Goal: Task Accomplishment & Management: Use online tool/utility

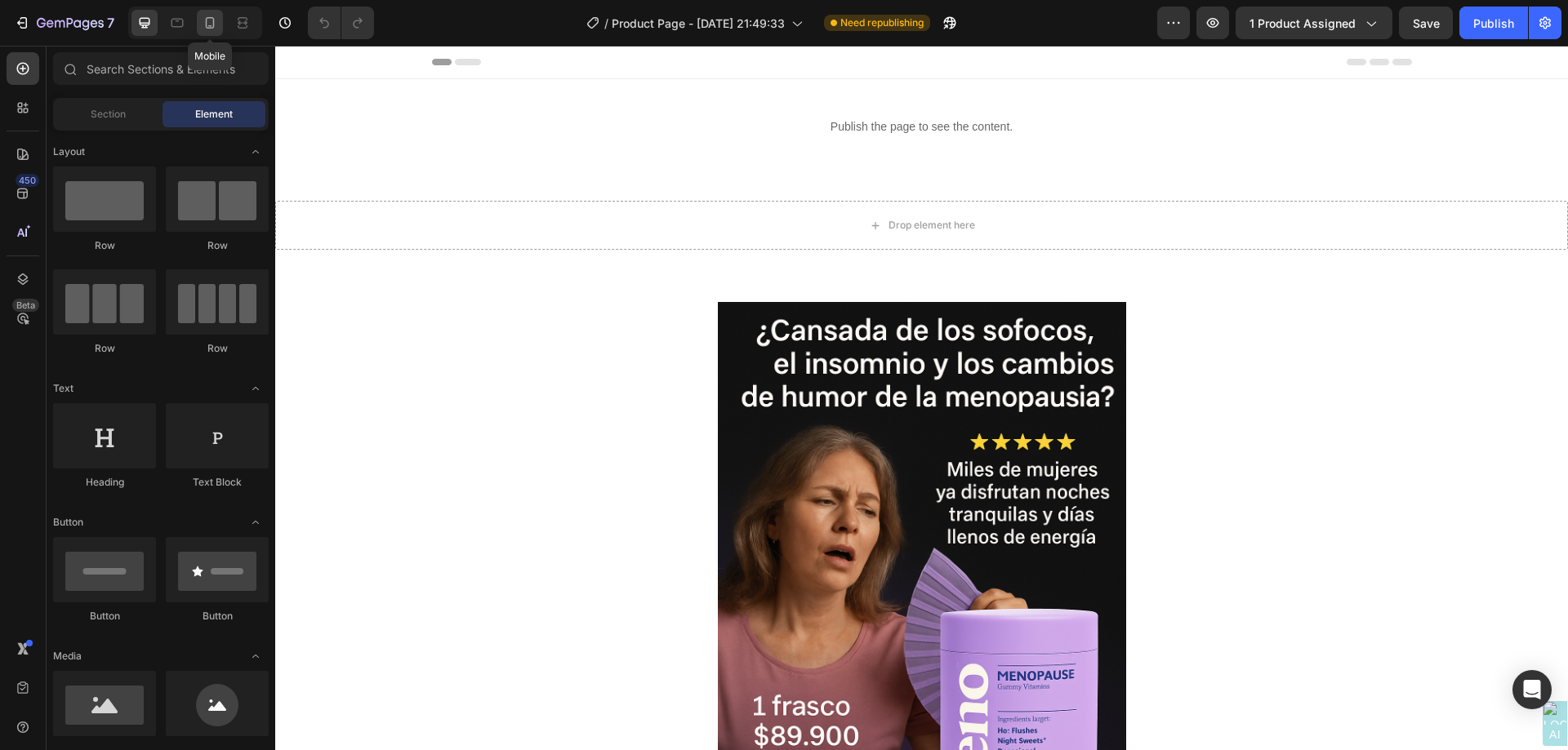
click at [210, 25] on icon at bounding box center [210, 26] width 4 height 2
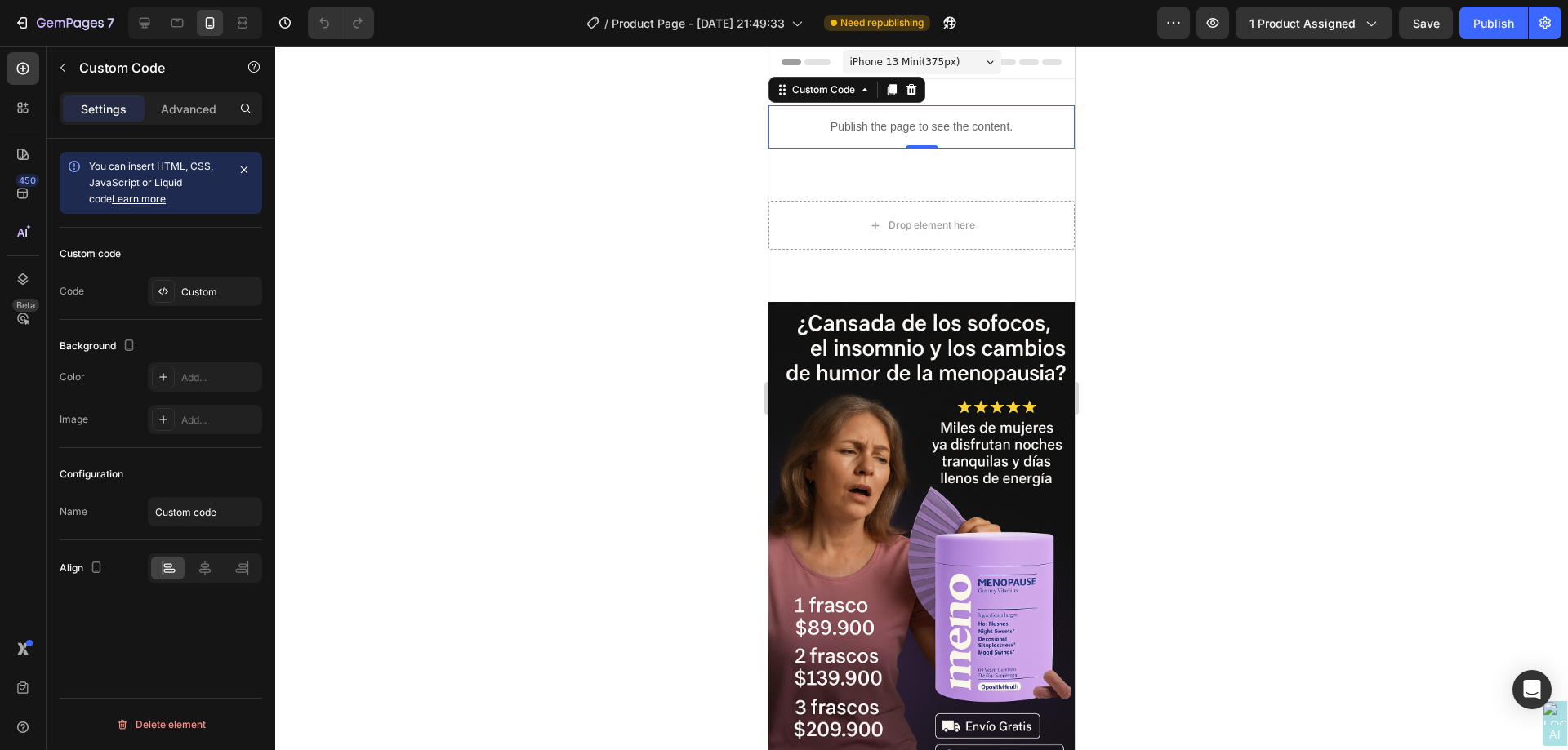
click at [908, 144] on div "Publish the page to see the content. Custom Code 0" at bounding box center [922, 126] width 306 height 43
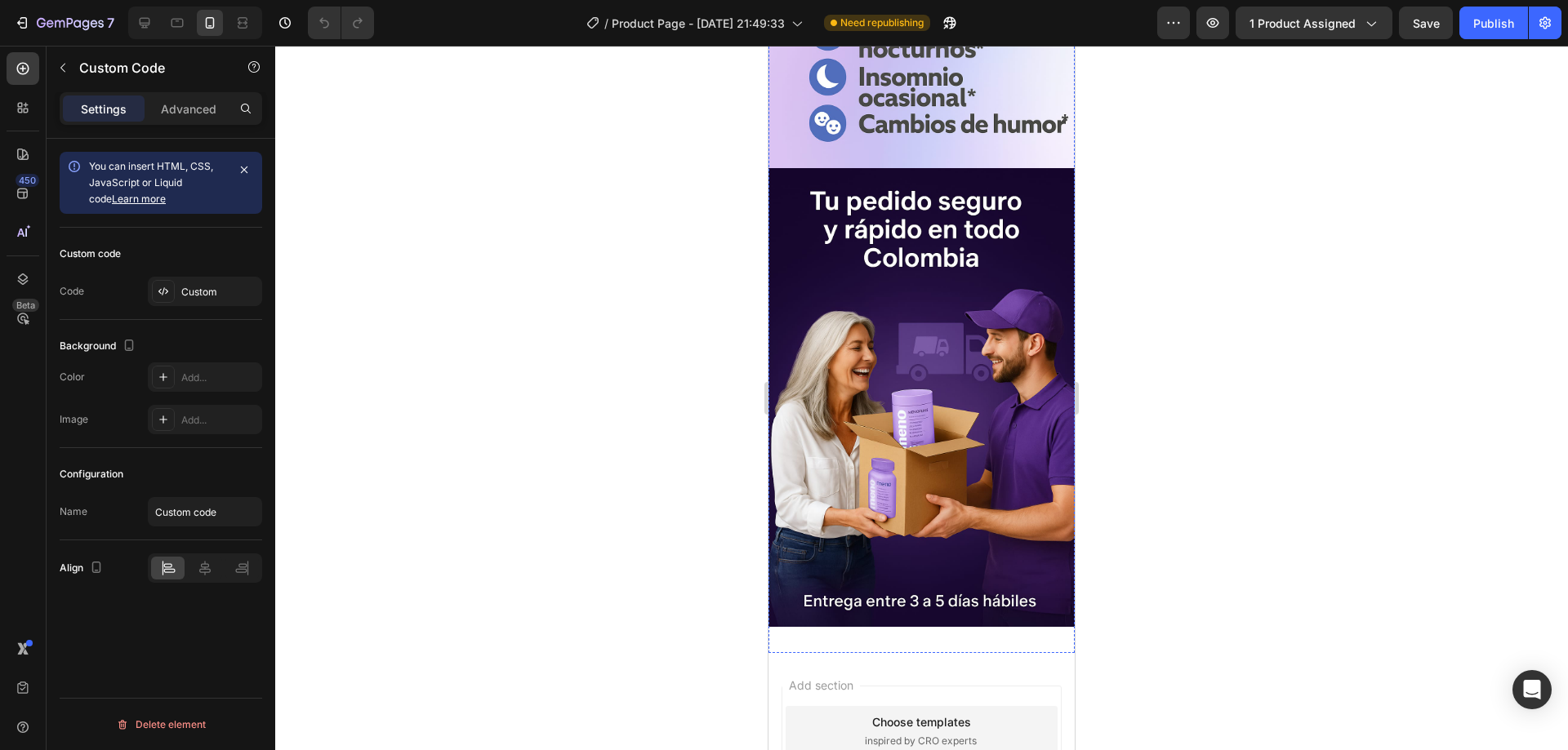
scroll to position [3755, 0]
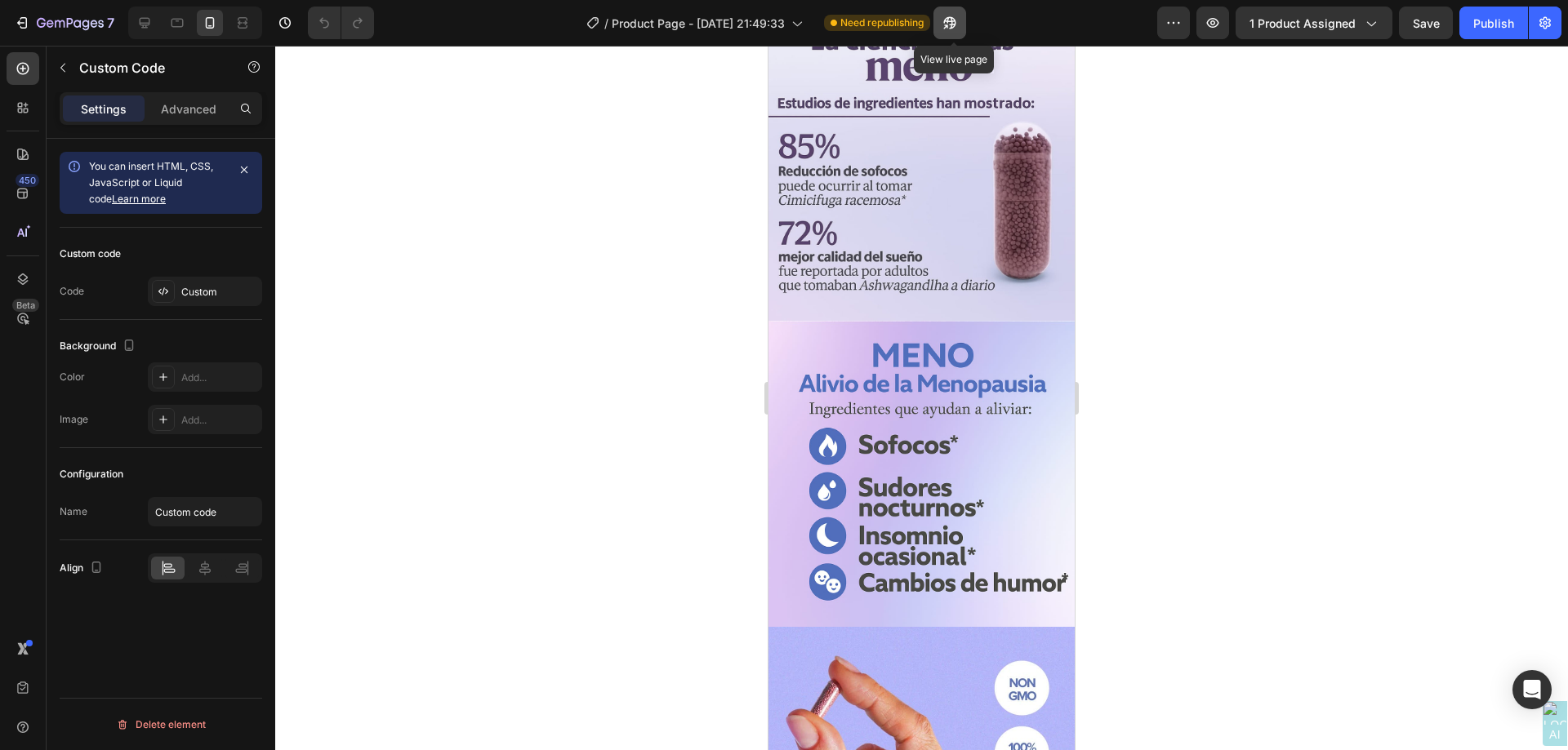
click at [964, 20] on button "button" at bounding box center [949, 23] width 33 height 33
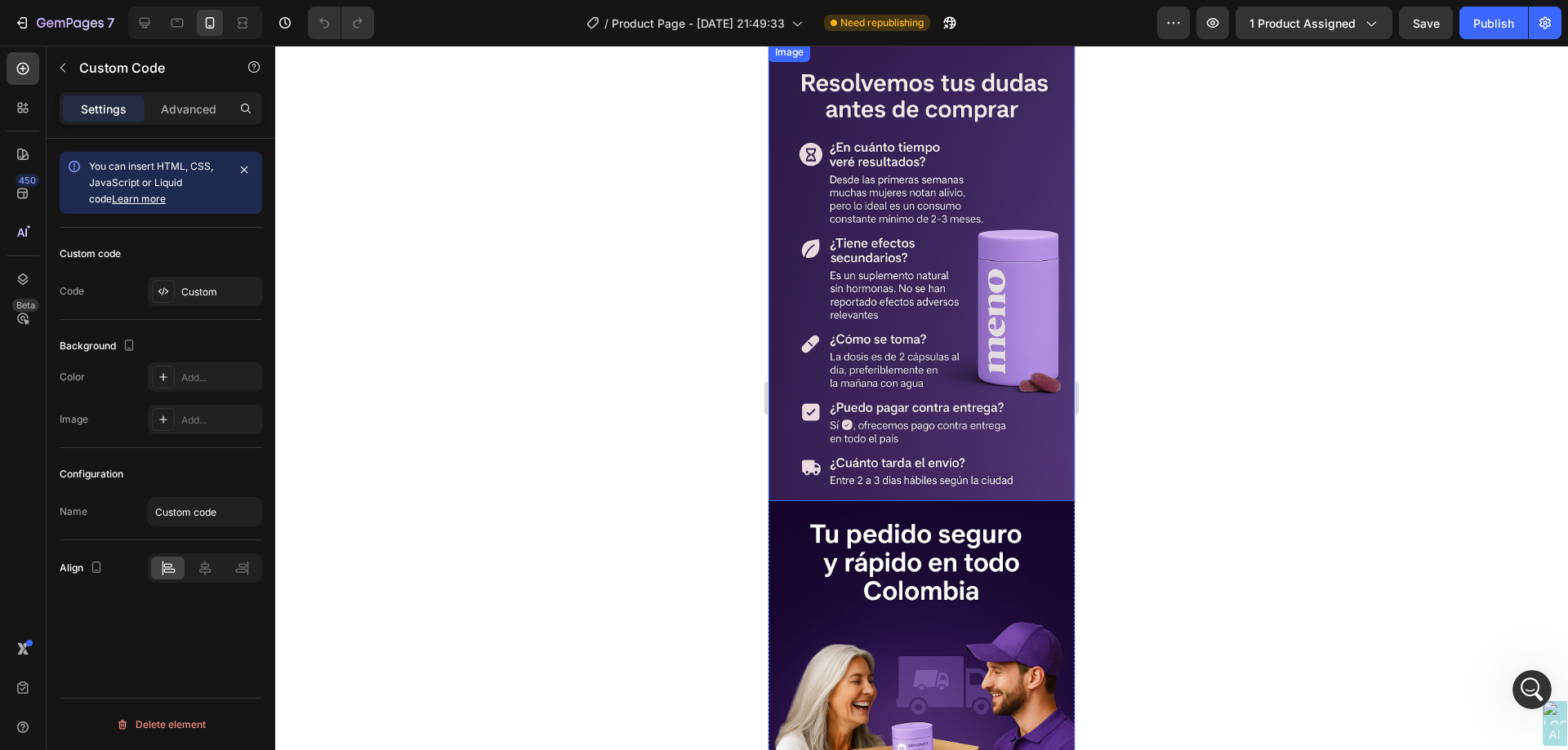
scroll to position [4899, 0]
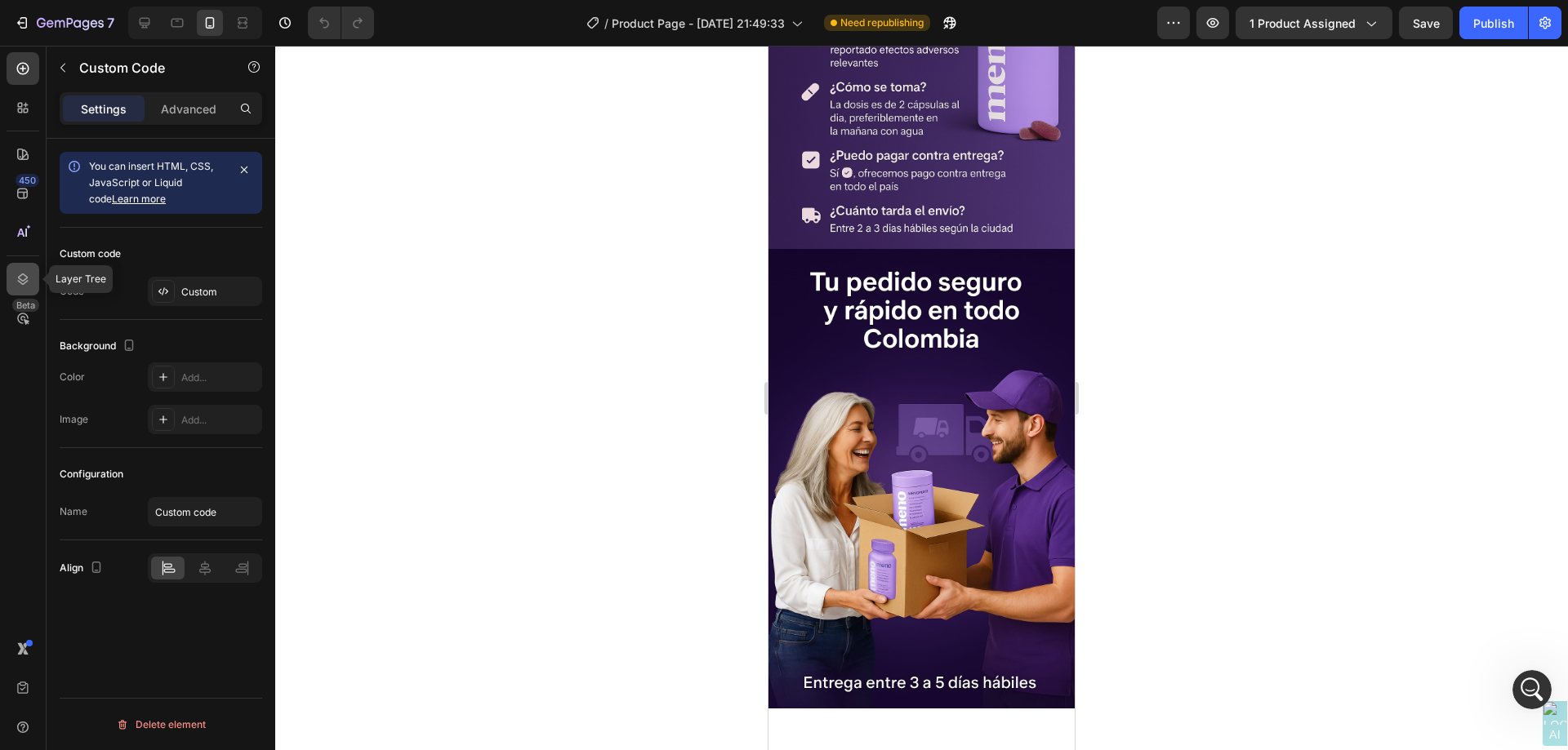
click at [27, 280] on icon at bounding box center [22, 278] width 16 height 16
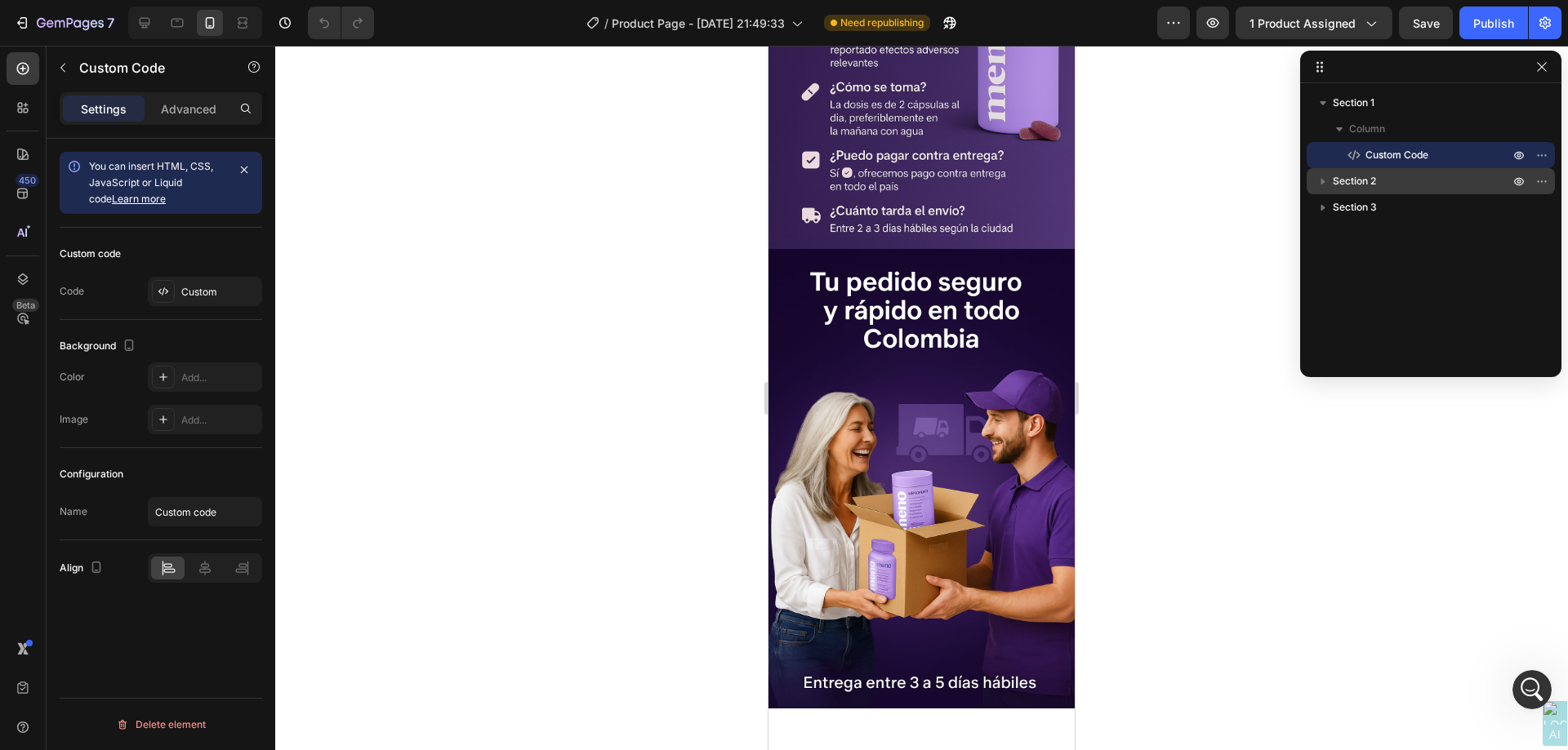
click at [1326, 179] on icon "button" at bounding box center [1322, 180] width 16 height 16
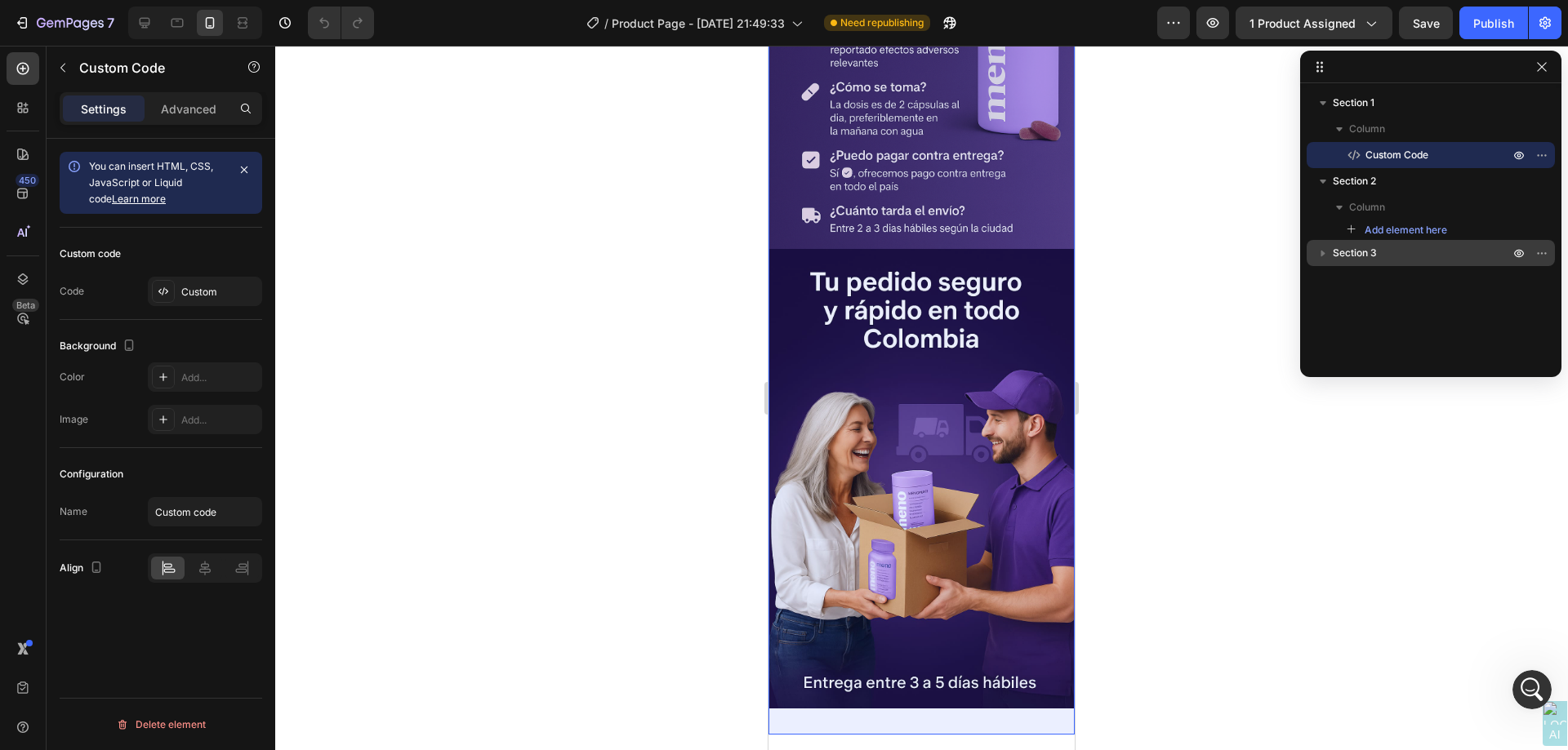
click at [1333, 250] on span "Section 3" at bounding box center [1355, 252] width 44 height 16
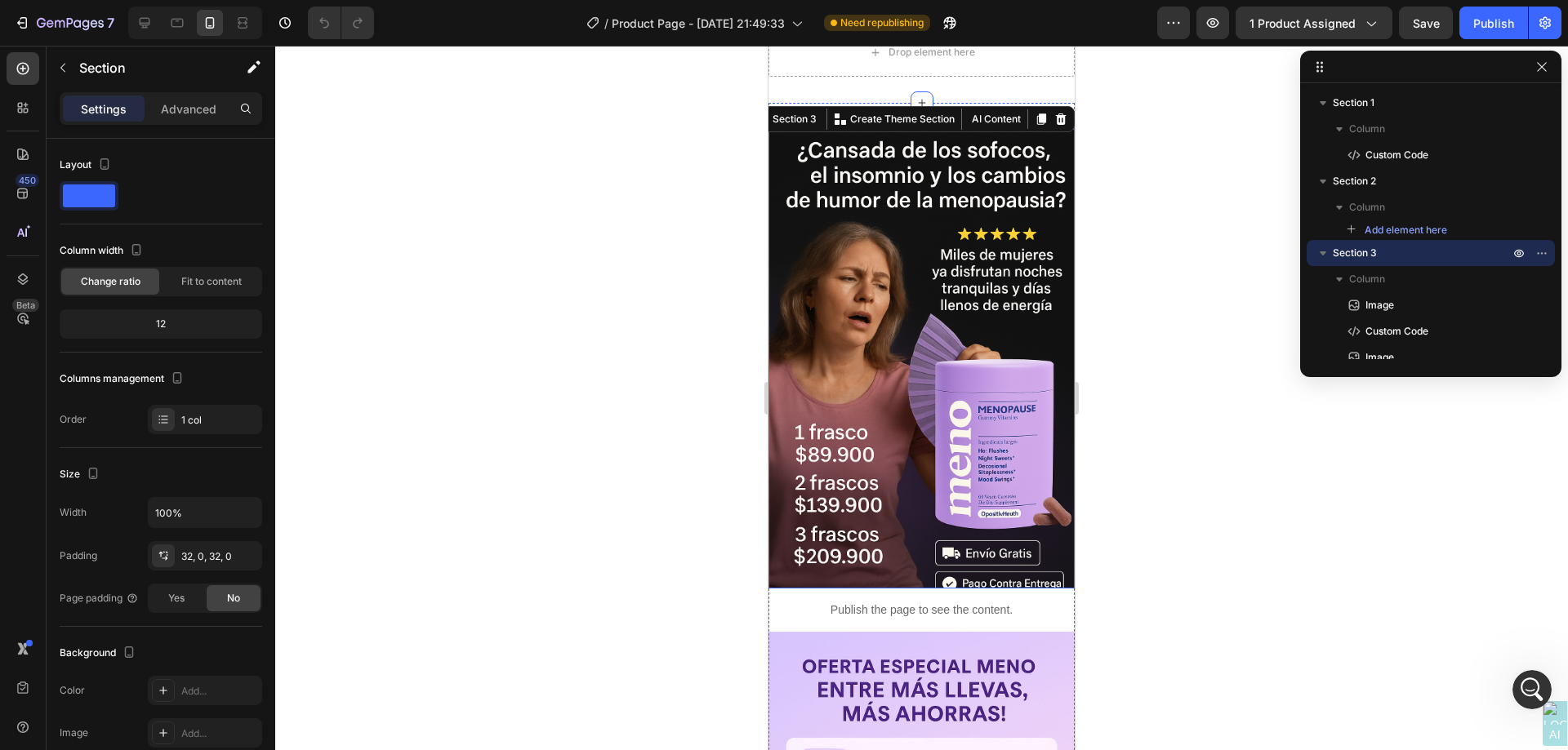
scroll to position [0, 0]
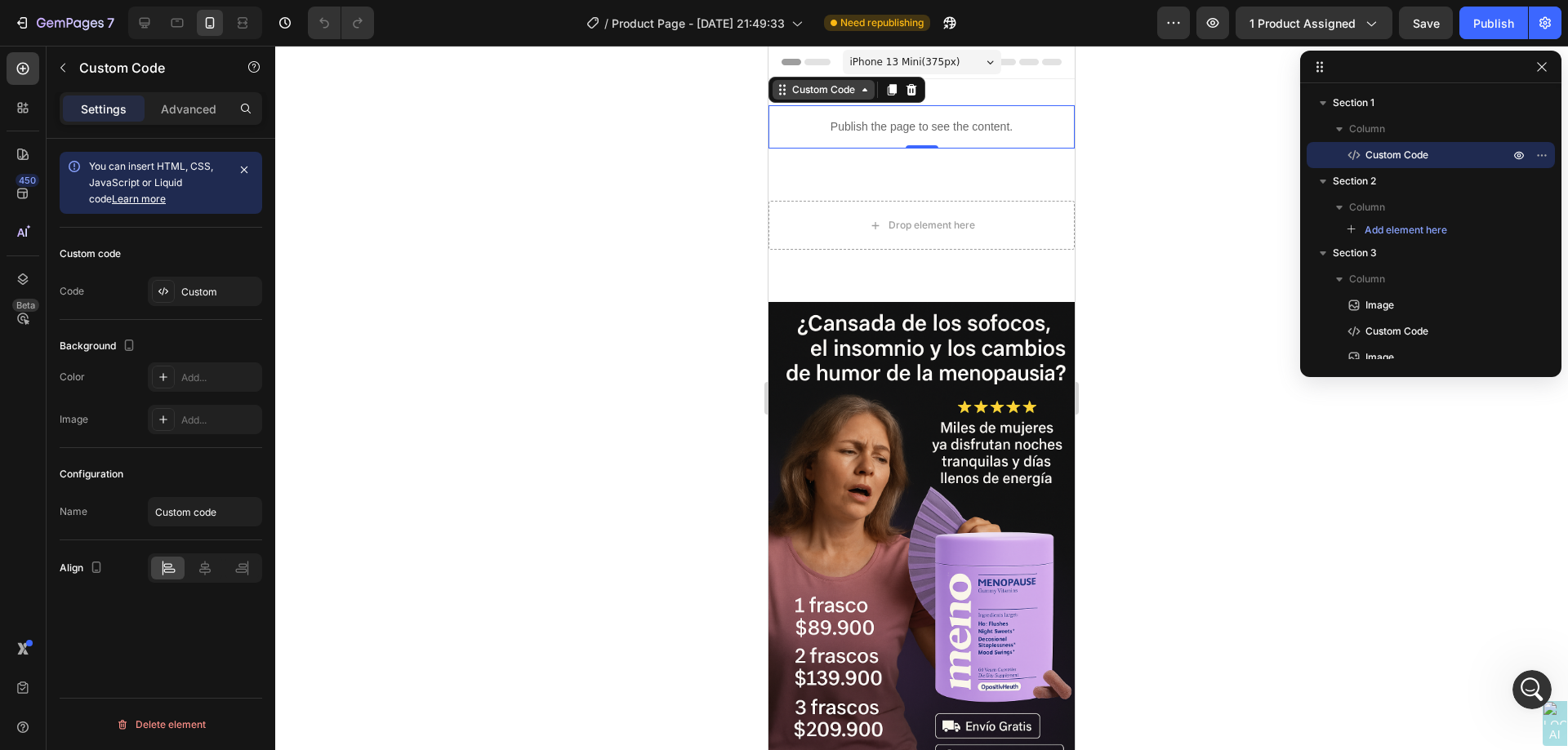
click at [825, 97] on div "Custom Code" at bounding box center [824, 89] width 69 height 14
click at [820, 89] on div "Custom Code" at bounding box center [824, 89] width 69 height 14
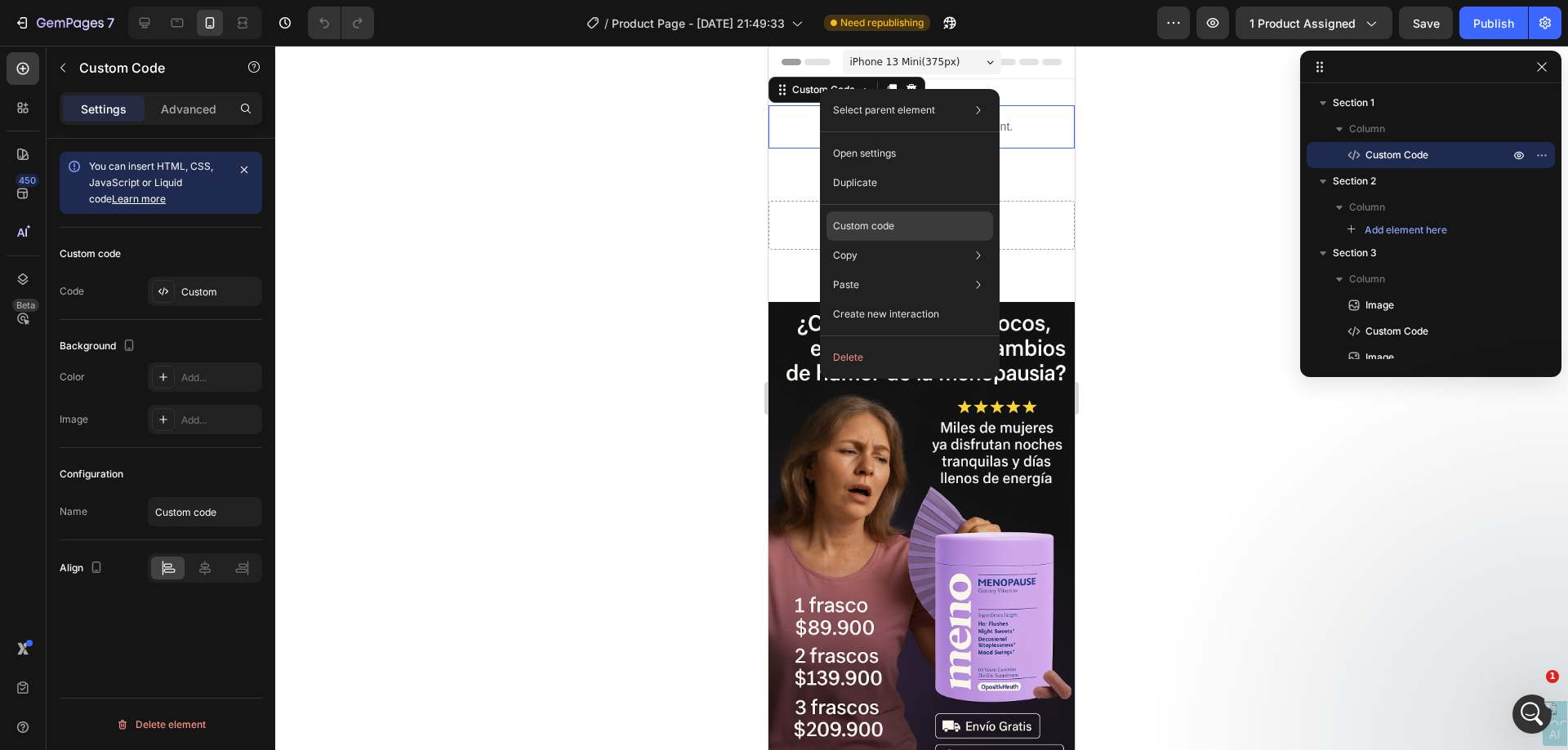
click at [898, 214] on div "Custom code" at bounding box center [909, 226] width 167 height 30
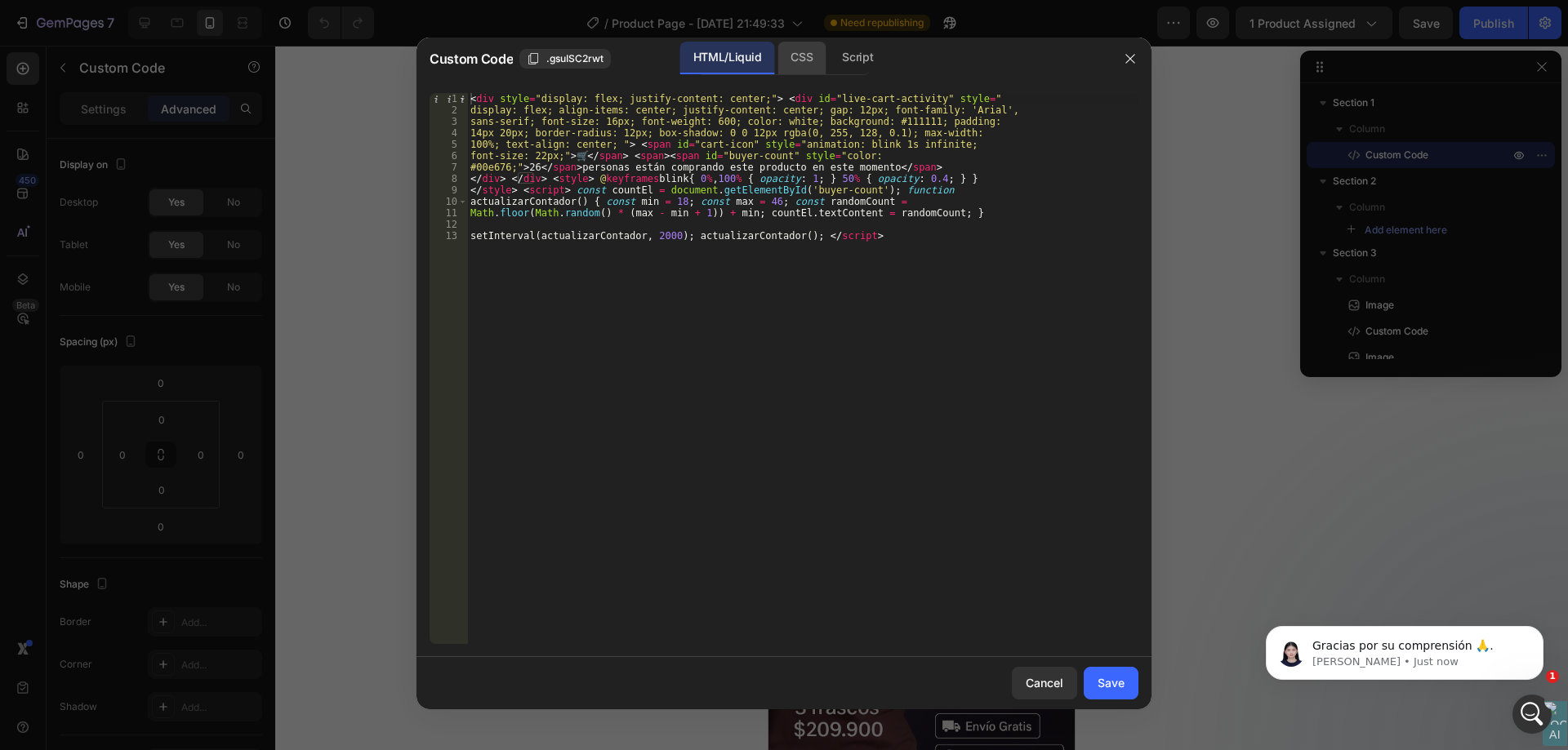
click at [798, 58] on div "CSS" at bounding box center [801, 58] width 48 height 33
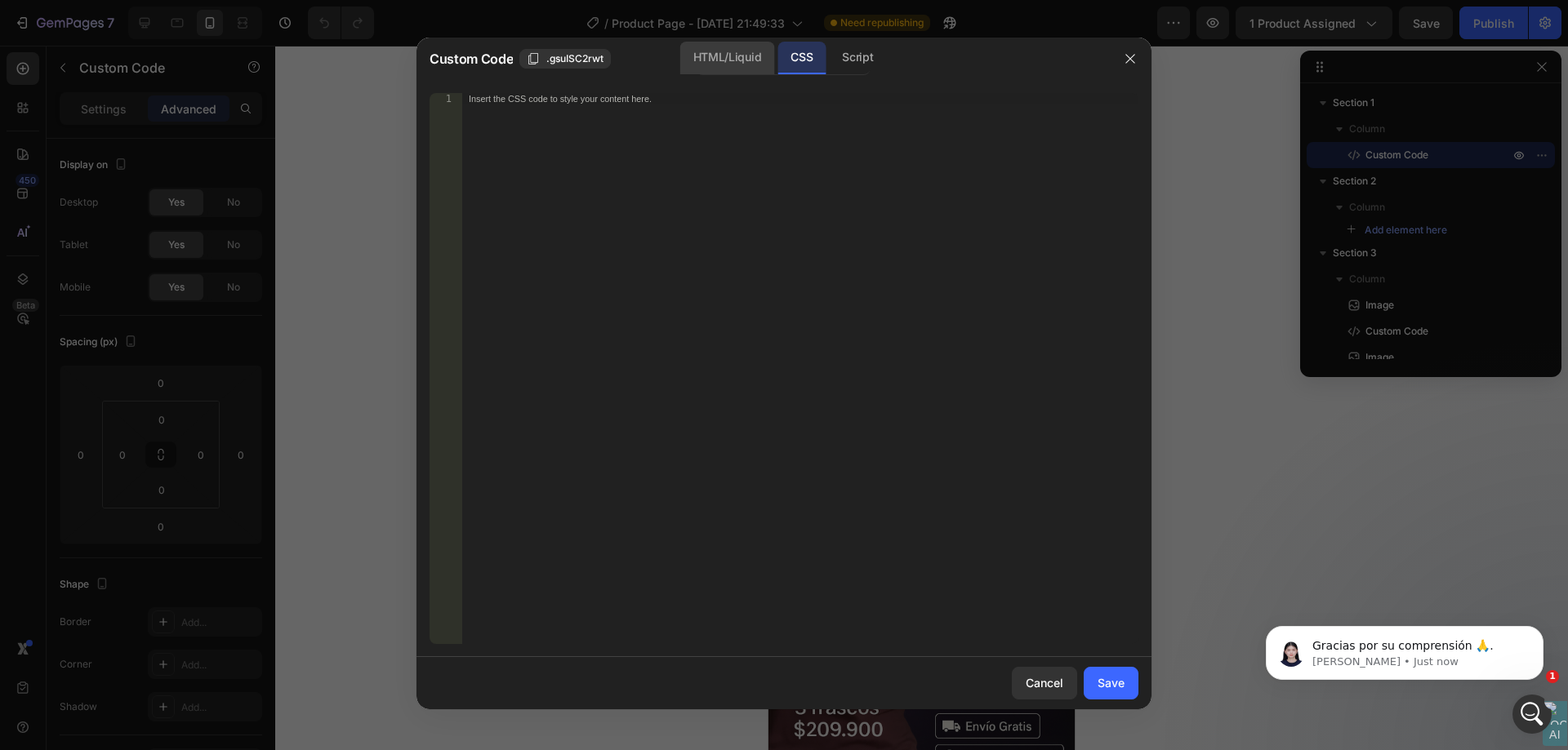
click at [727, 58] on div "HTML/Liquid" at bounding box center [726, 58] width 94 height 33
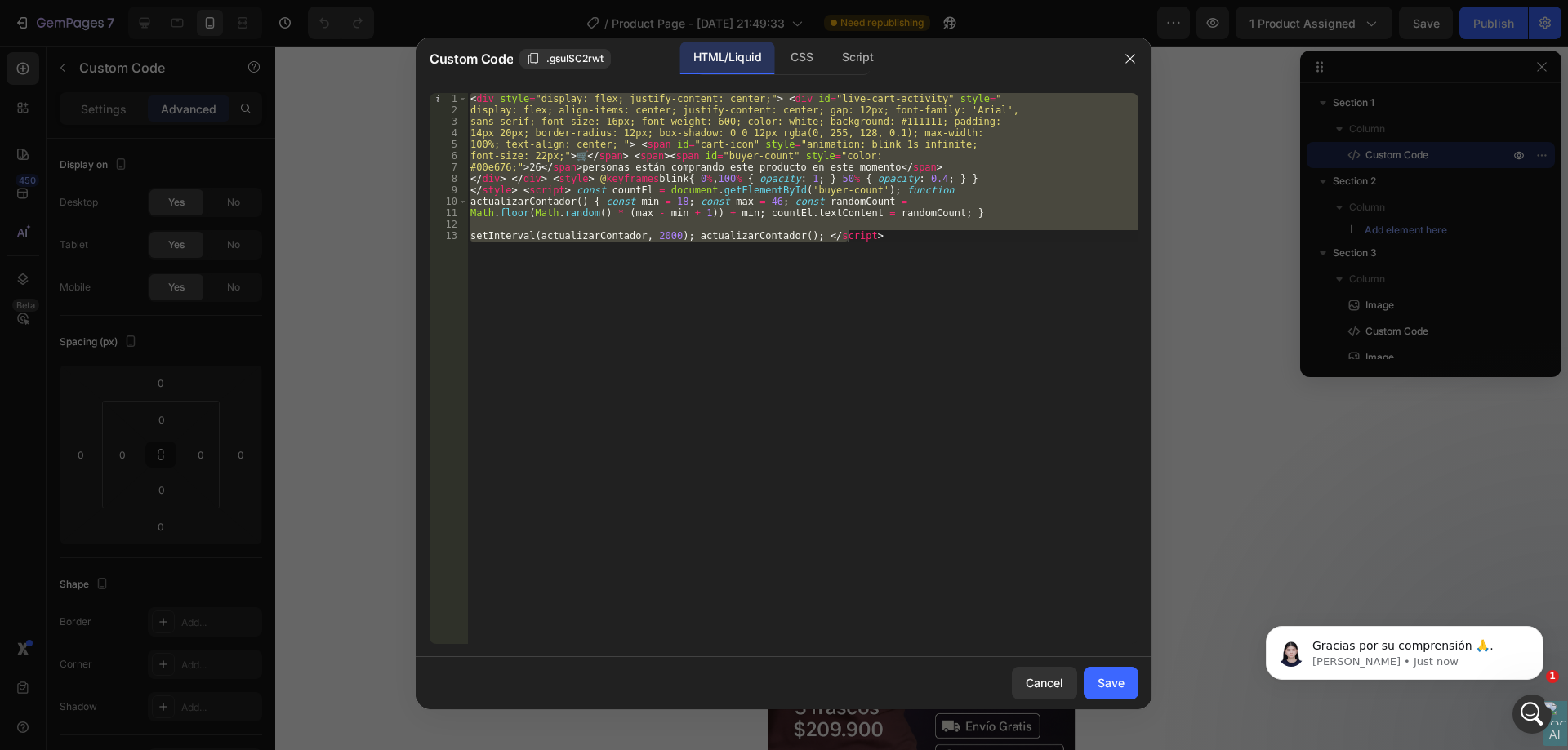
click at [886, 280] on div "< div style = "display: flex; justify-content: center;" > < div id = "live-cart…" at bounding box center [803, 368] width 671 height 551
type textarea "setInterval(actualizarContador, 2000); actualizarContador(); </script>"
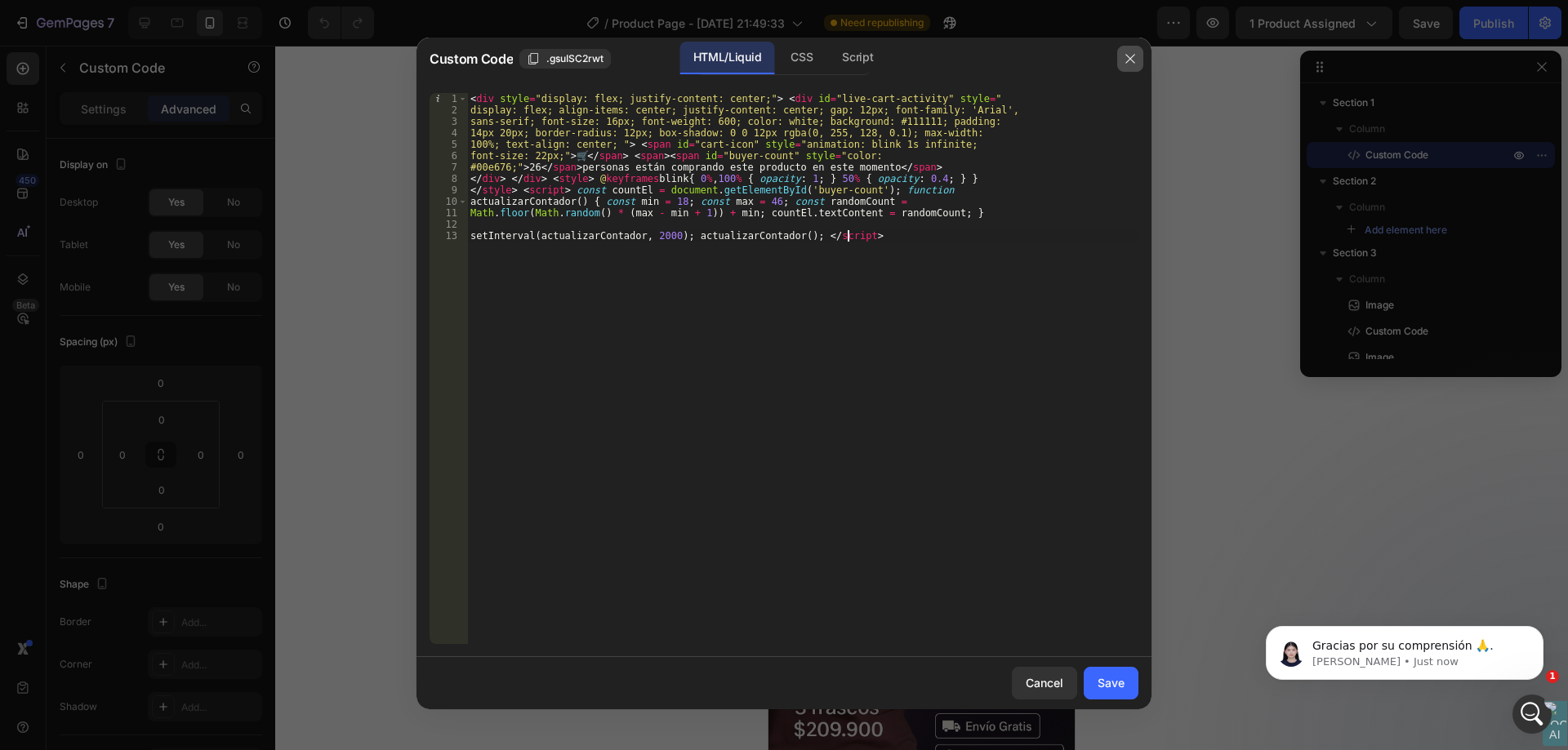
click at [1141, 58] on button "button" at bounding box center [1129, 58] width 26 height 26
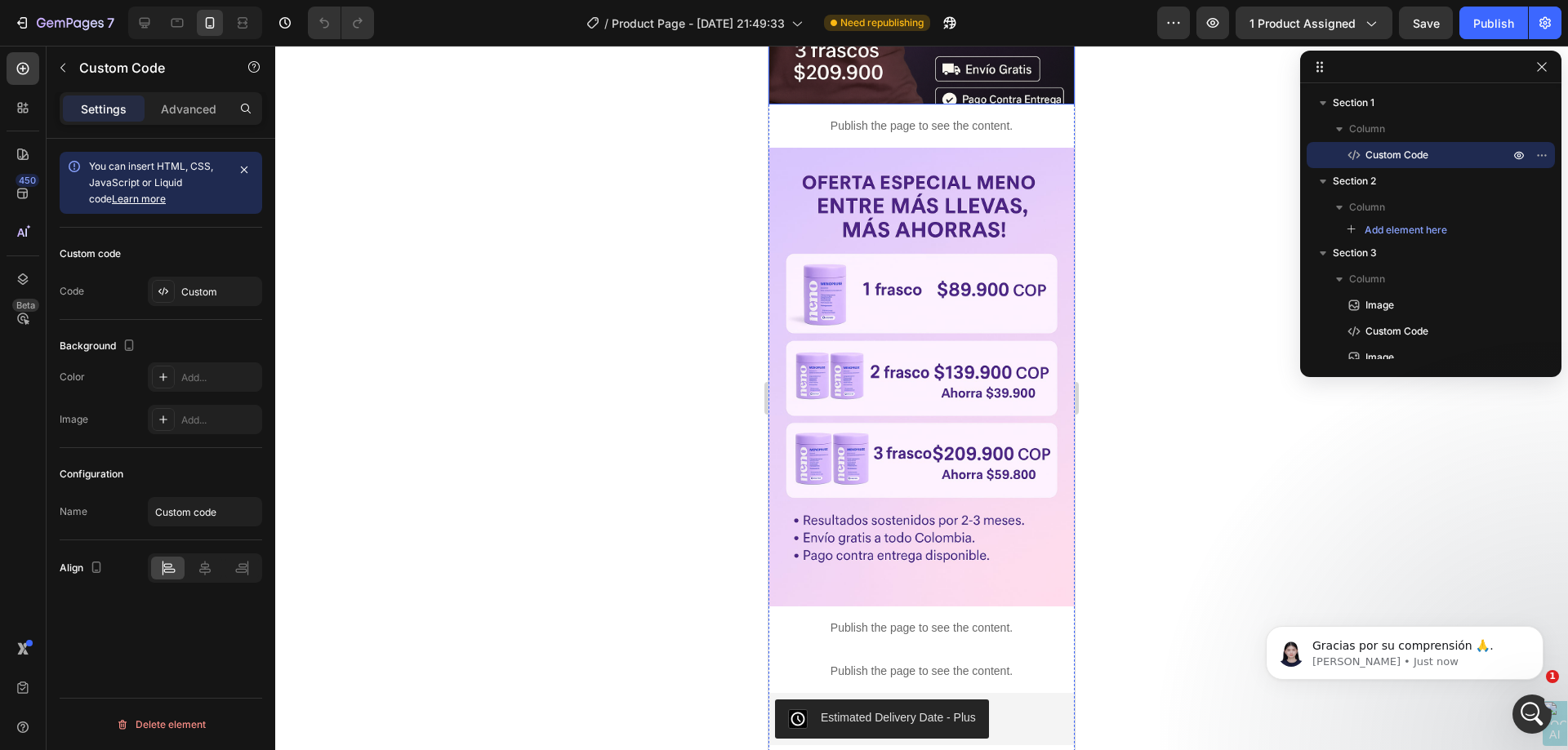
scroll to position [490, 0]
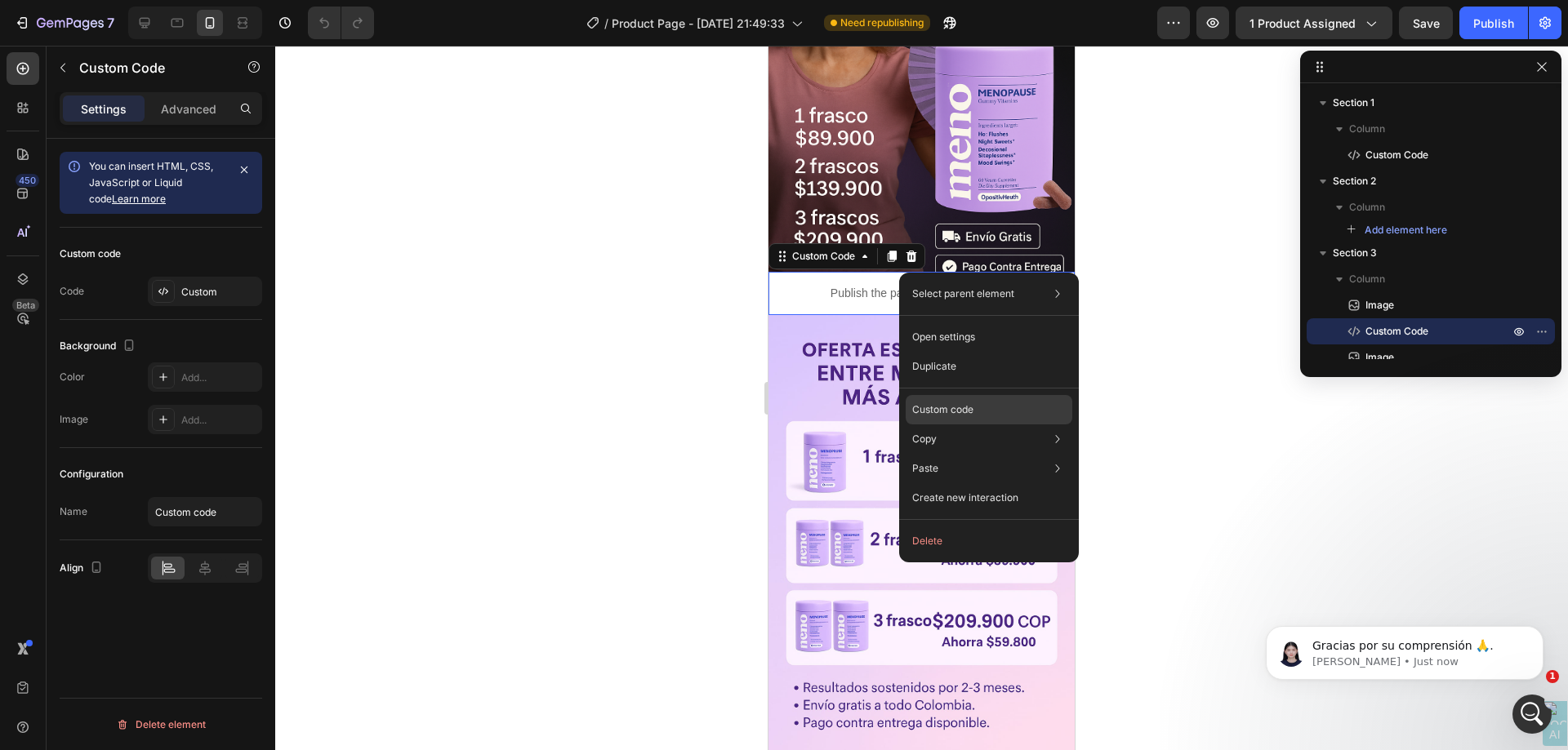
click at [974, 416] on p "Custom code" at bounding box center [942, 409] width 61 height 14
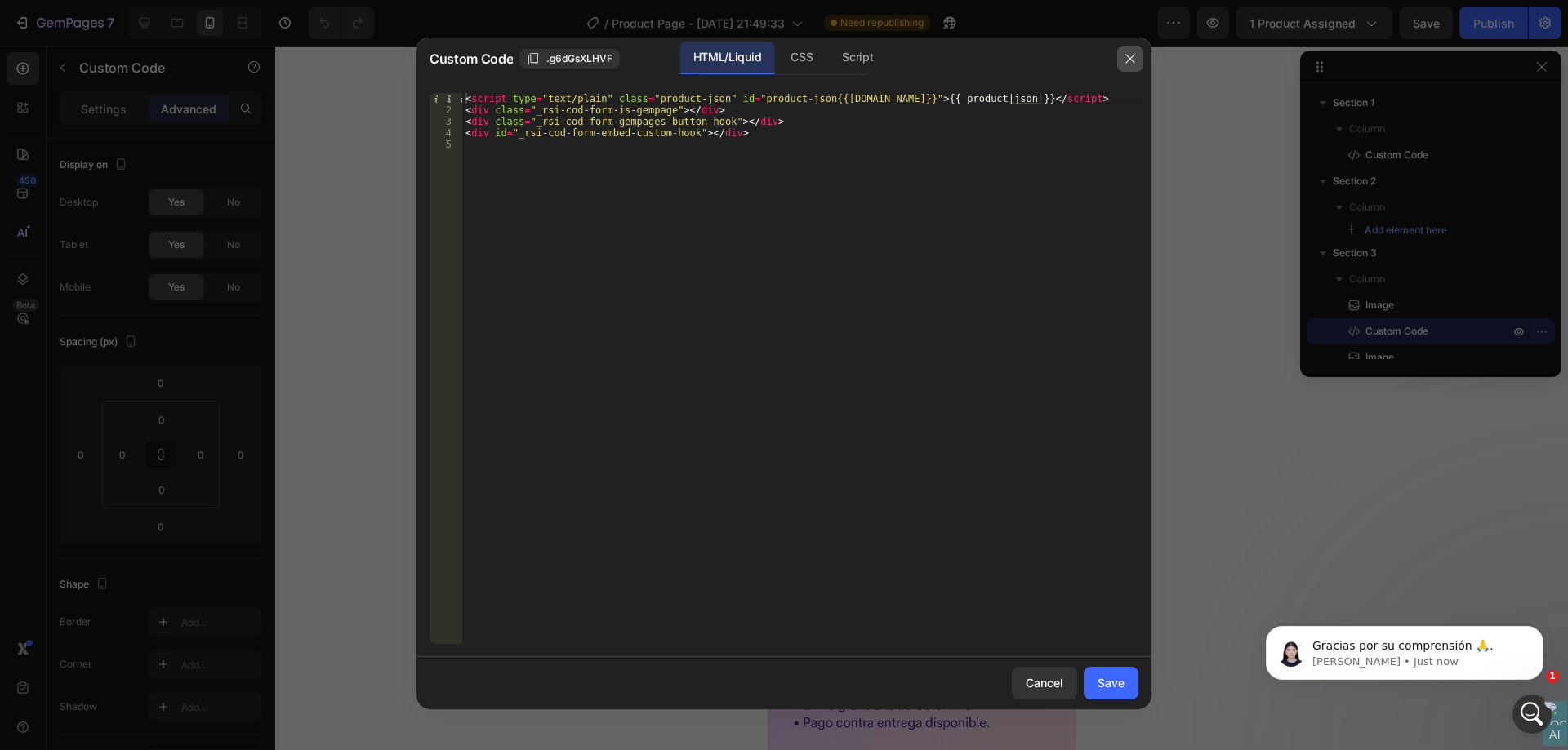
click at [1127, 60] on icon "button" at bounding box center [1129, 58] width 13 height 13
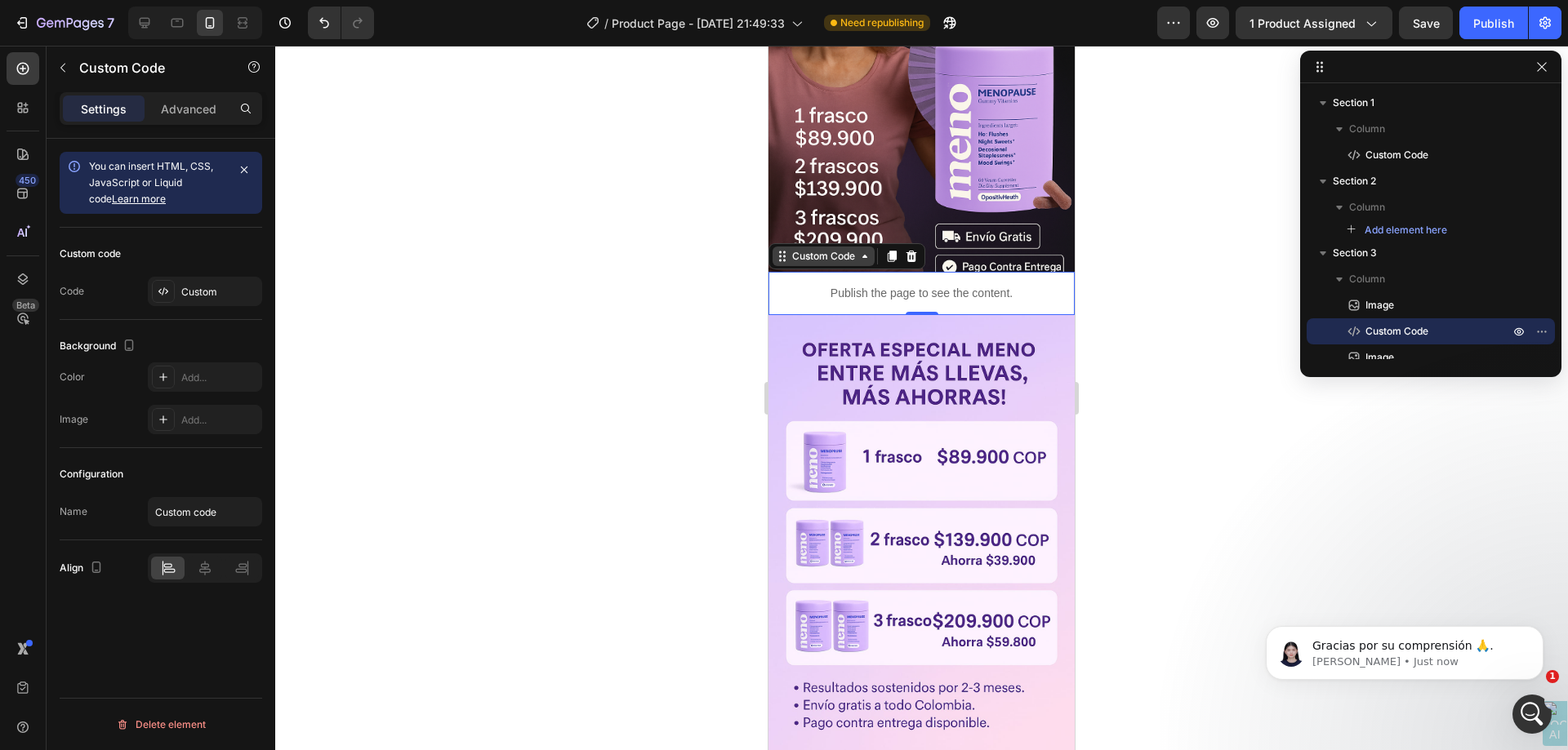
click at [806, 246] on div "Custom Code" at bounding box center [823, 256] width 102 height 19
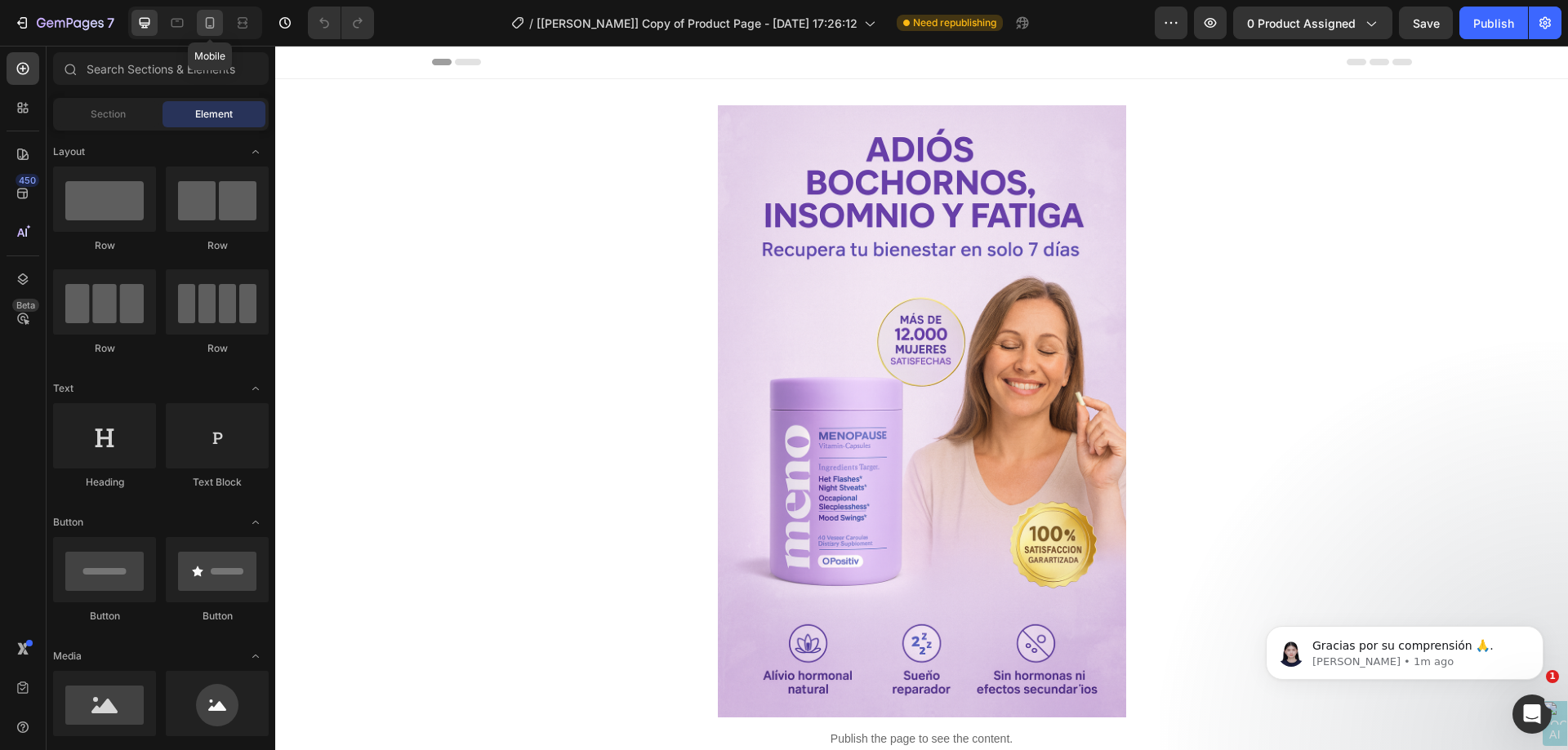
click at [206, 18] on icon at bounding box center [209, 22] width 16 height 16
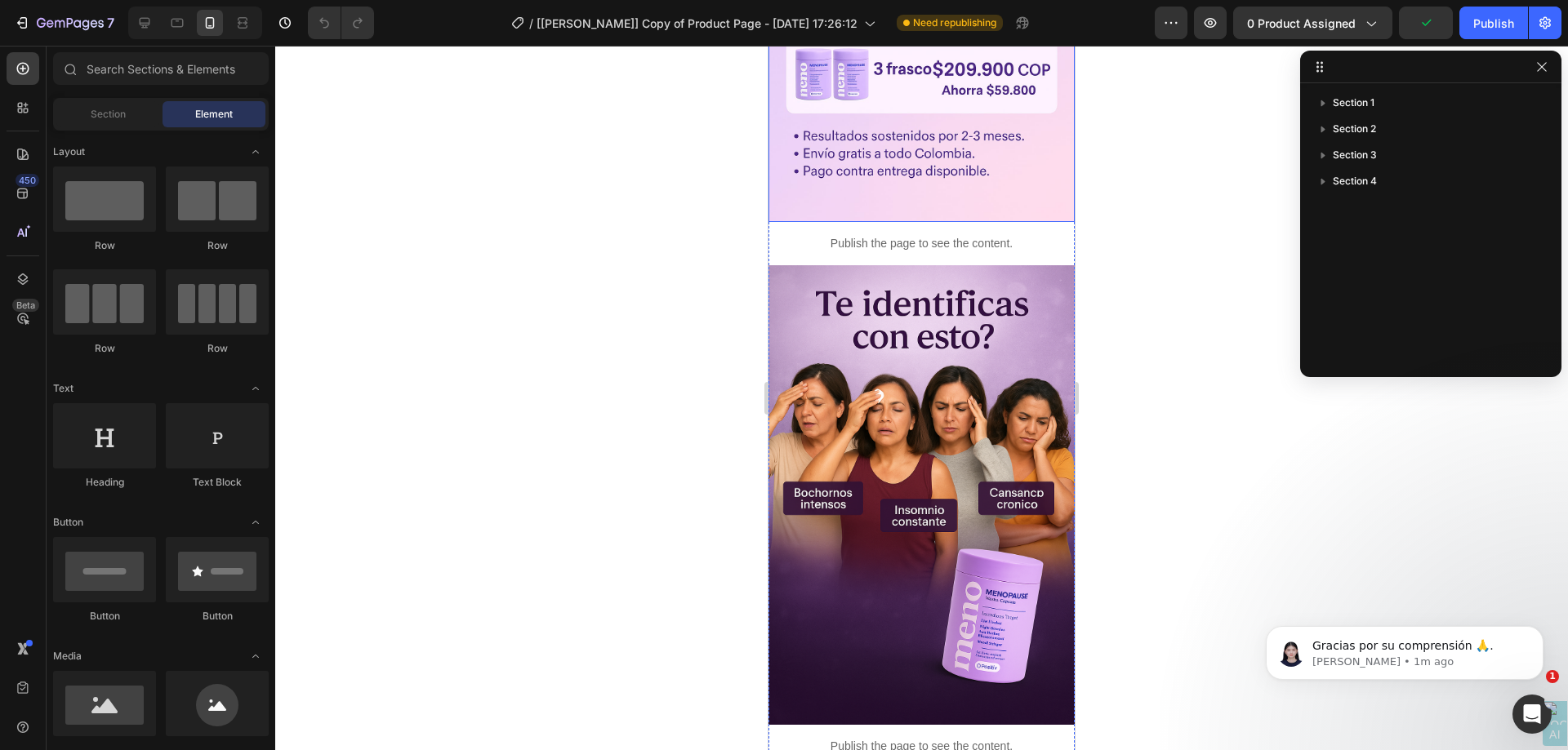
scroll to position [816, 0]
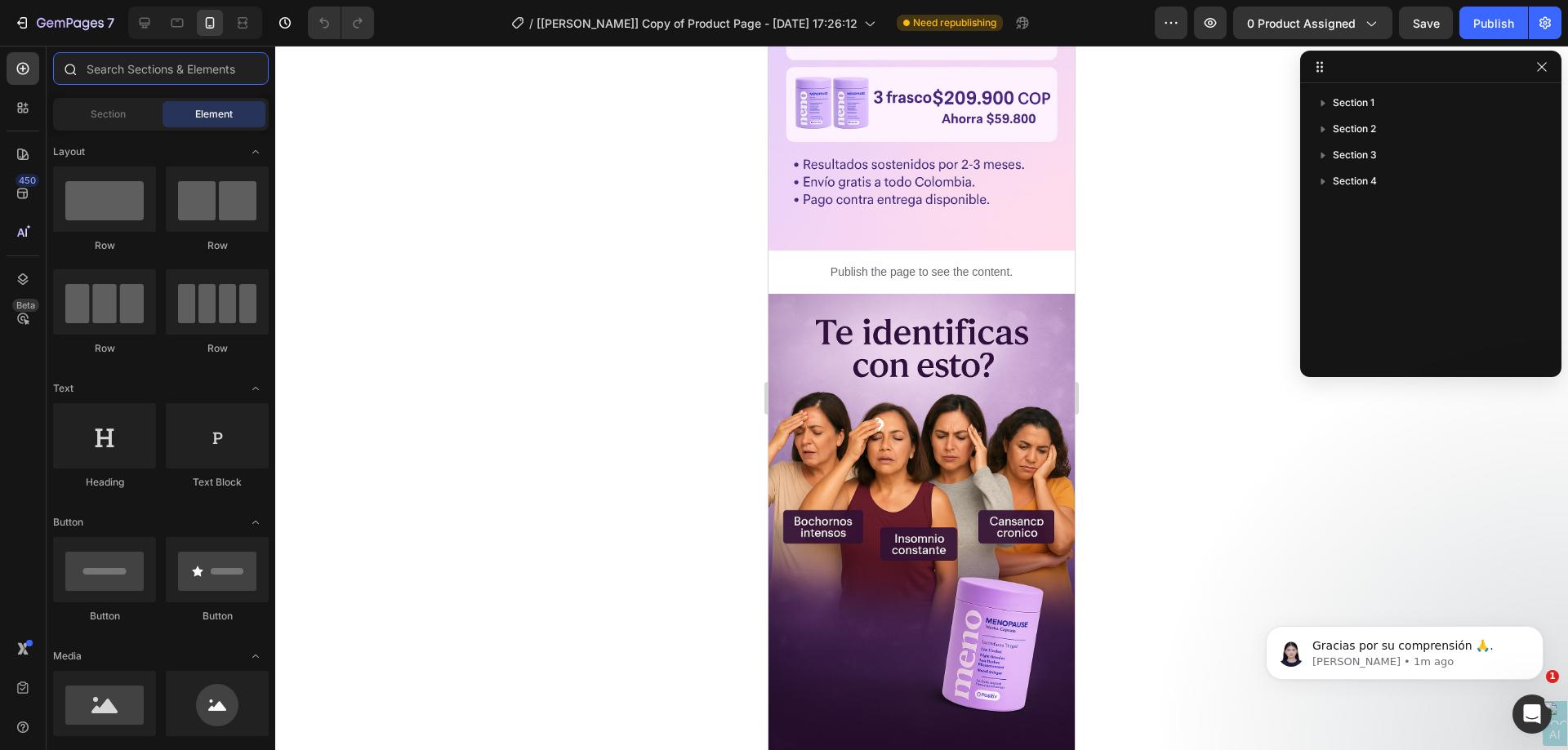
click at [108, 68] on input "text" at bounding box center [161, 69] width 216 height 33
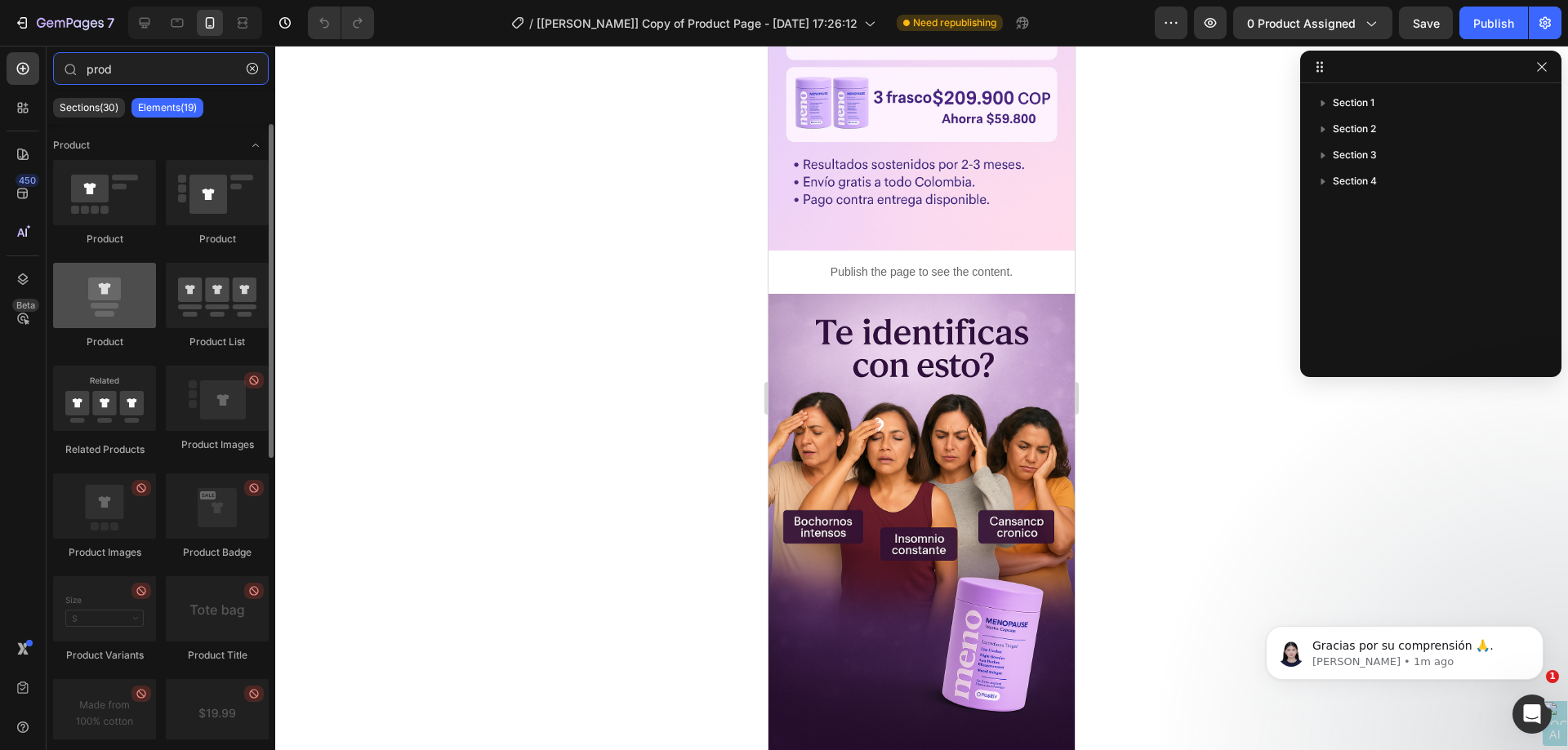
type input "prod"
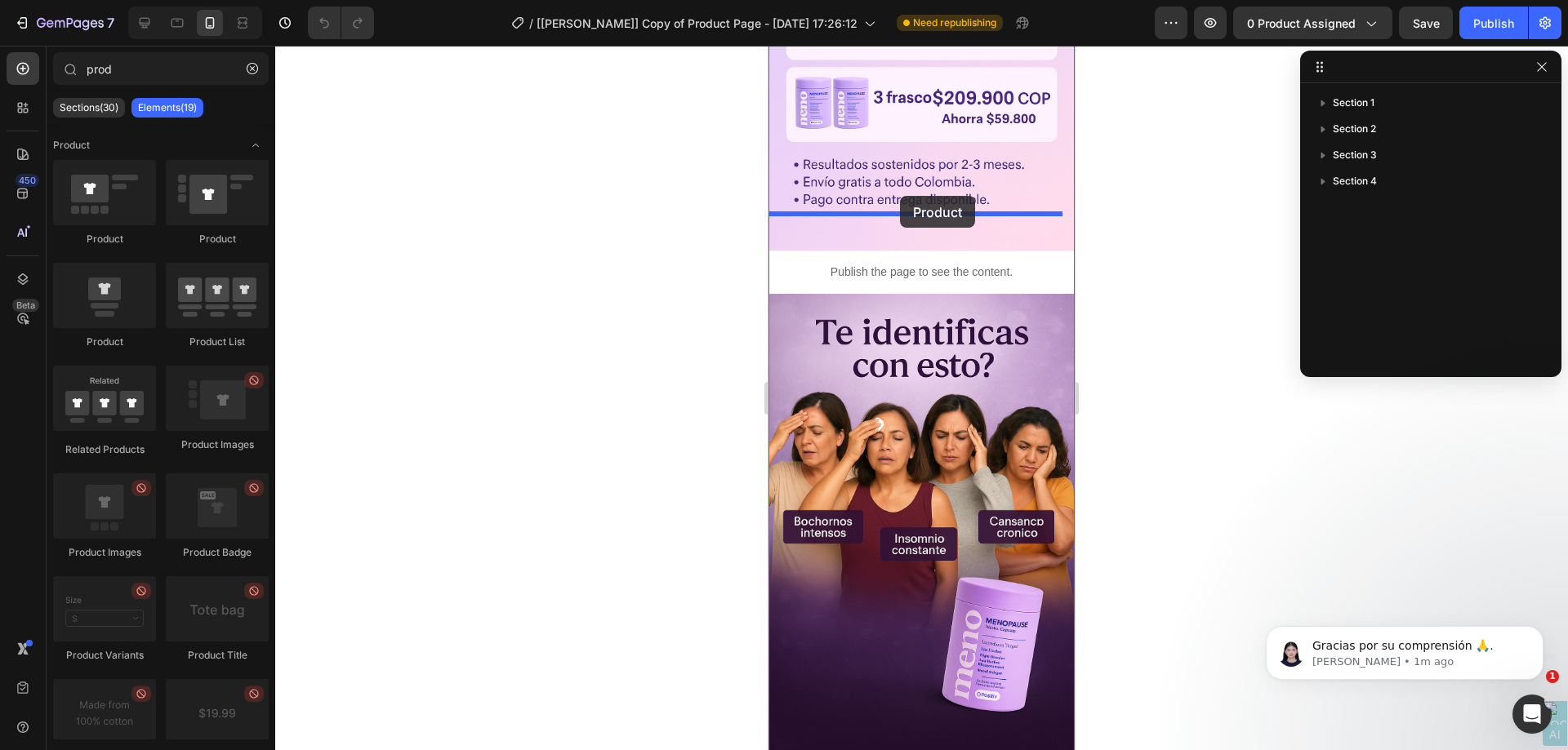
drag, startPoint x: 880, startPoint y: 333, endPoint x: 900, endPoint y: 196, distance: 138.5
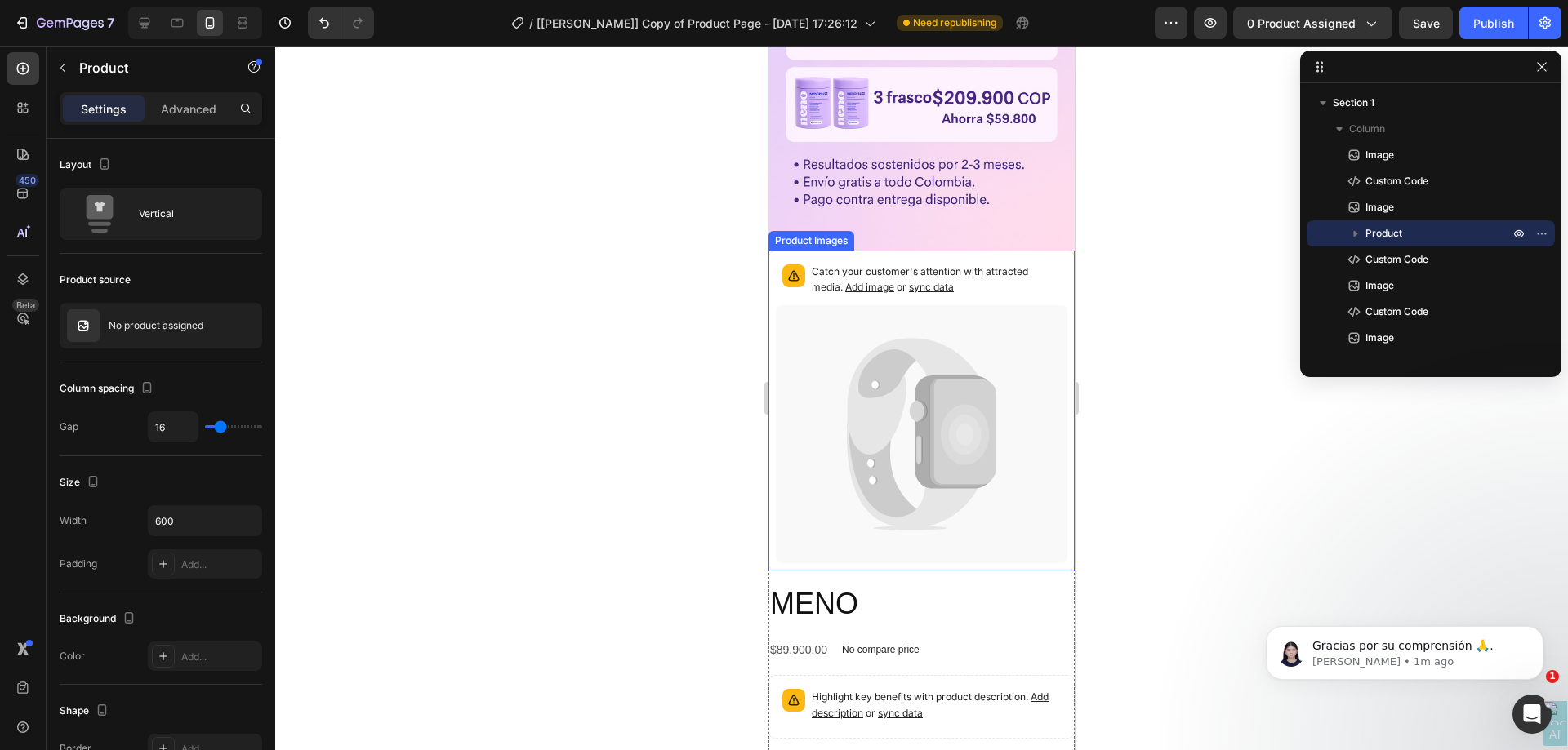
click at [849, 306] on icon at bounding box center [921, 434] width 291 height 258
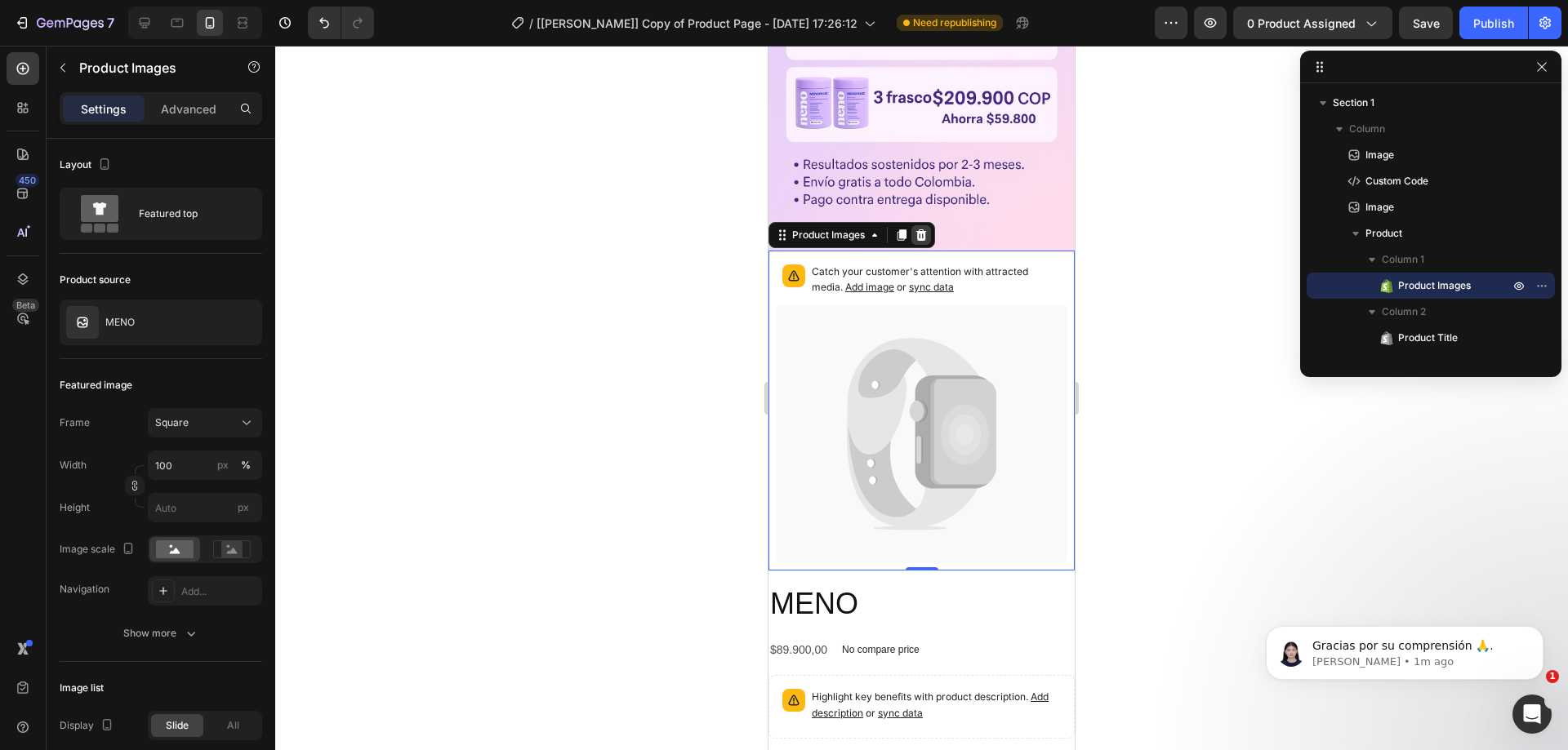
click at [920, 225] on div at bounding box center [920, 234] width 19 height 19
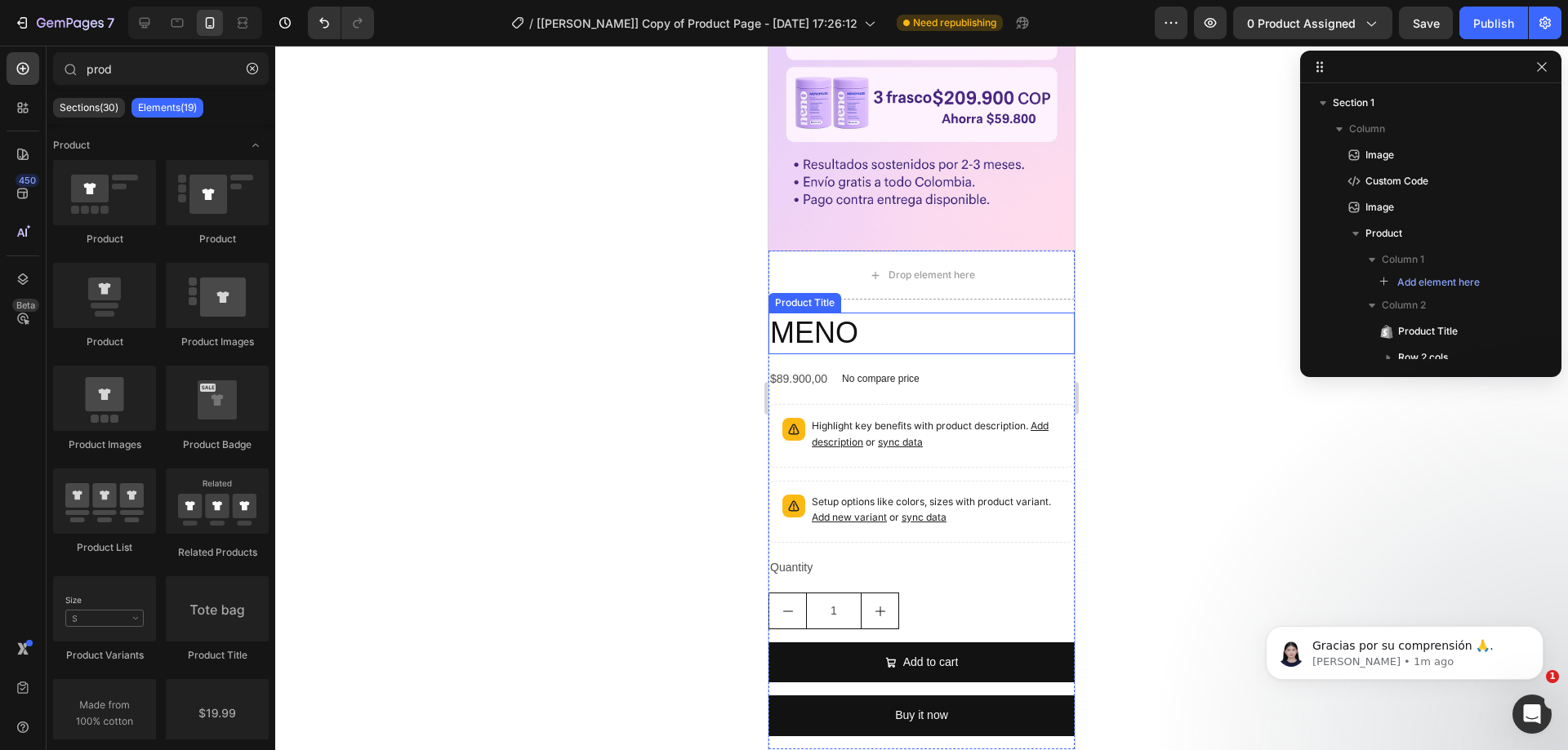
click at [873, 312] on h2 "MENO" at bounding box center [922, 333] width 306 height 41
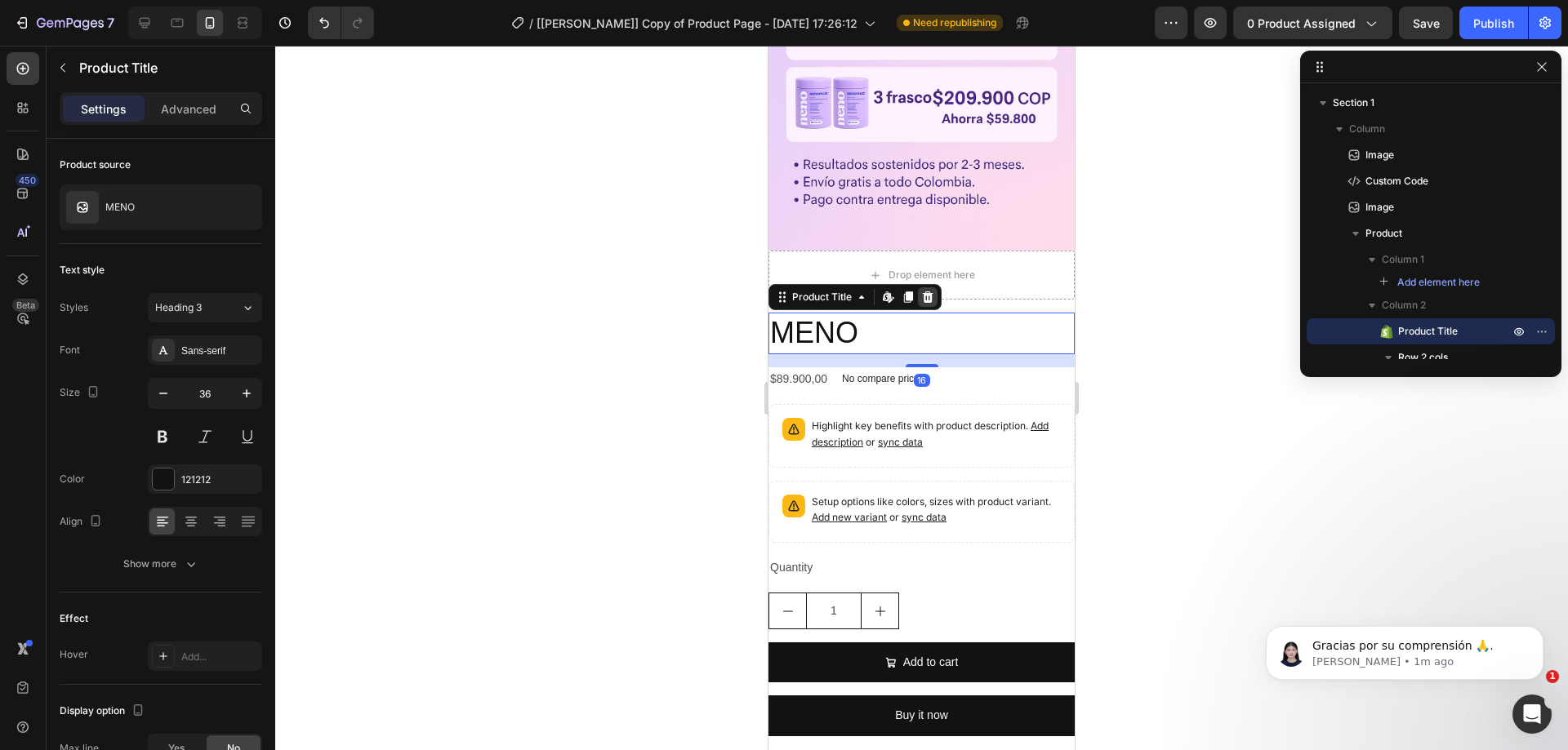
click at [930, 291] on icon at bounding box center [928, 297] width 11 height 12
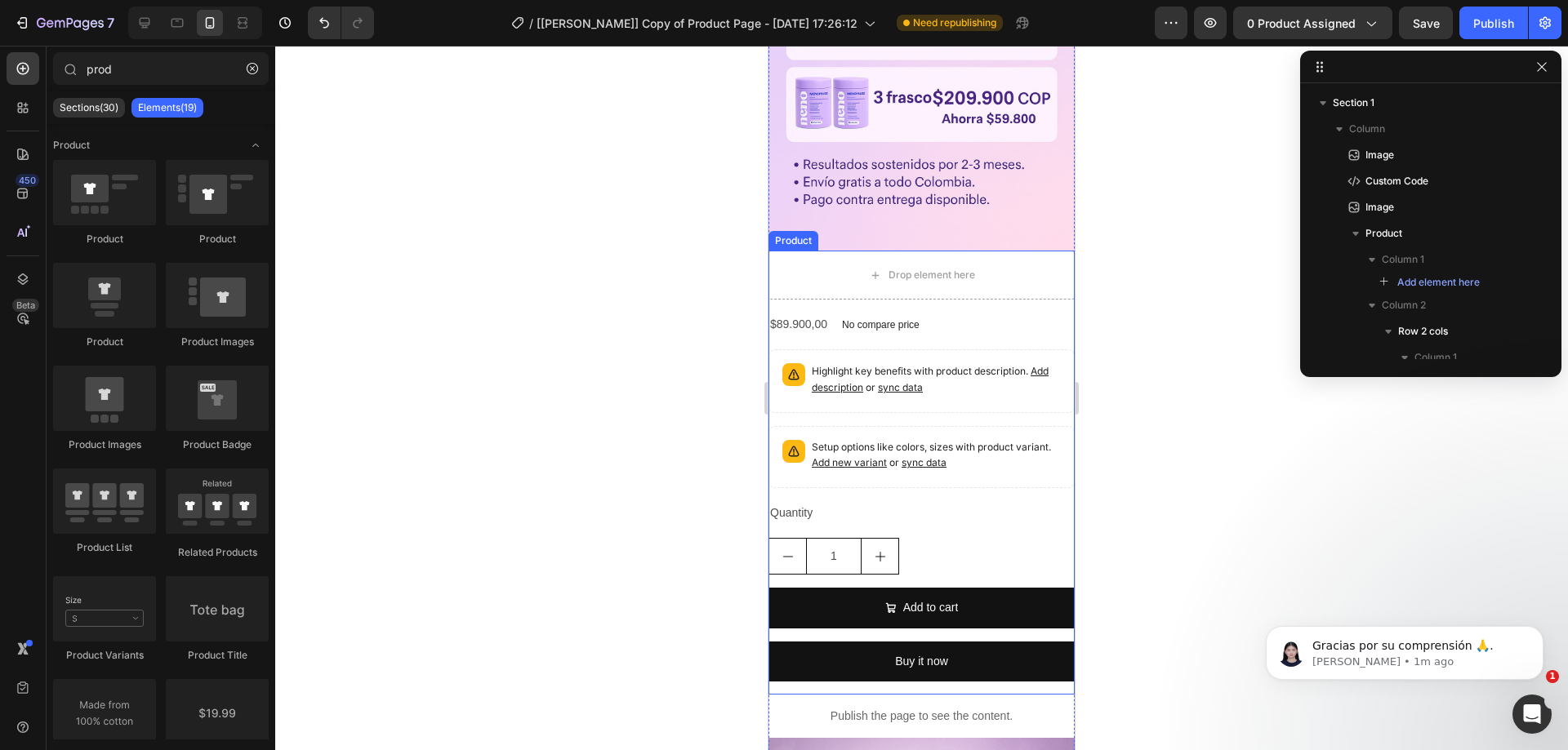
click at [904, 272] on div "Drop element here $89.900,00 Product Price Product Price No compare price Produ…" at bounding box center [922, 472] width 306 height 444
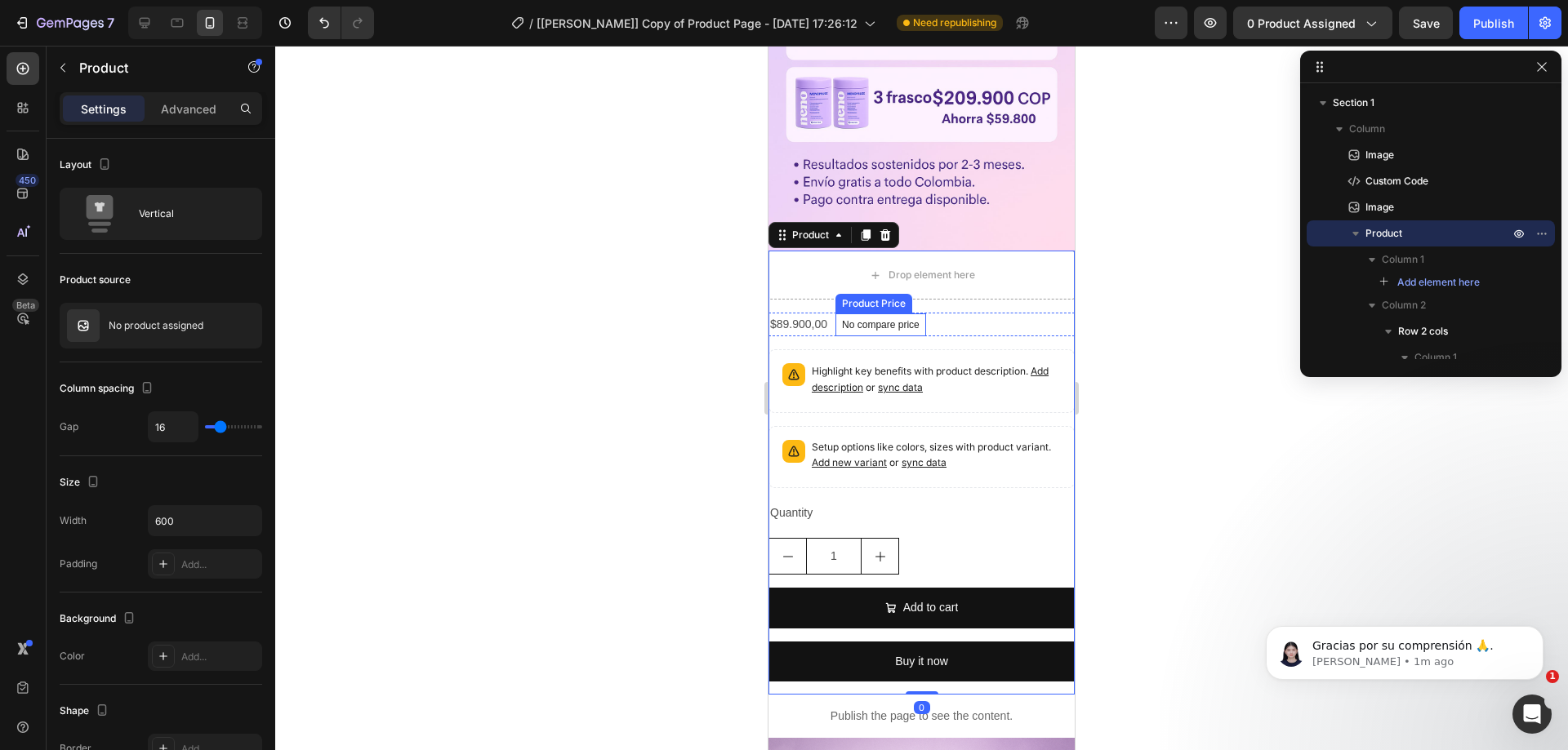
click at [900, 320] on p "No compare price" at bounding box center [881, 325] width 78 height 10
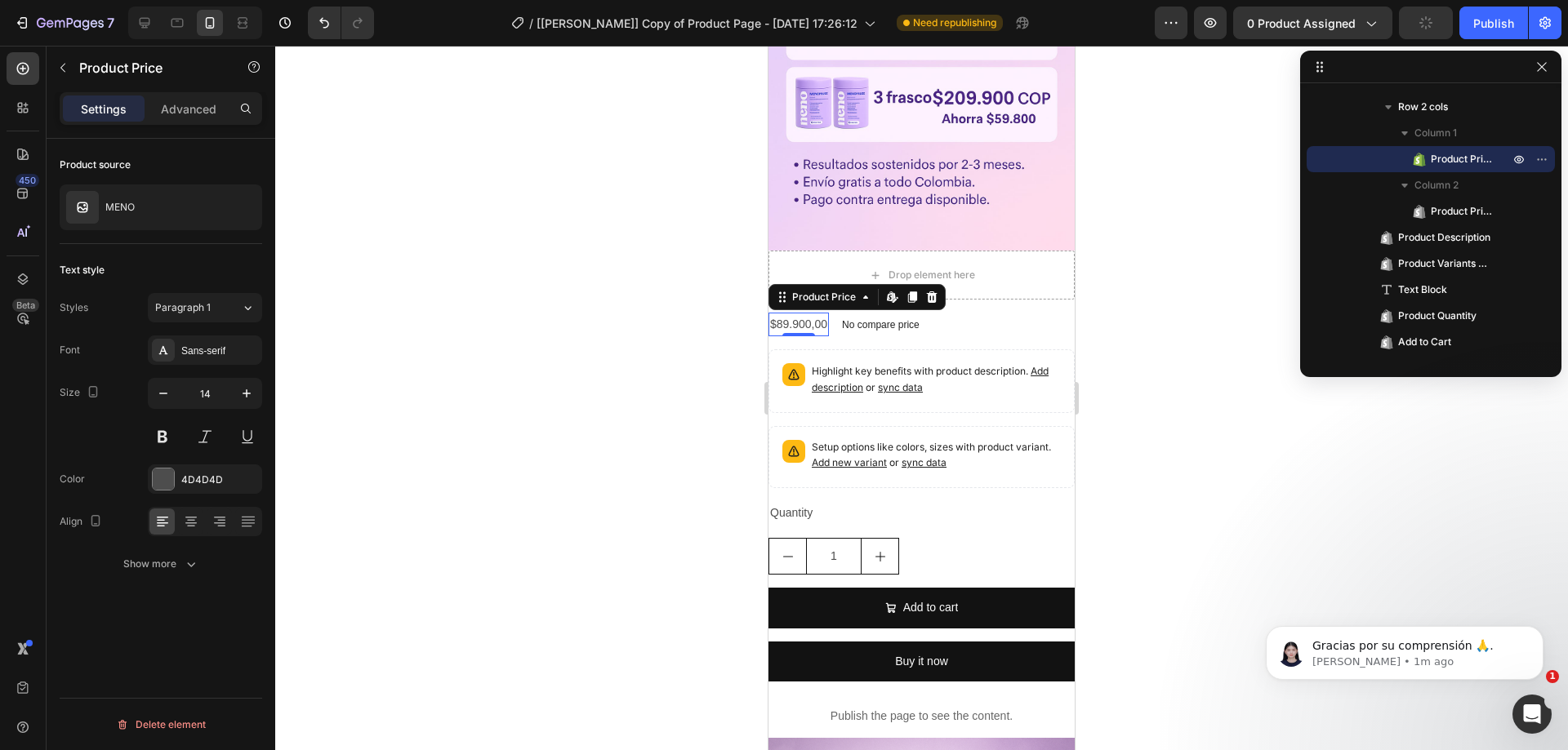
click at [797, 312] on div "$89.900,00" at bounding box center [798, 324] width 60 height 24
click at [930, 287] on div at bounding box center [931, 296] width 19 height 19
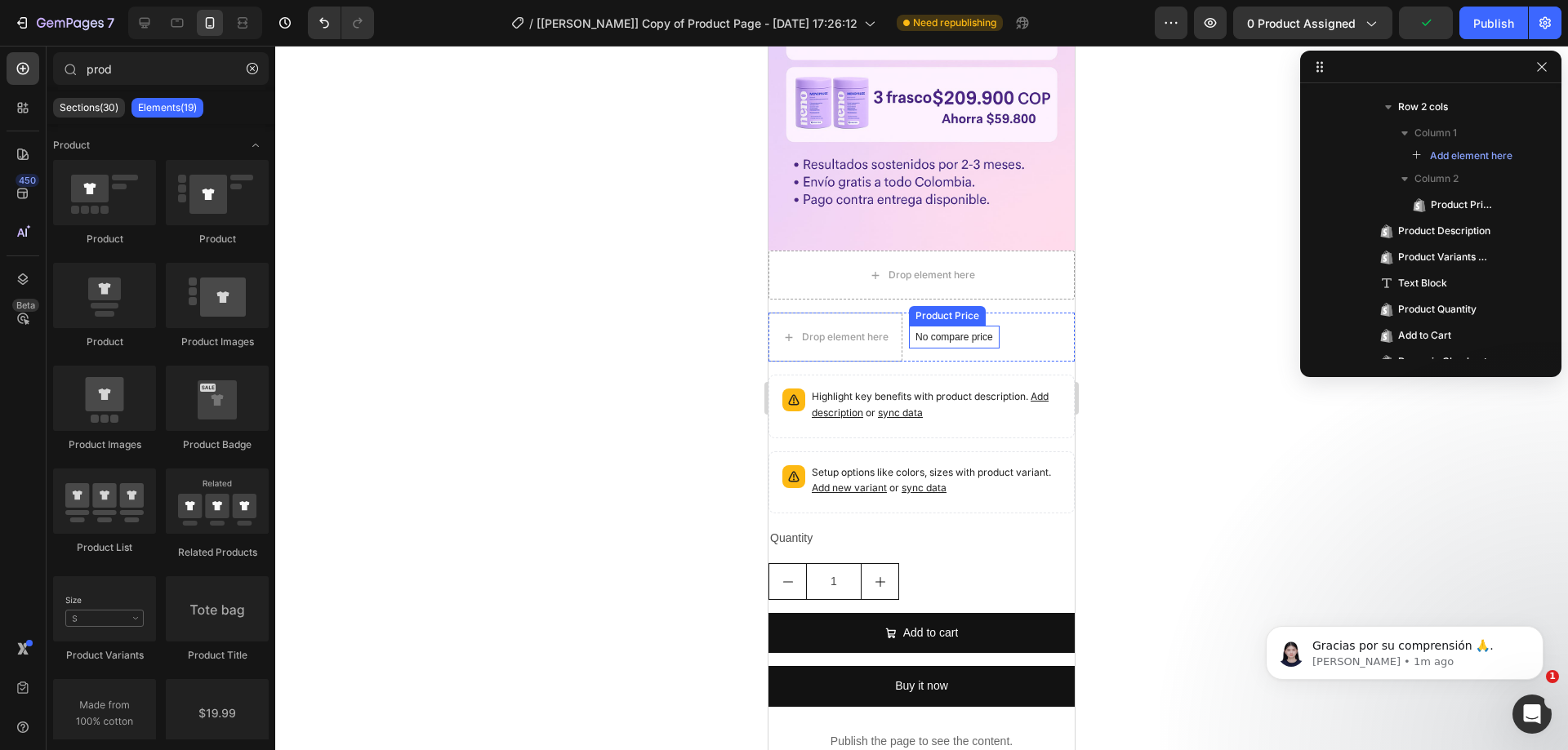
click at [959, 333] on p "No compare price" at bounding box center [954, 338] width 78 height 10
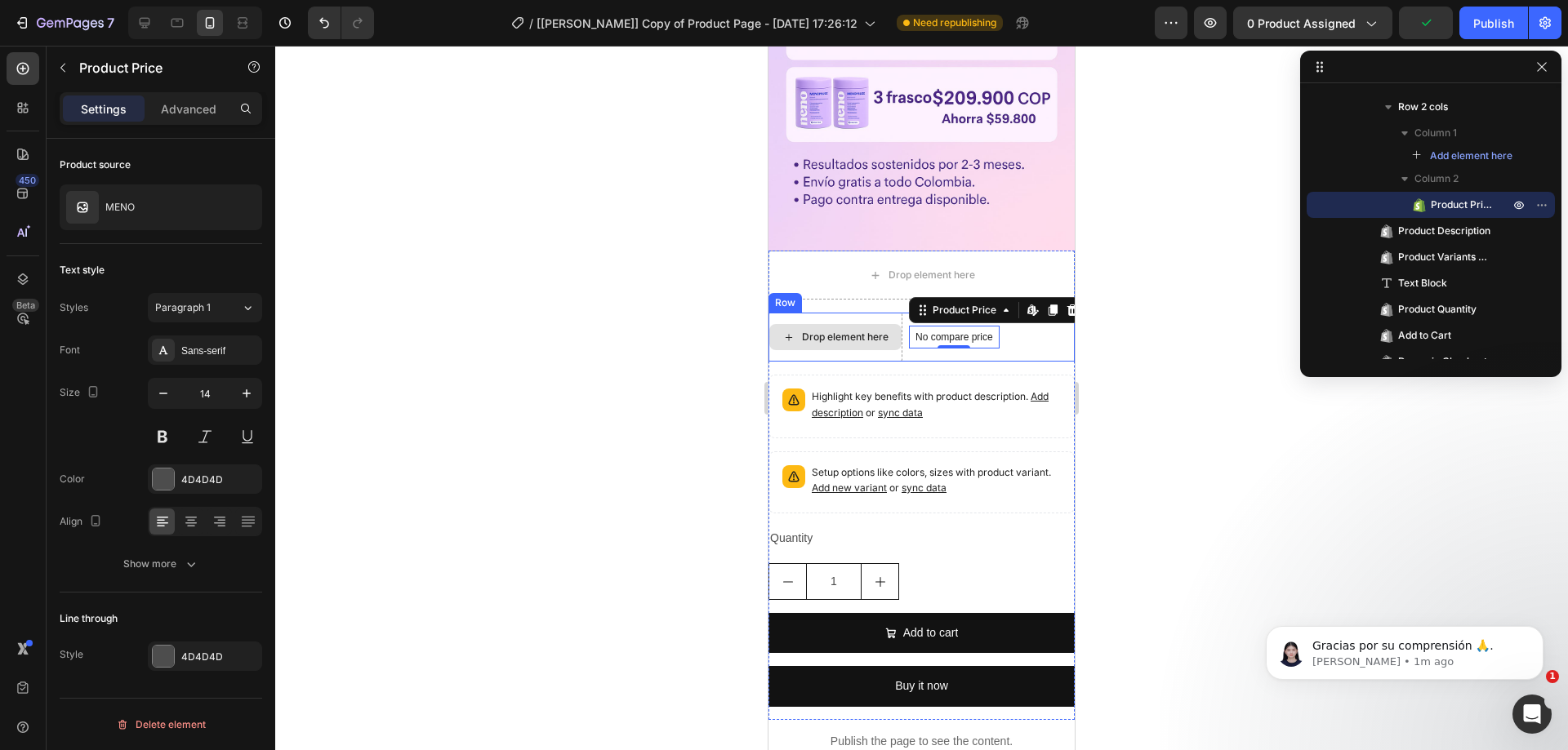
click at [857, 312] on div "Drop element here" at bounding box center [836, 337] width 134 height 49
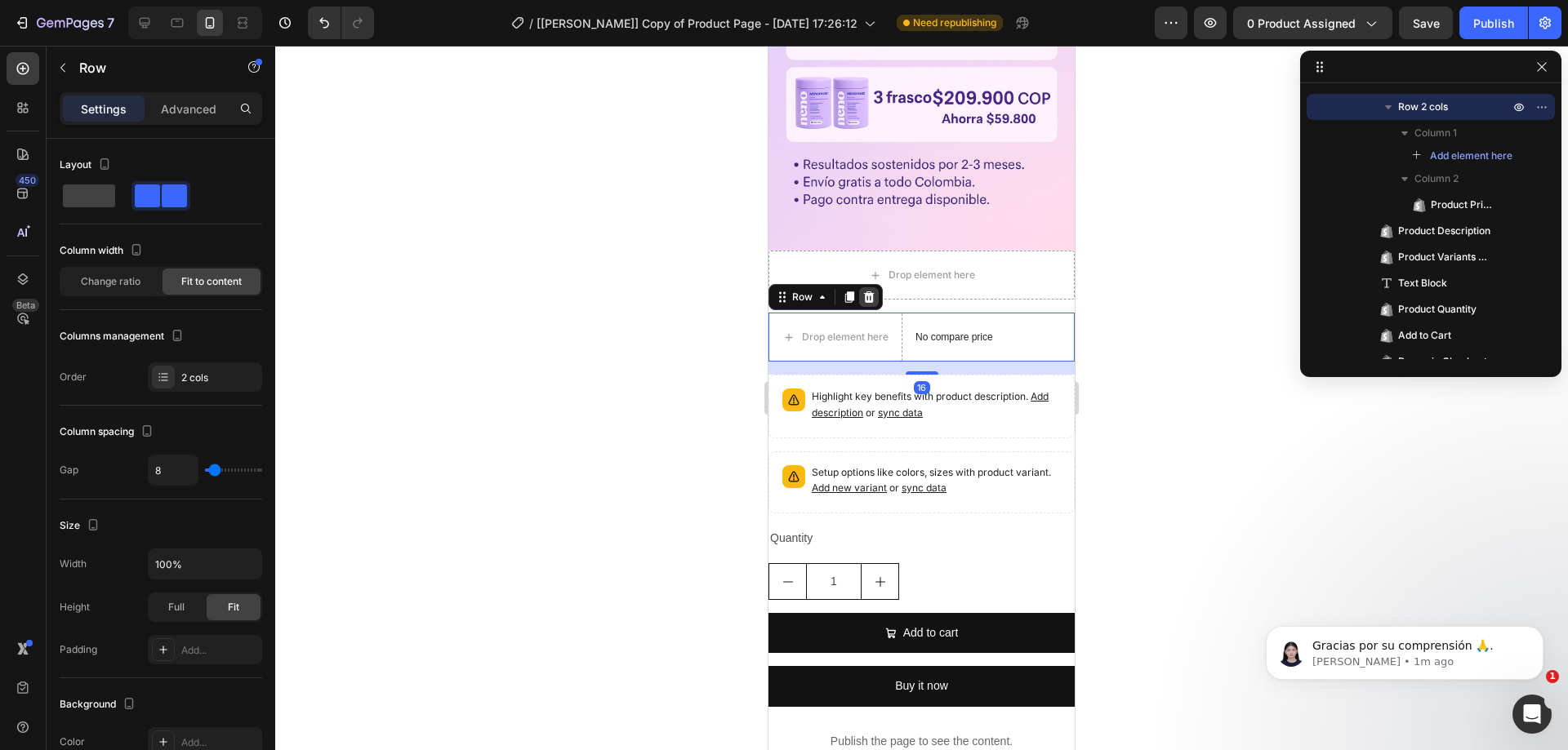
click at [875, 290] on icon at bounding box center [868, 296] width 13 height 13
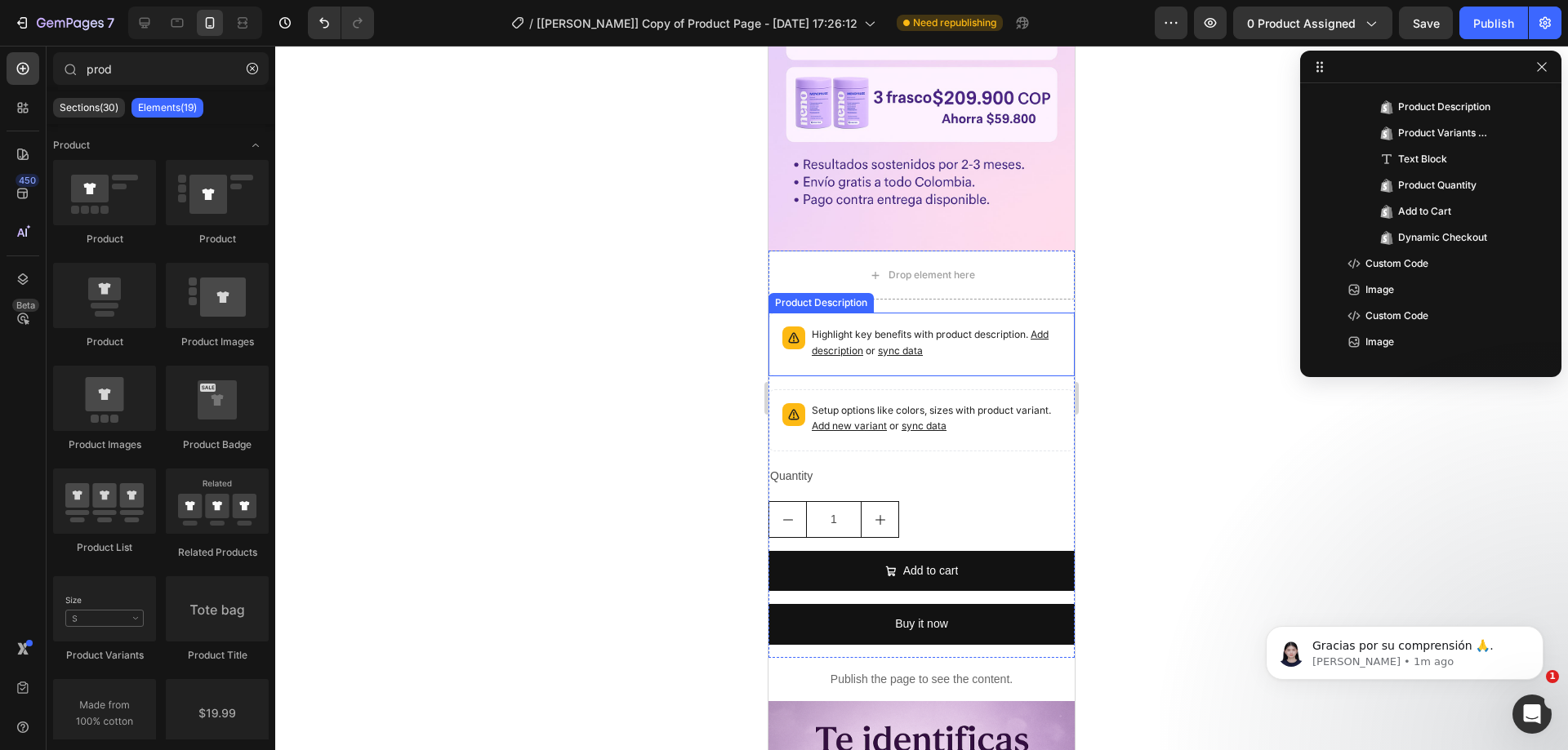
click at [877, 327] on p "Highlight key benefits with product description. Add description or sync data" at bounding box center [936, 343] width 249 height 33
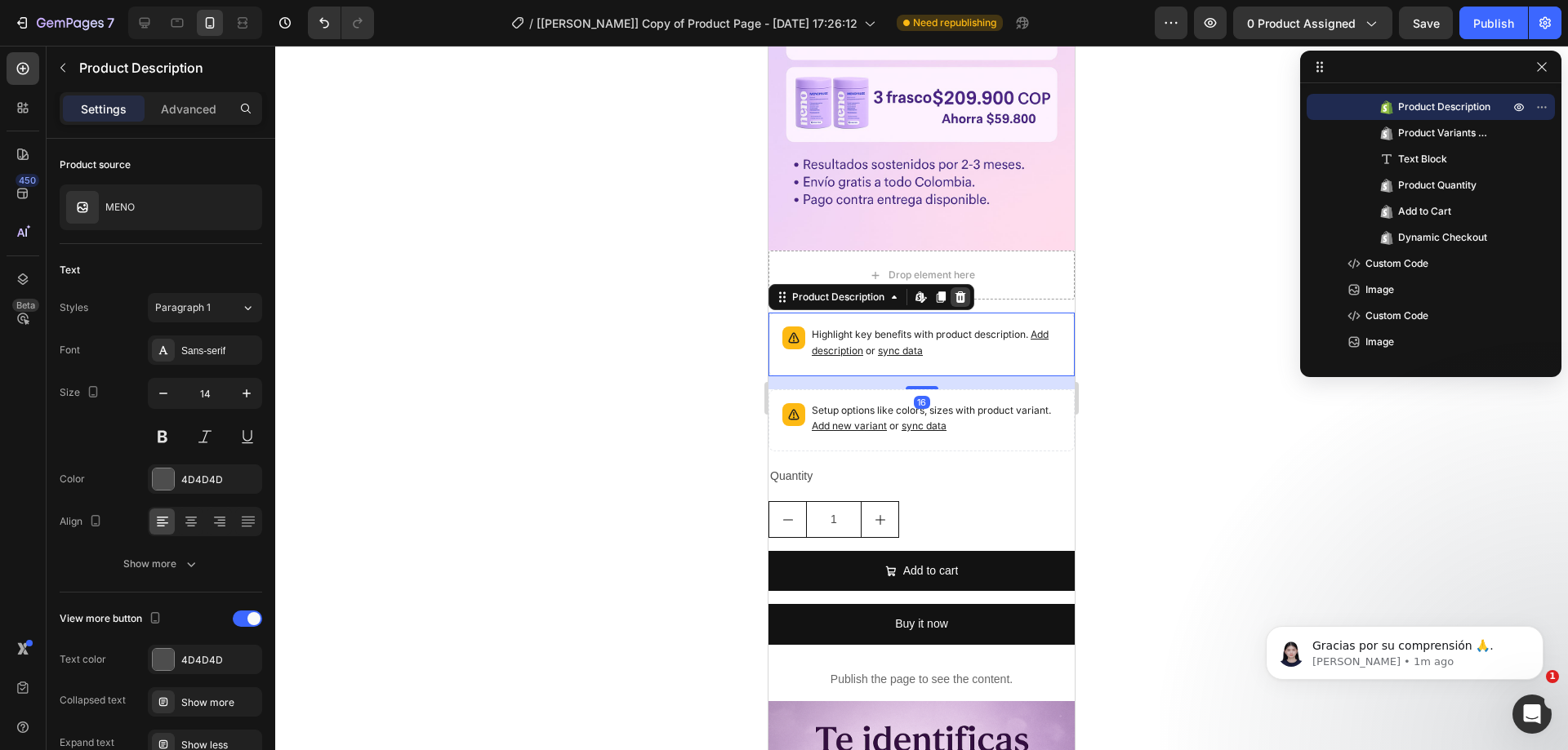
click at [962, 291] on icon at bounding box center [960, 297] width 11 height 12
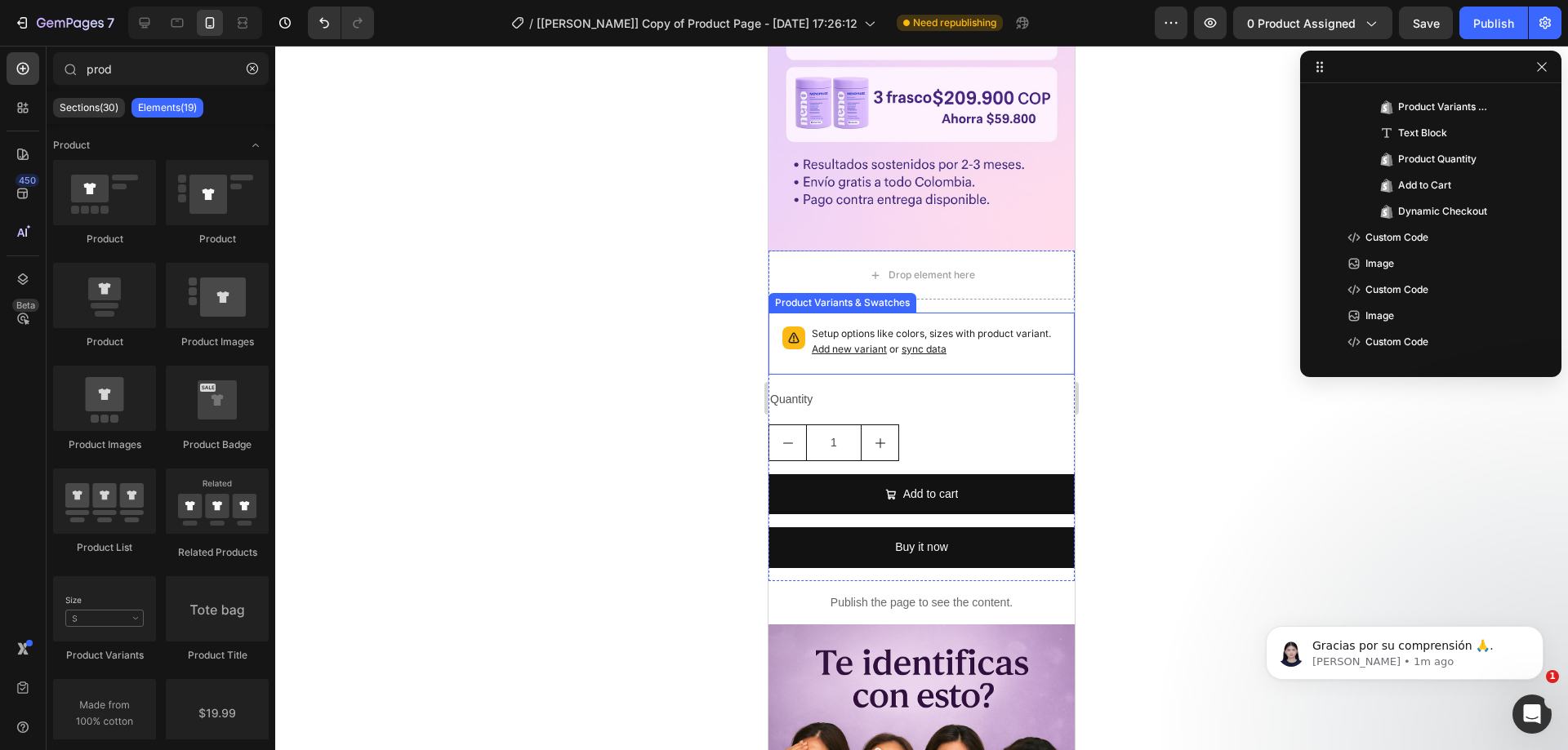
click at [884, 320] on div "Setup options like colors, sizes with product variant. Add new variant or sync …" at bounding box center [921, 344] width 291 height 47
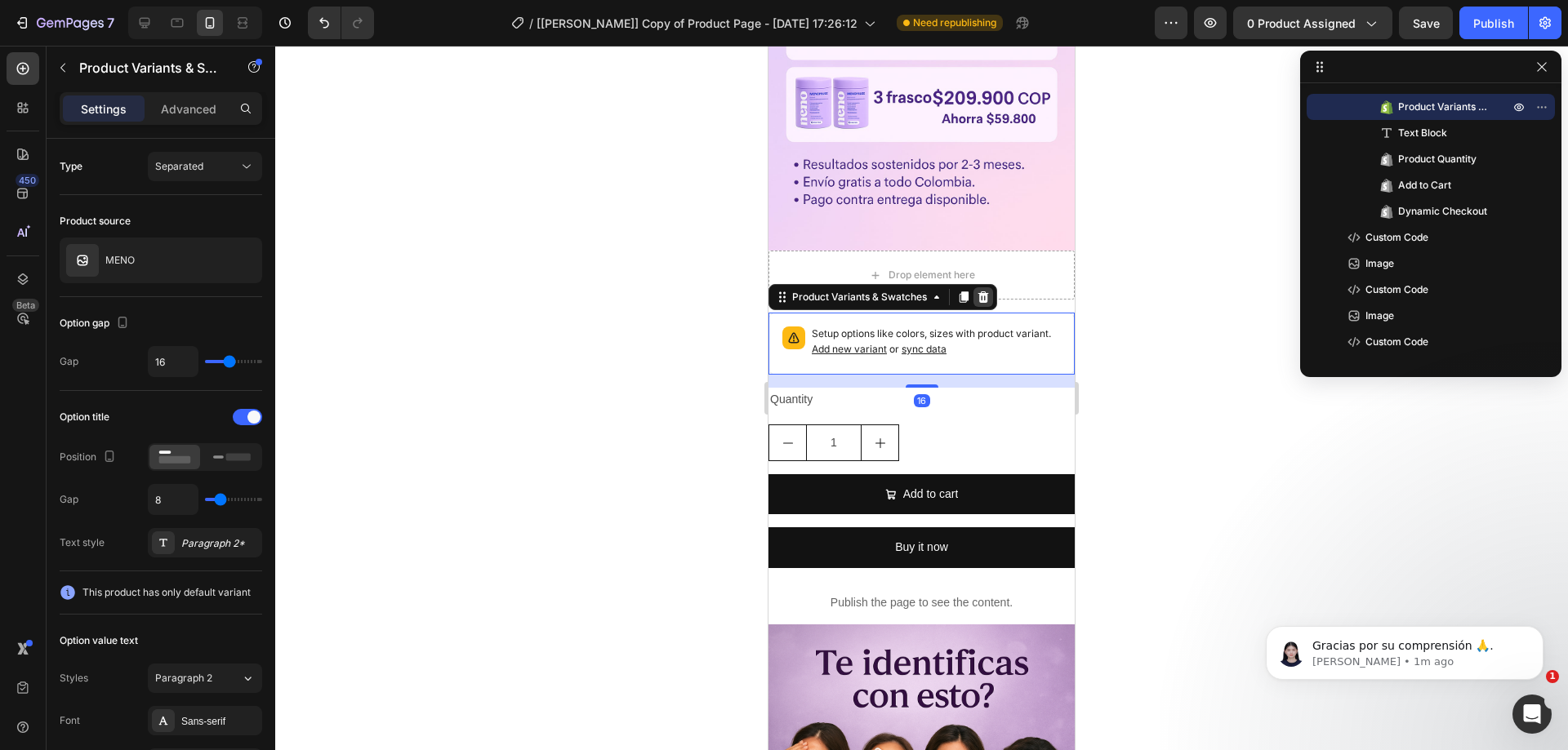
click at [980, 291] on icon at bounding box center [983, 297] width 11 height 12
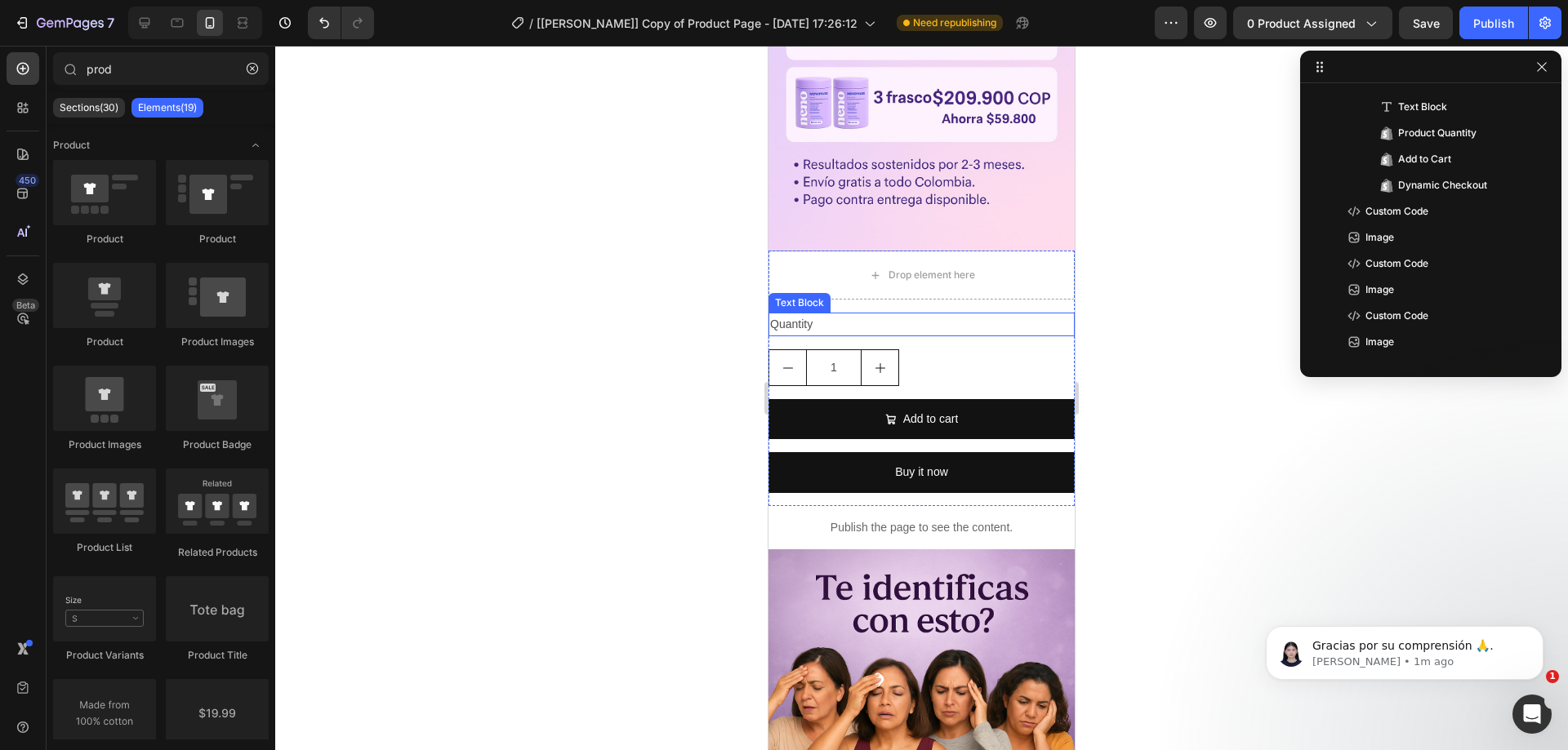
click at [886, 312] on div "Quantity" at bounding box center [922, 324] width 306 height 24
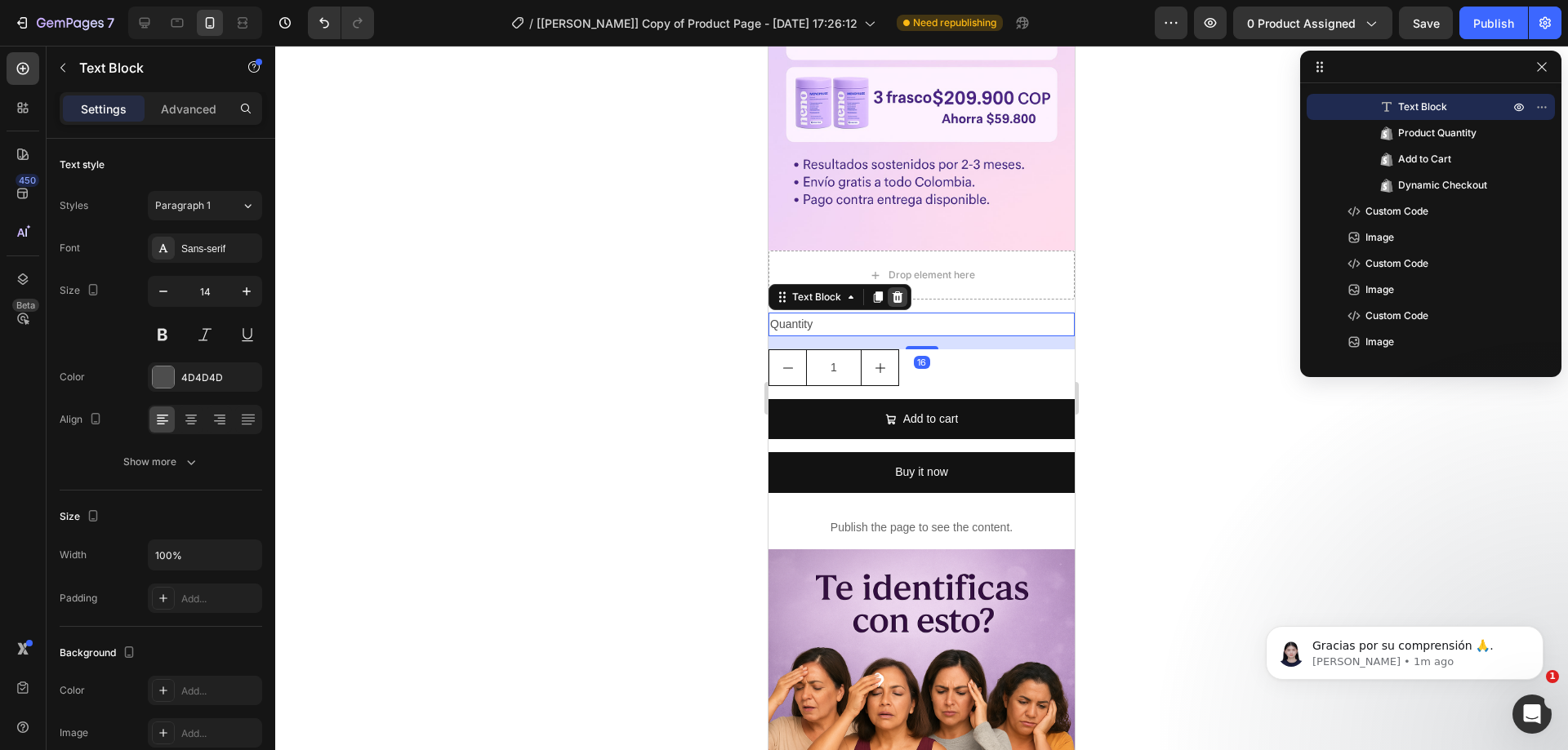
click at [904, 287] on div at bounding box center [897, 296] width 19 height 19
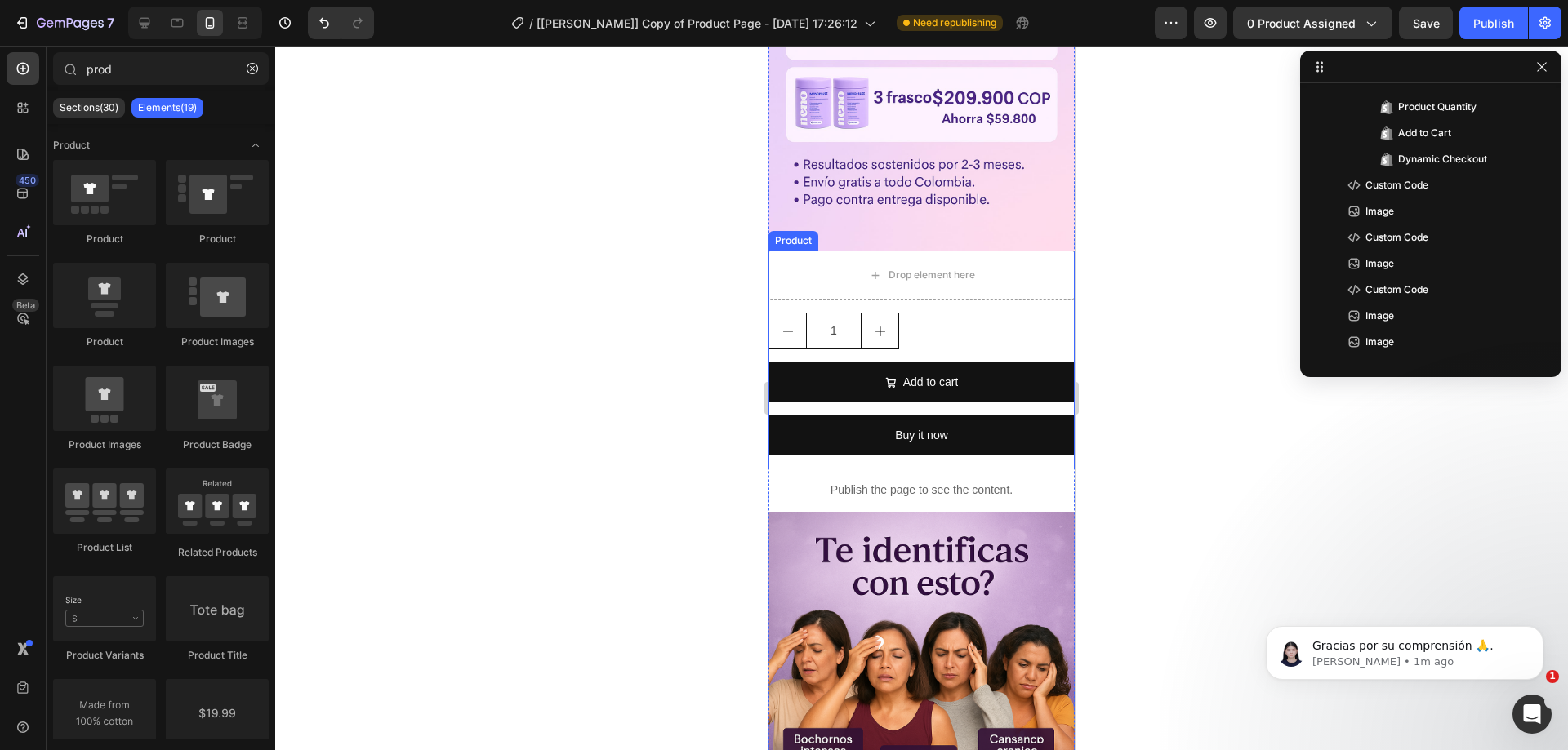
click at [940, 274] on div "Drop element here 1 Product Quantity Add to cart Add to Cart Buy it now Dynamic…" at bounding box center [922, 360] width 306 height 218
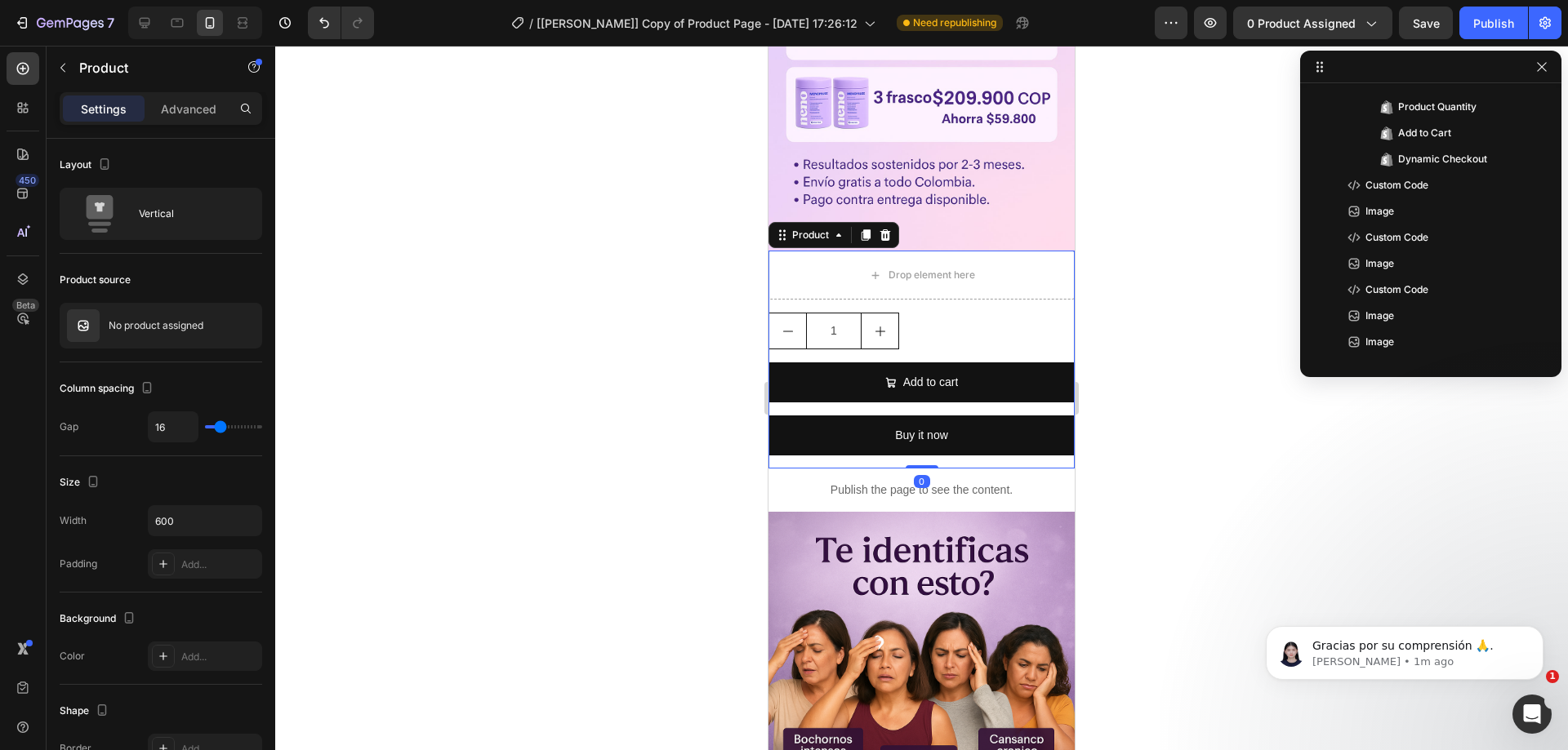
scroll to position [22, 0]
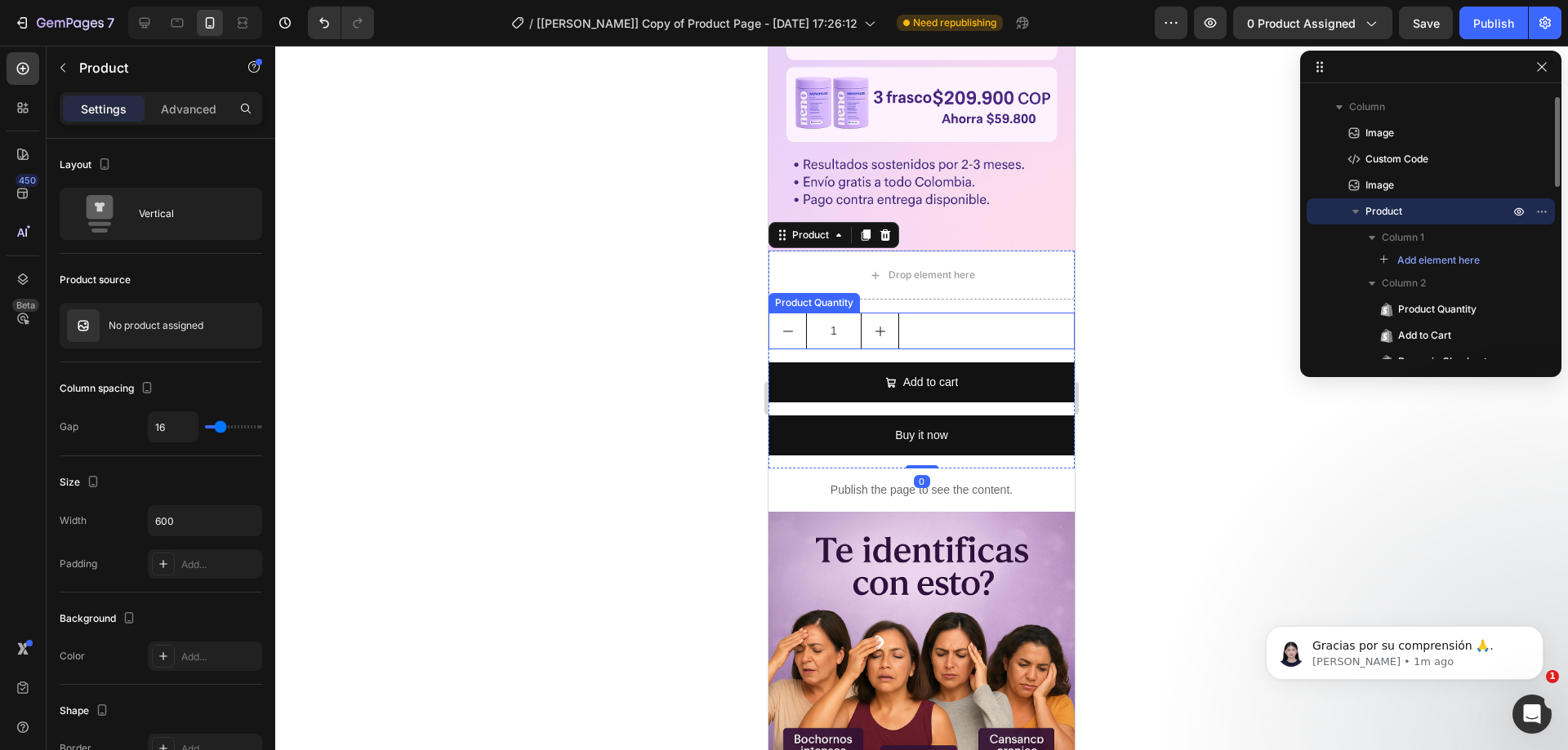
click at [929, 312] on div "1" at bounding box center [922, 330] width 306 height 36
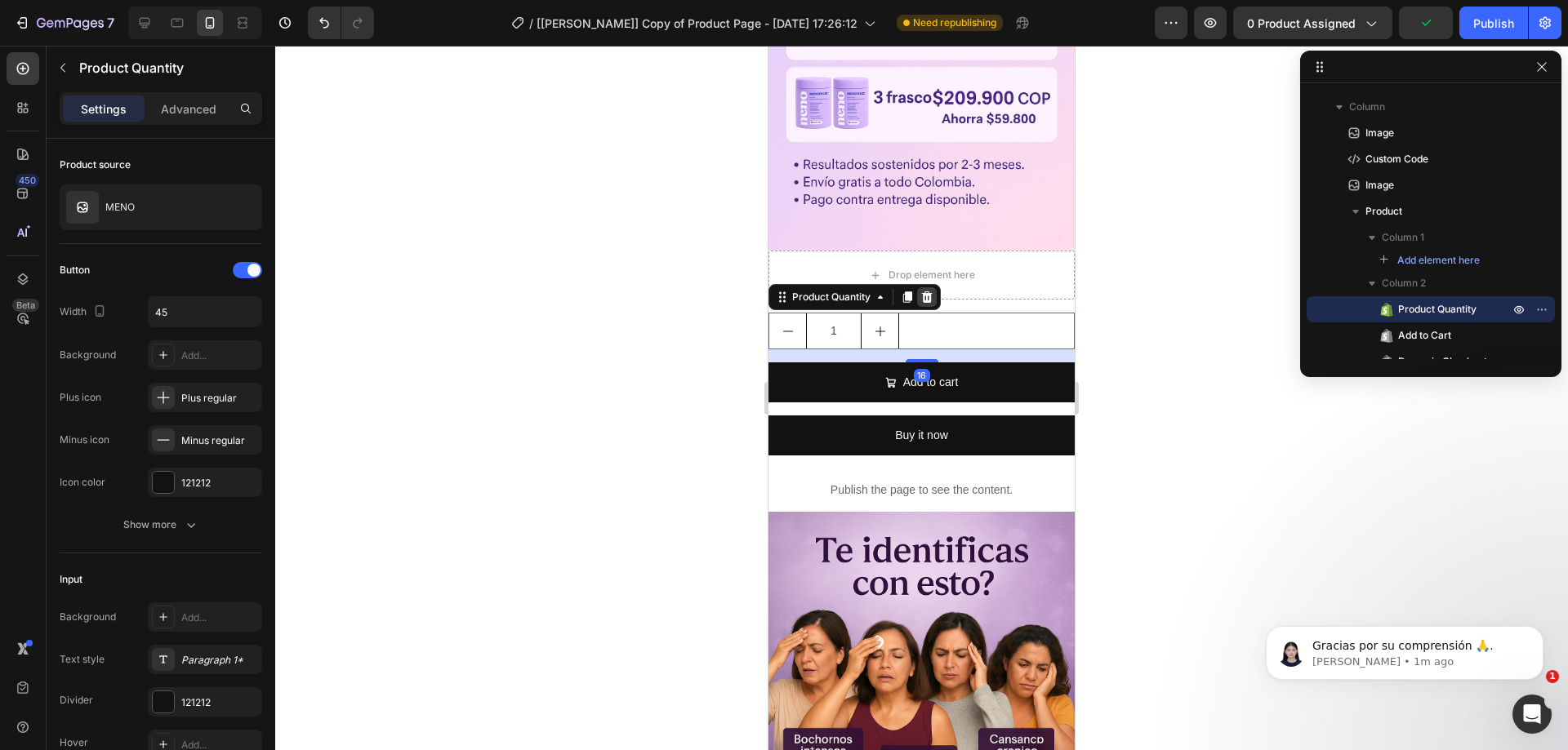
click at [929, 291] on icon at bounding box center [927, 297] width 11 height 12
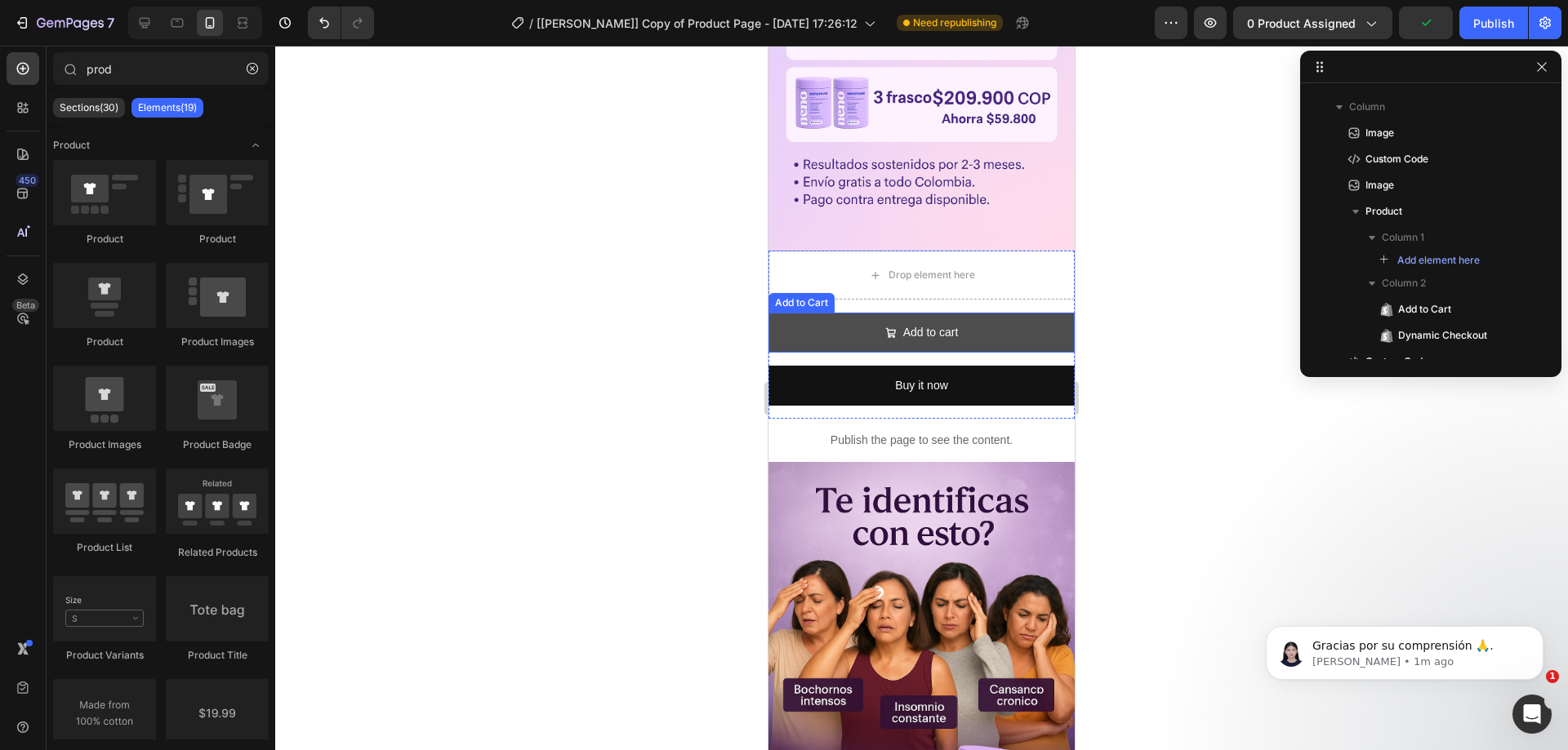
click at [917, 312] on button "Add to cart" at bounding box center [922, 332] width 306 height 40
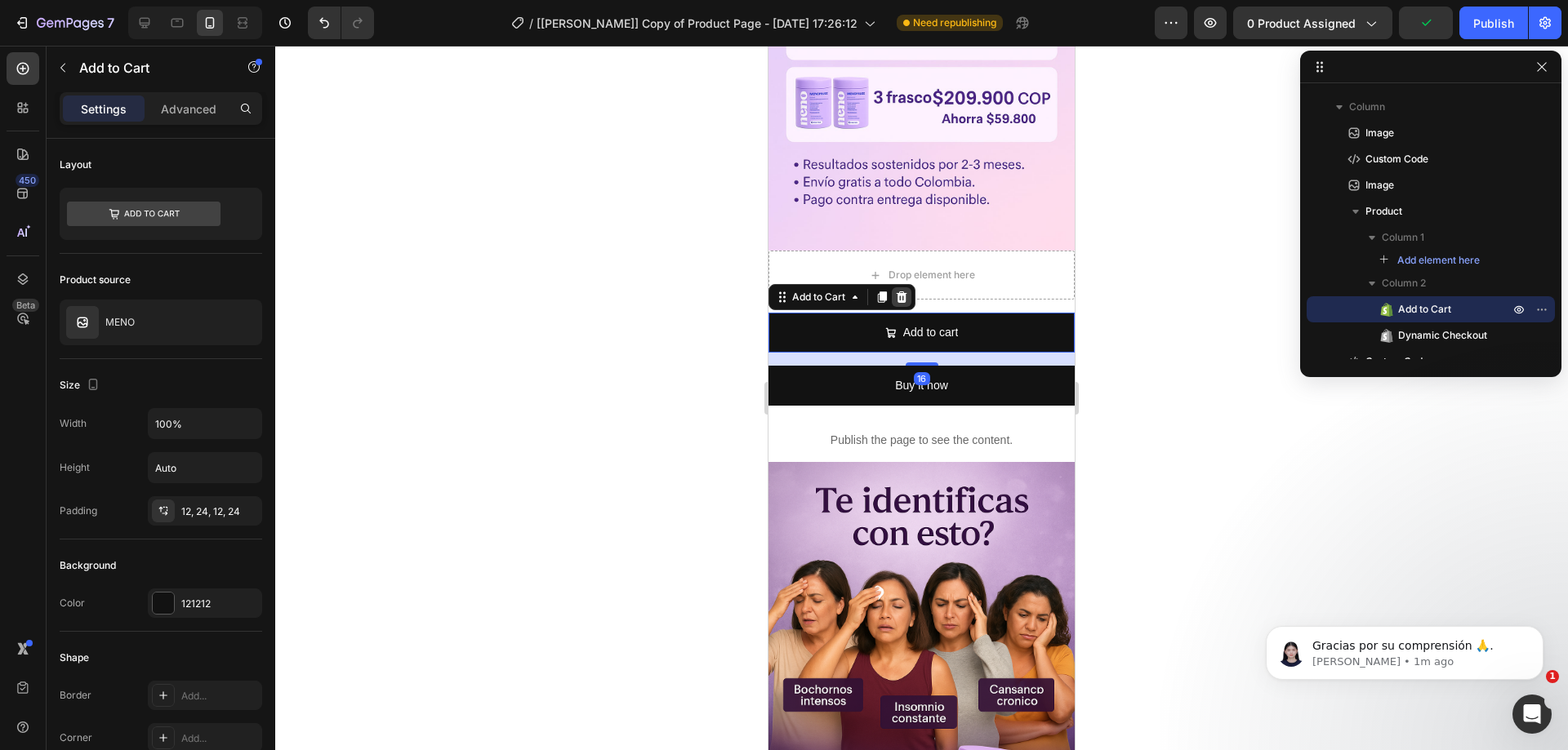
click at [905, 291] on icon at bounding box center [902, 297] width 11 height 12
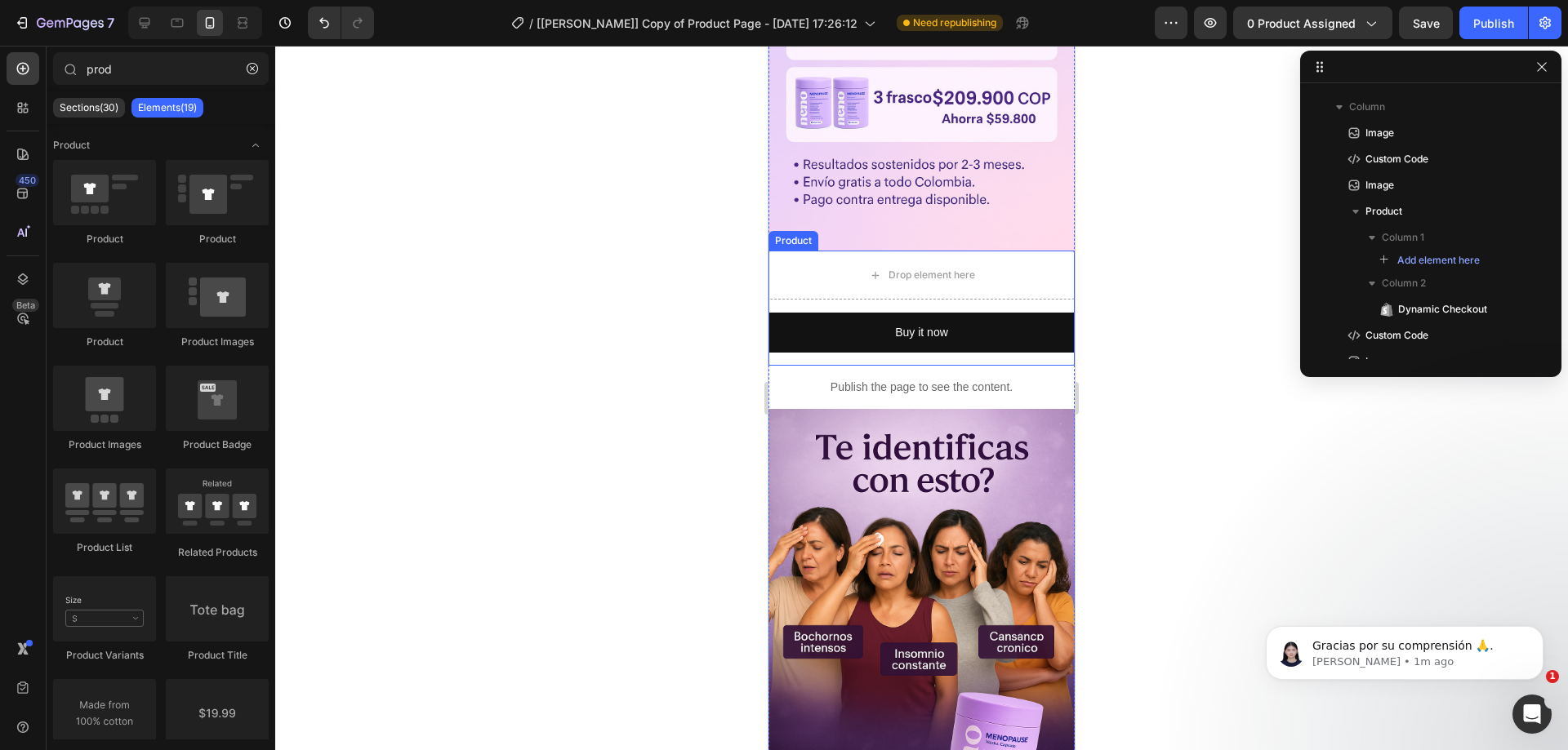
click at [909, 269] on div "Drop element here Buy it now Dynamic Checkout Product" at bounding box center [922, 308] width 306 height 115
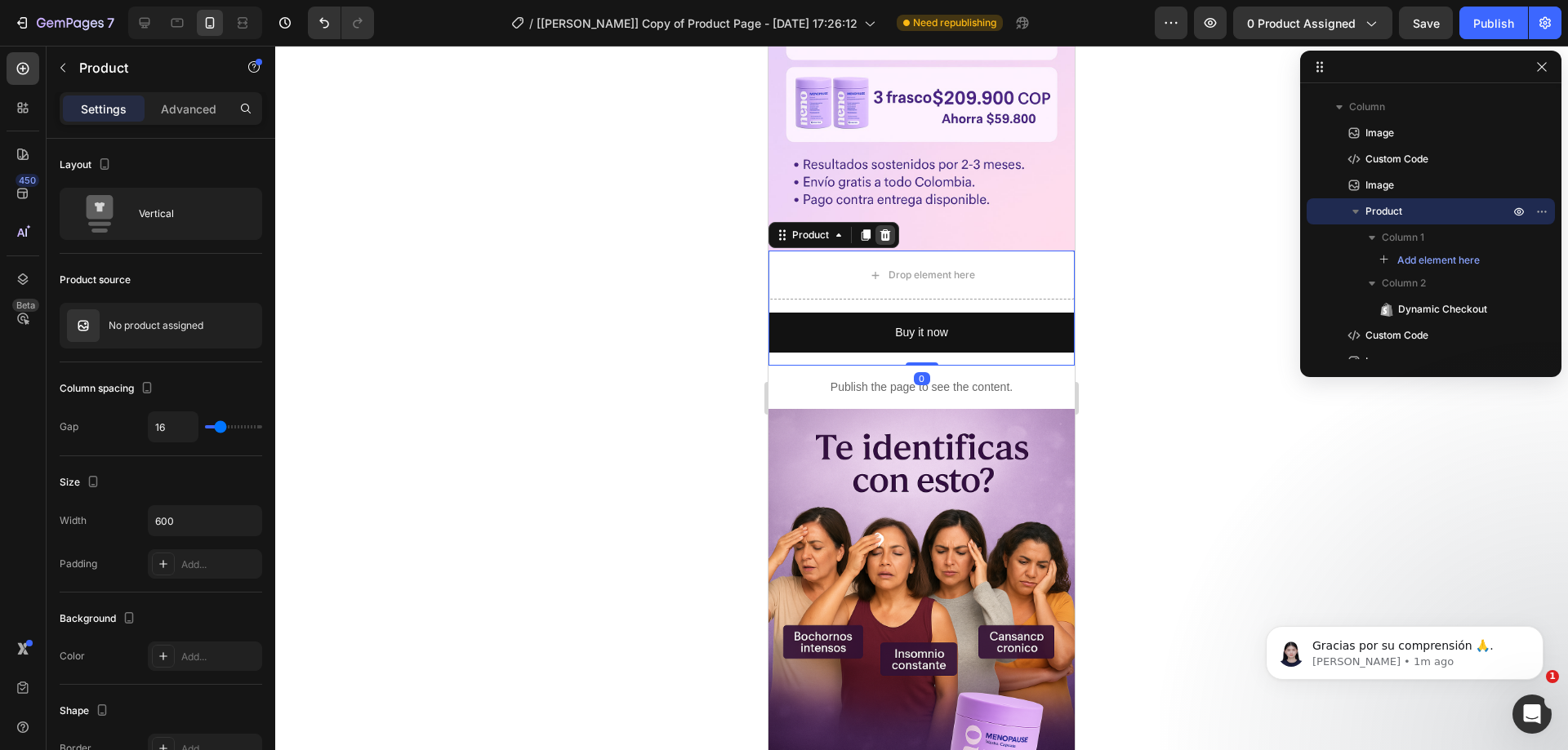
click at [895, 225] on div at bounding box center [885, 234] width 19 height 19
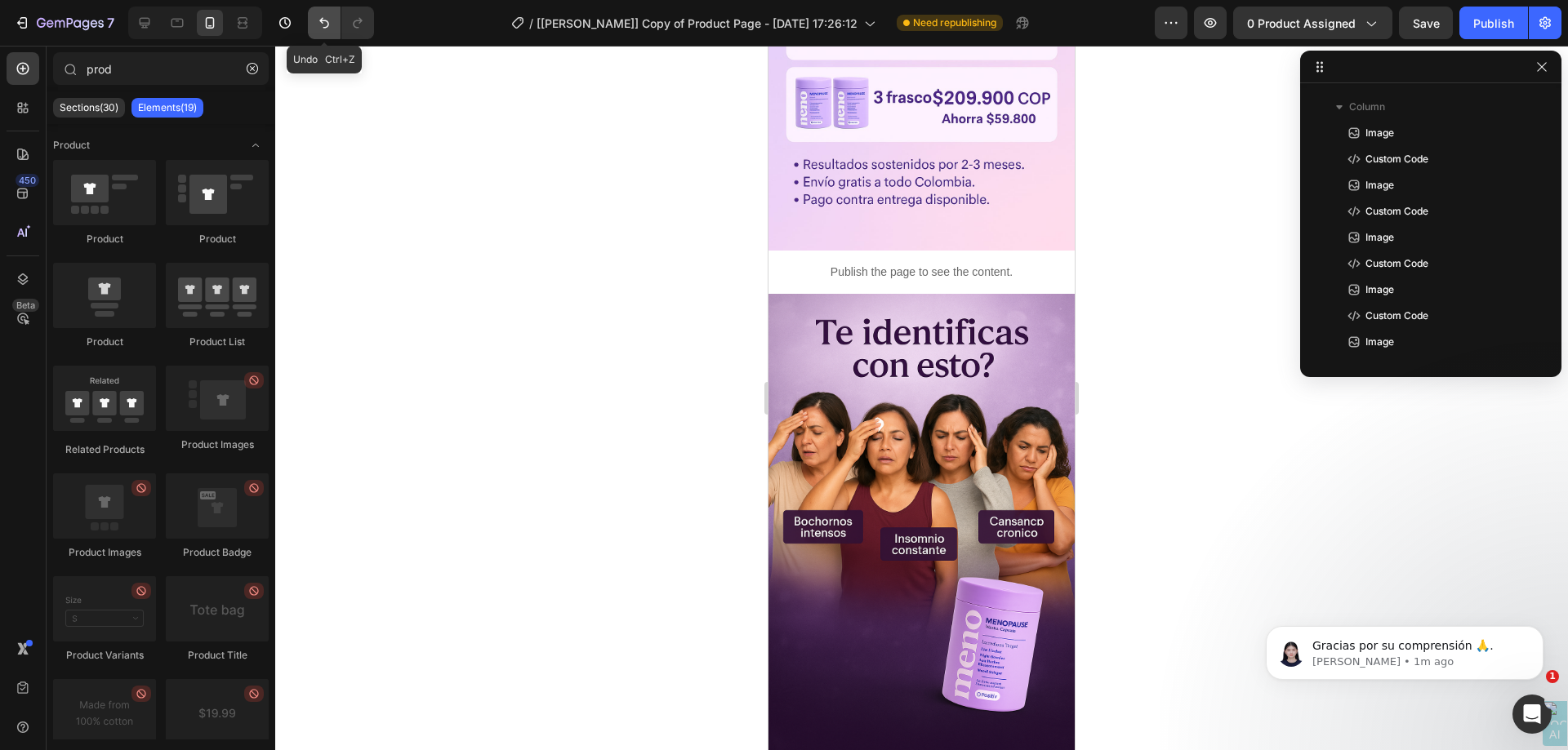
click at [328, 29] on icon "Undo/Redo" at bounding box center [323, 22] width 16 height 16
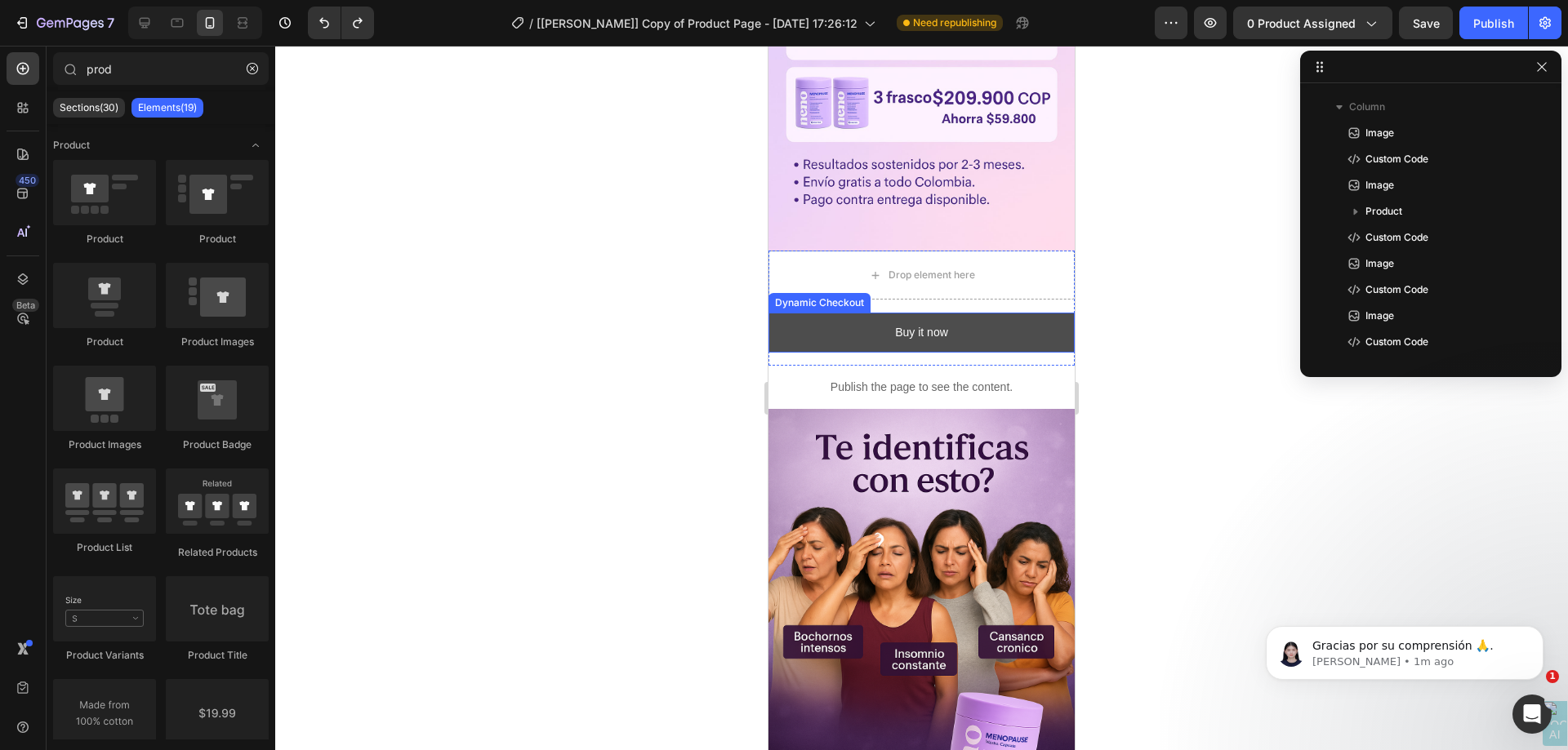
click at [809, 312] on button "Buy it now" at bounding box center [922, 332] width 306 height 40
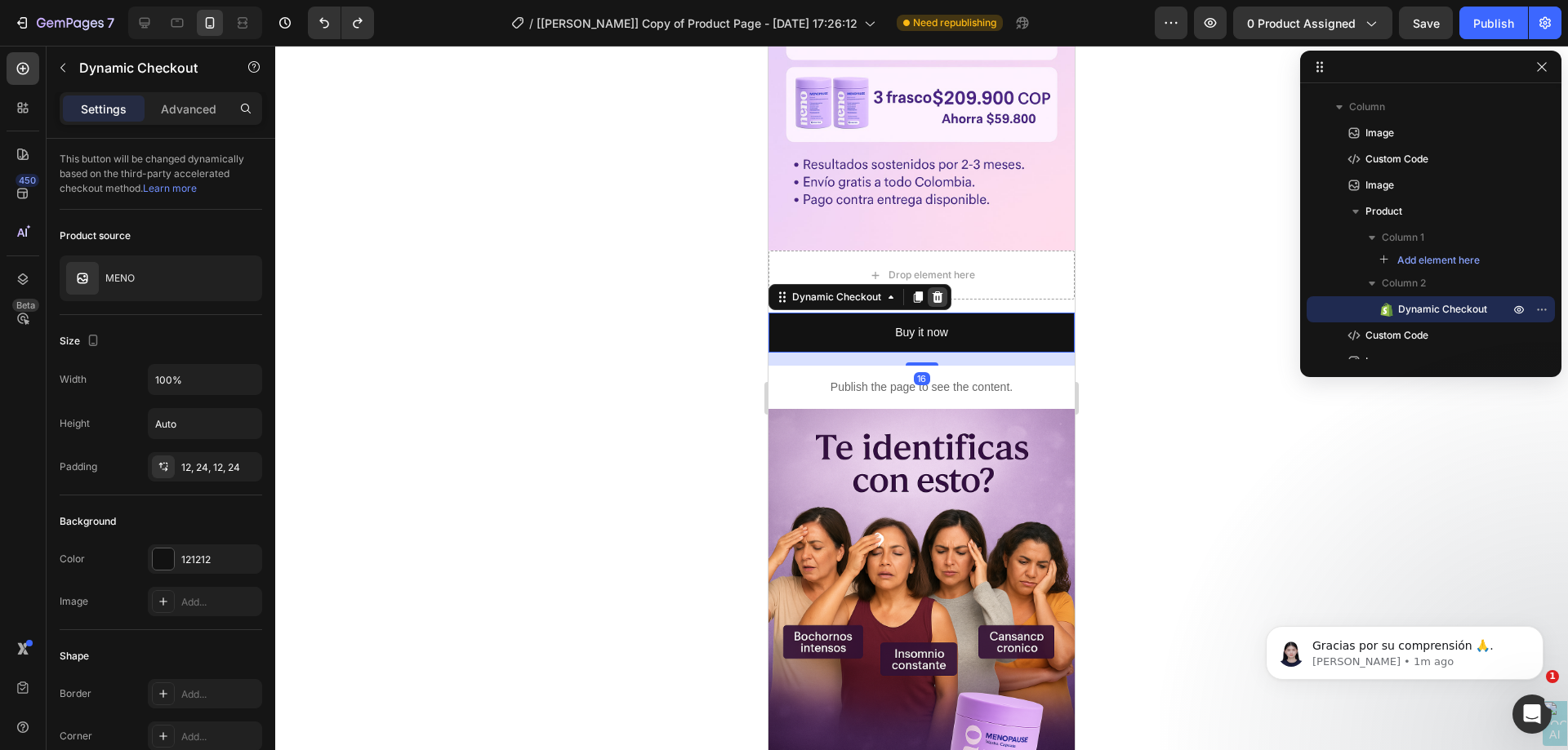
click at [934, 291] on icon at bounding box center [937, 297] width 11 height 12
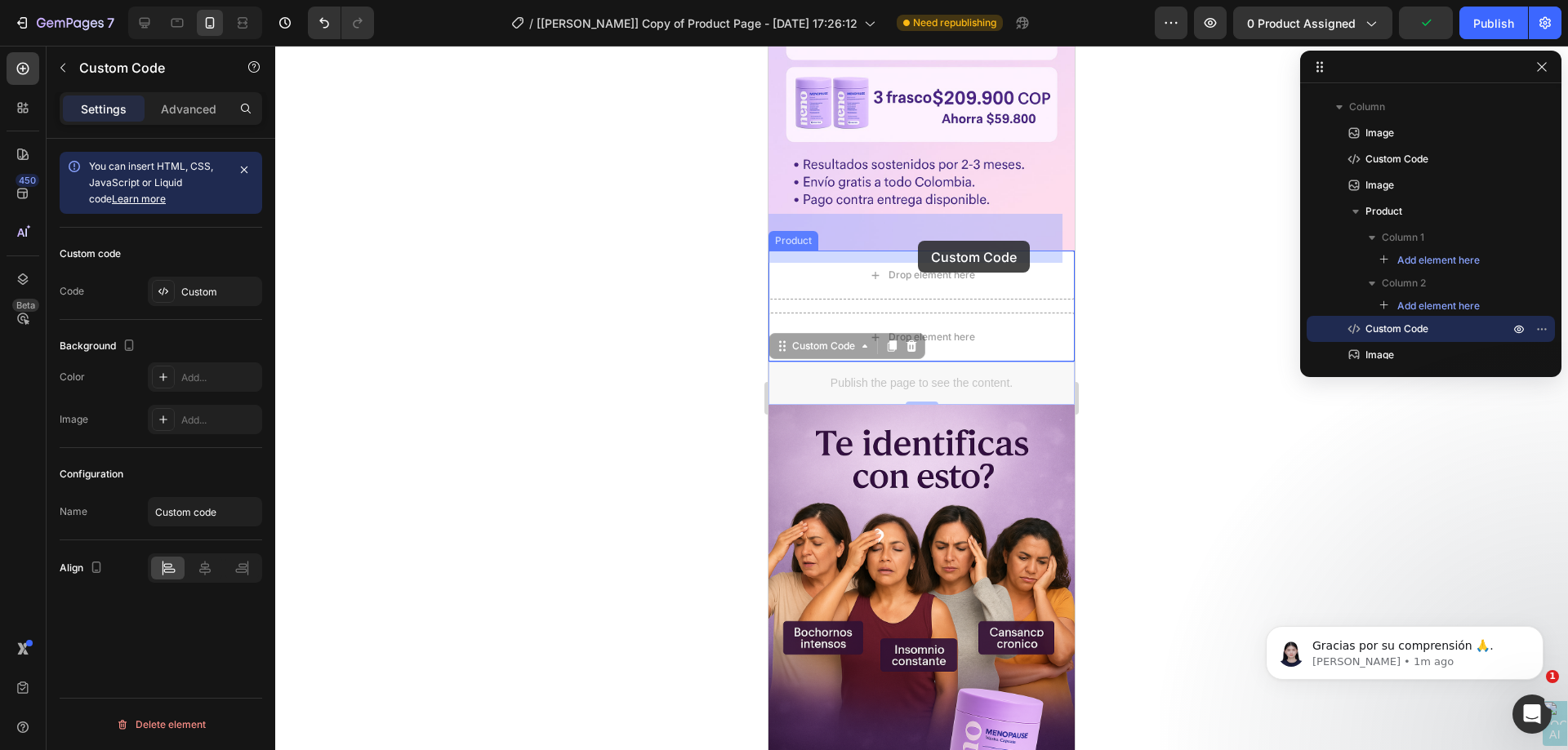
drag, startPoint x: 914, startPoint y: 339, endPoint x: 918, endPoint y: 241, distance: 98.1
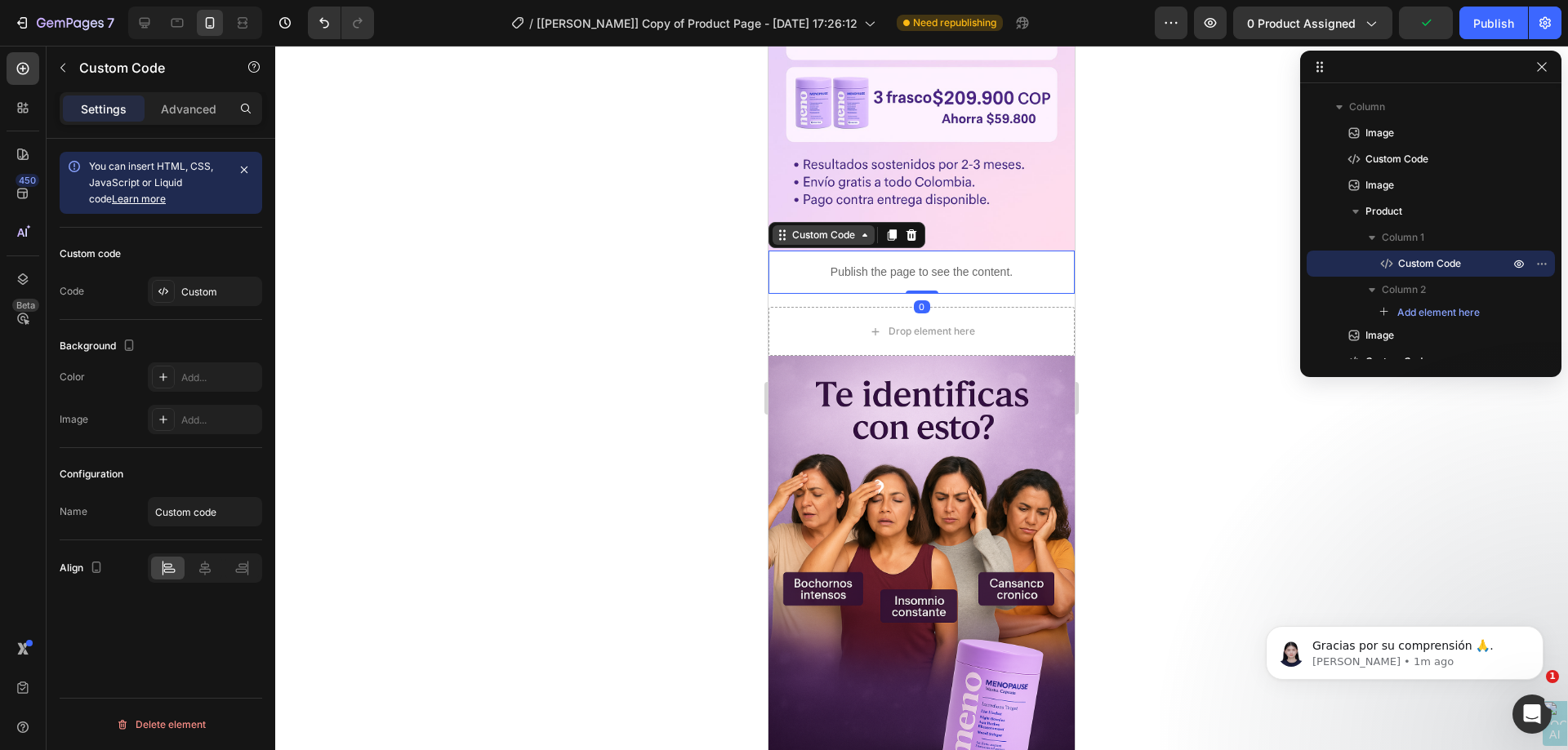
click at [825, 225] on div "Custom Code" at bounding box center [823, 234] width 102 height 19
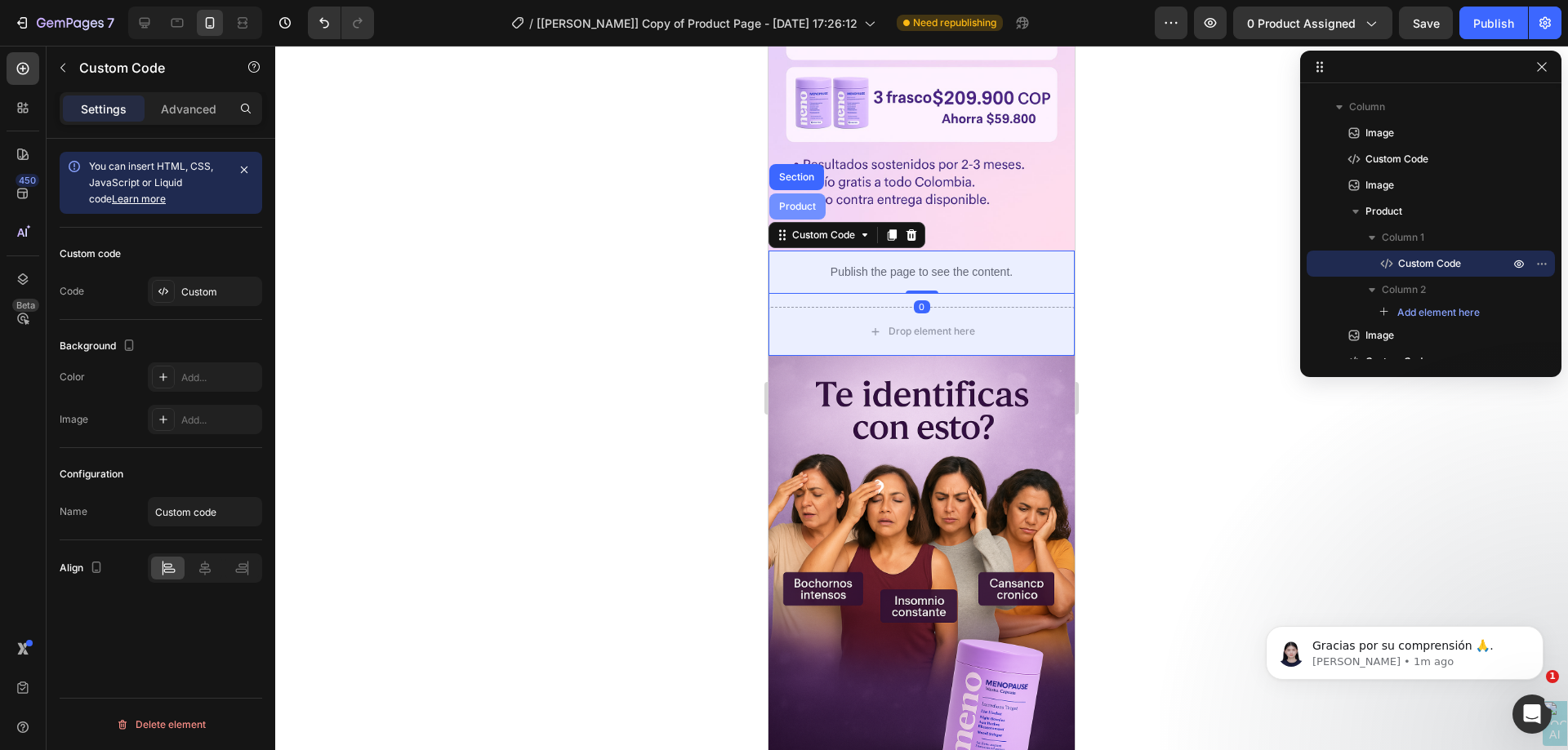
click at [807, 194] on div "Product" at bounding box center [798, 207] width 57 height 26
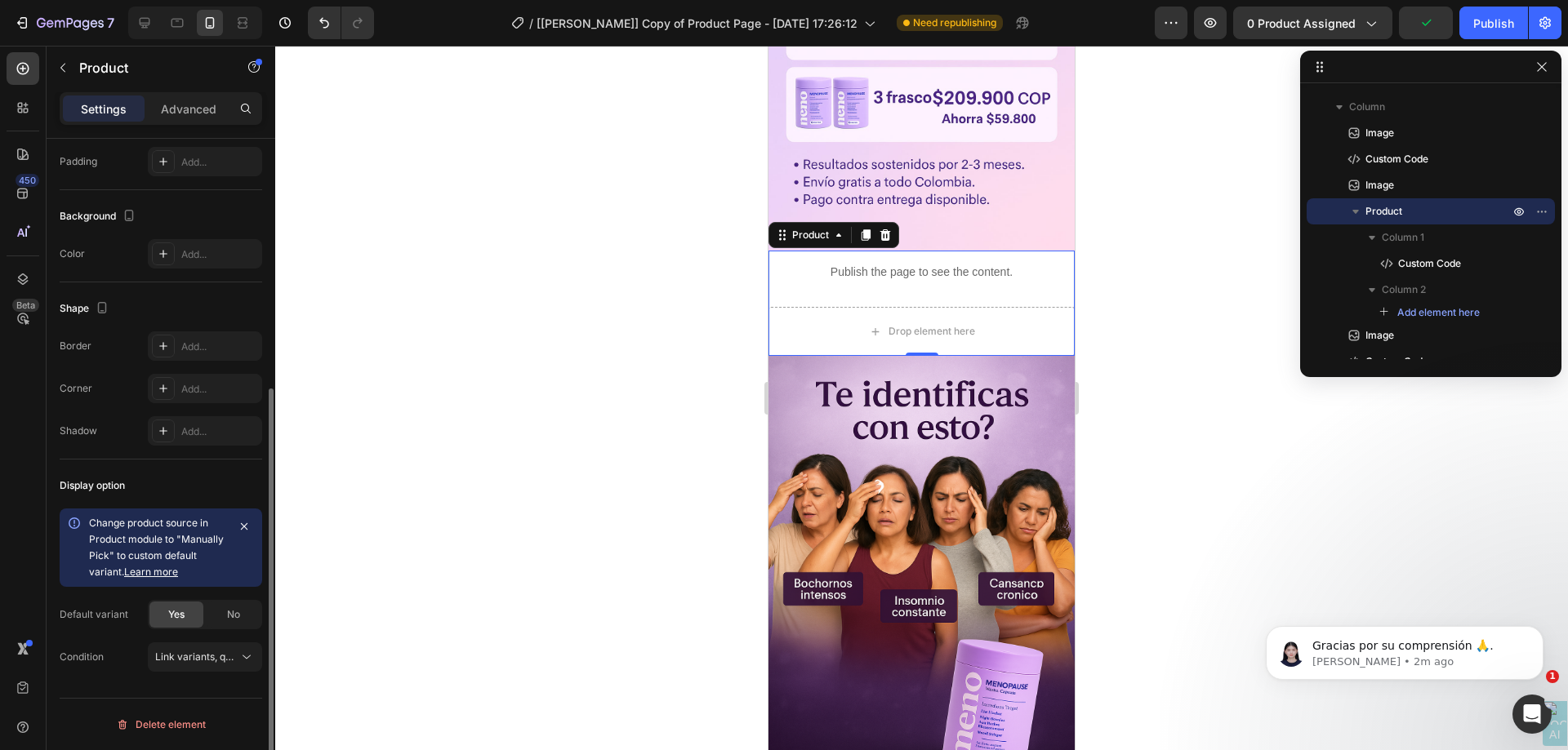
scroll to position [76, 0]
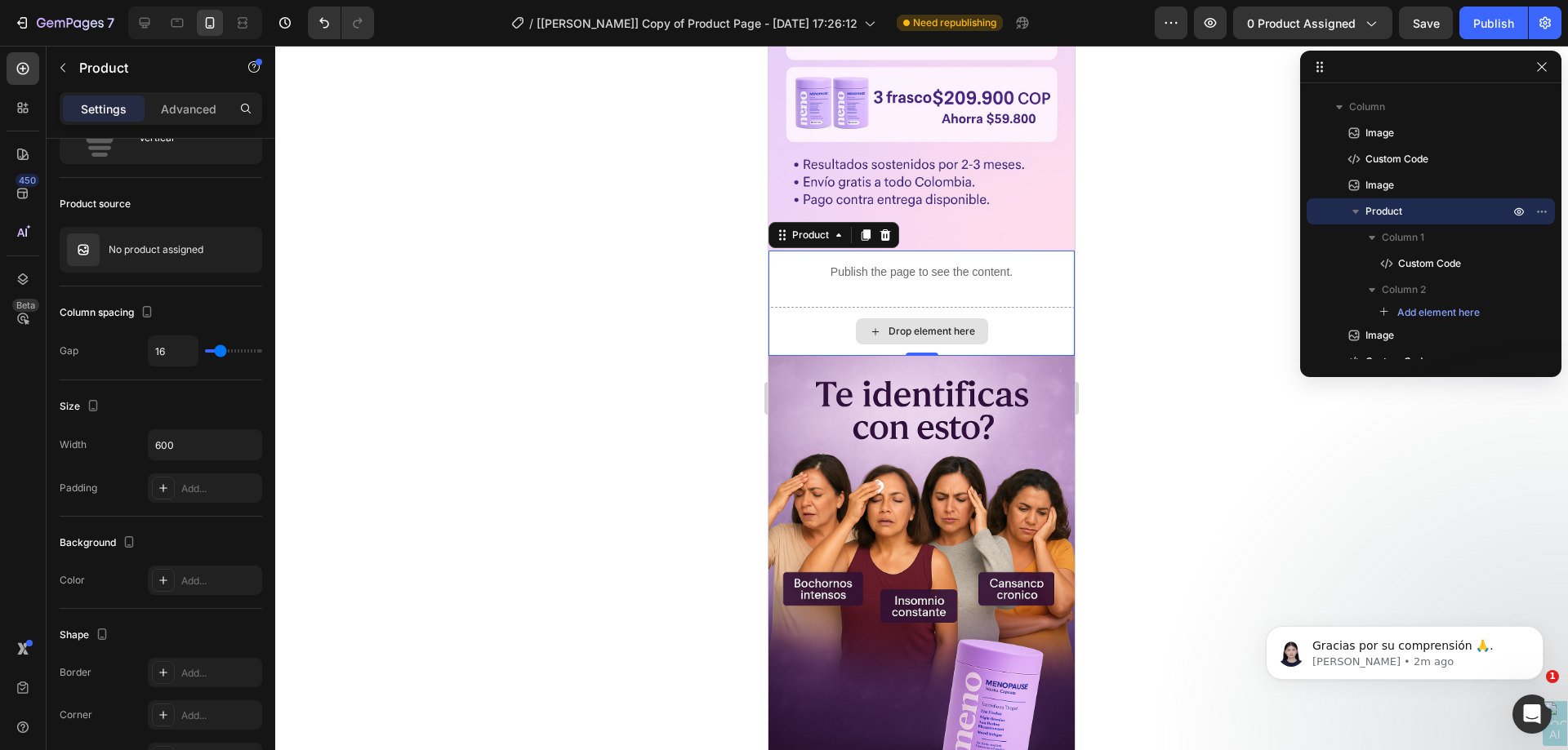
click at [798, 311] on div "Drop element here" at bounding box center [922, 332] width 306 height 49
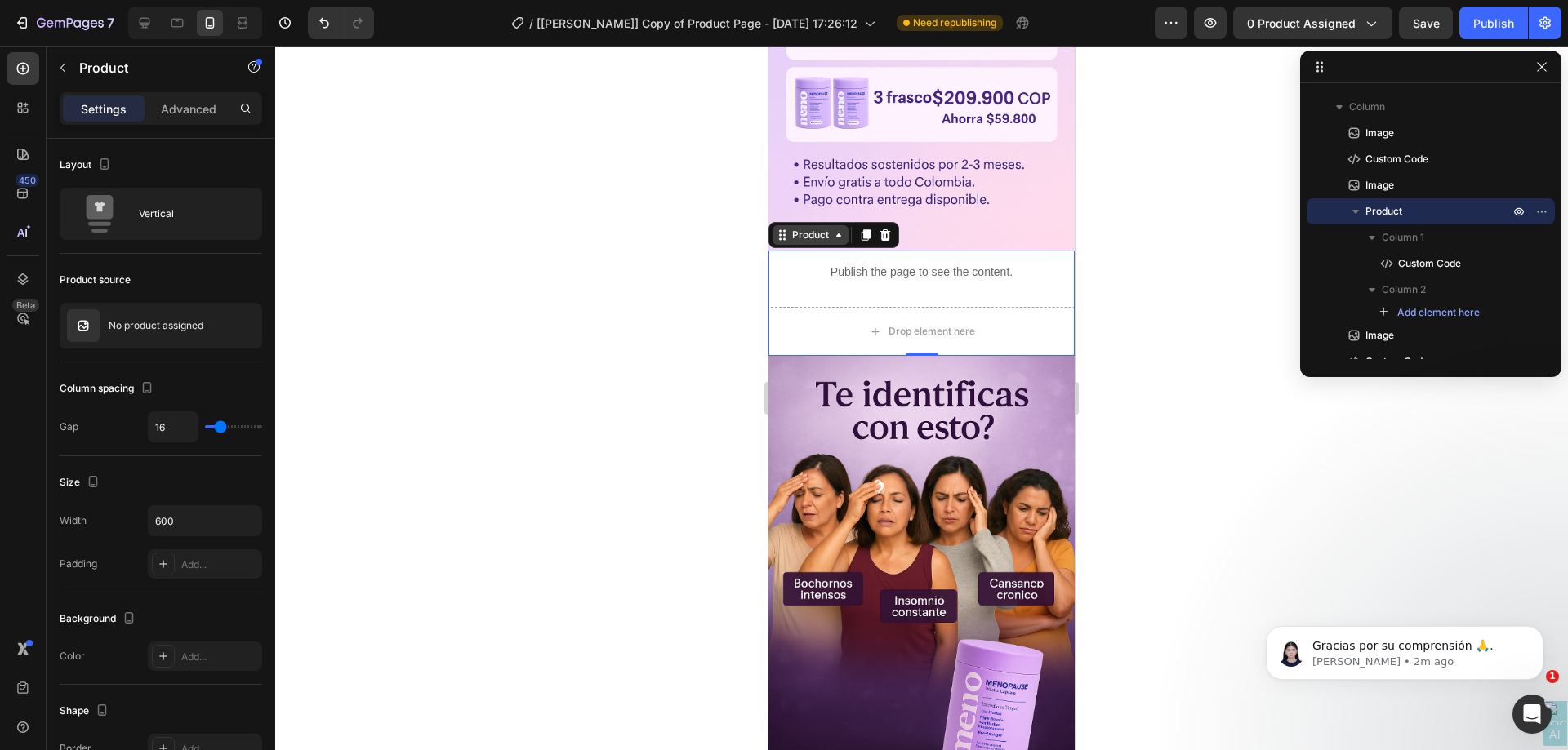
click at [798, 228] on div "Product" at bounding box center [810, 234] width 43 height 14
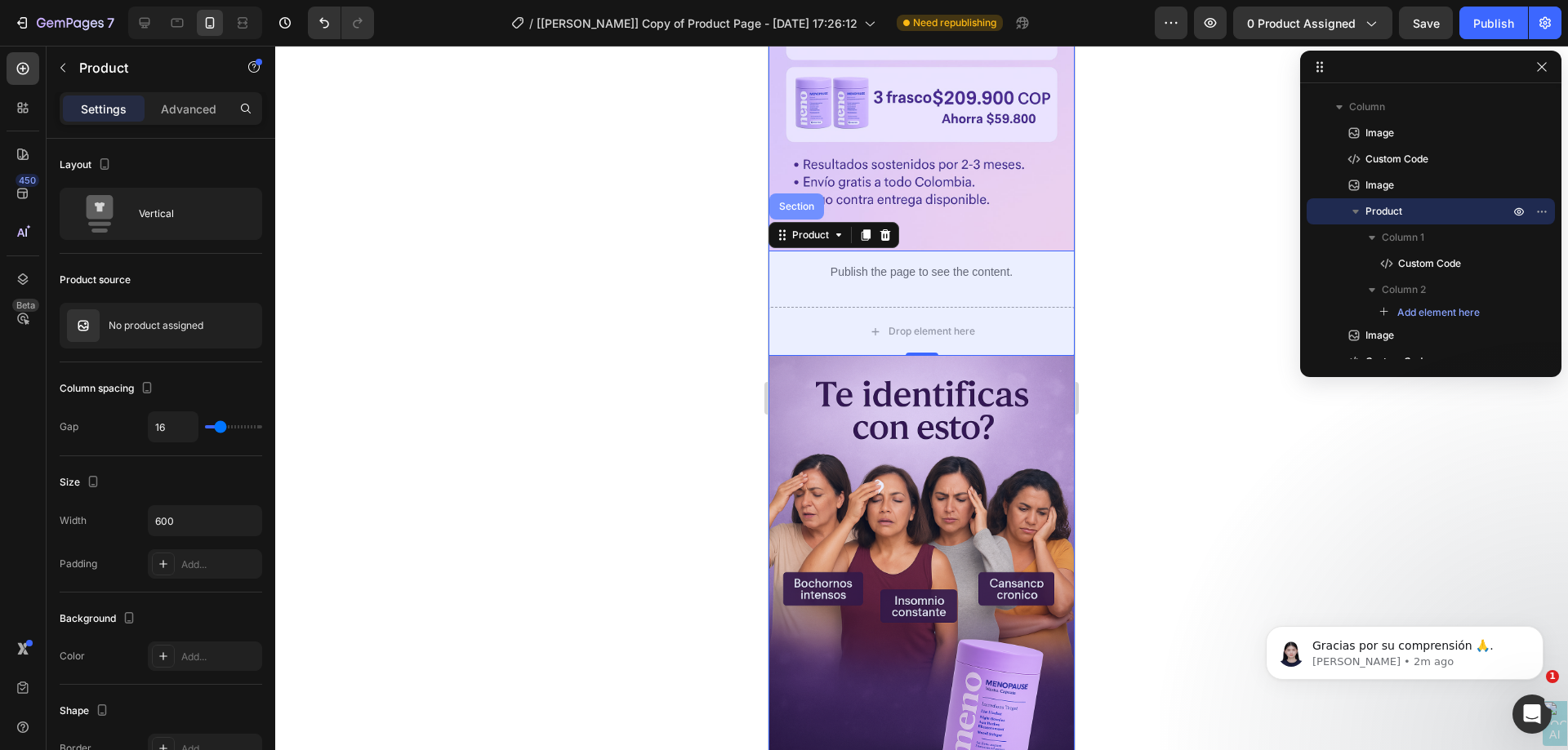
click at [796, 201] on div "Section" at bounding box center [796, 207] width 41 height 10
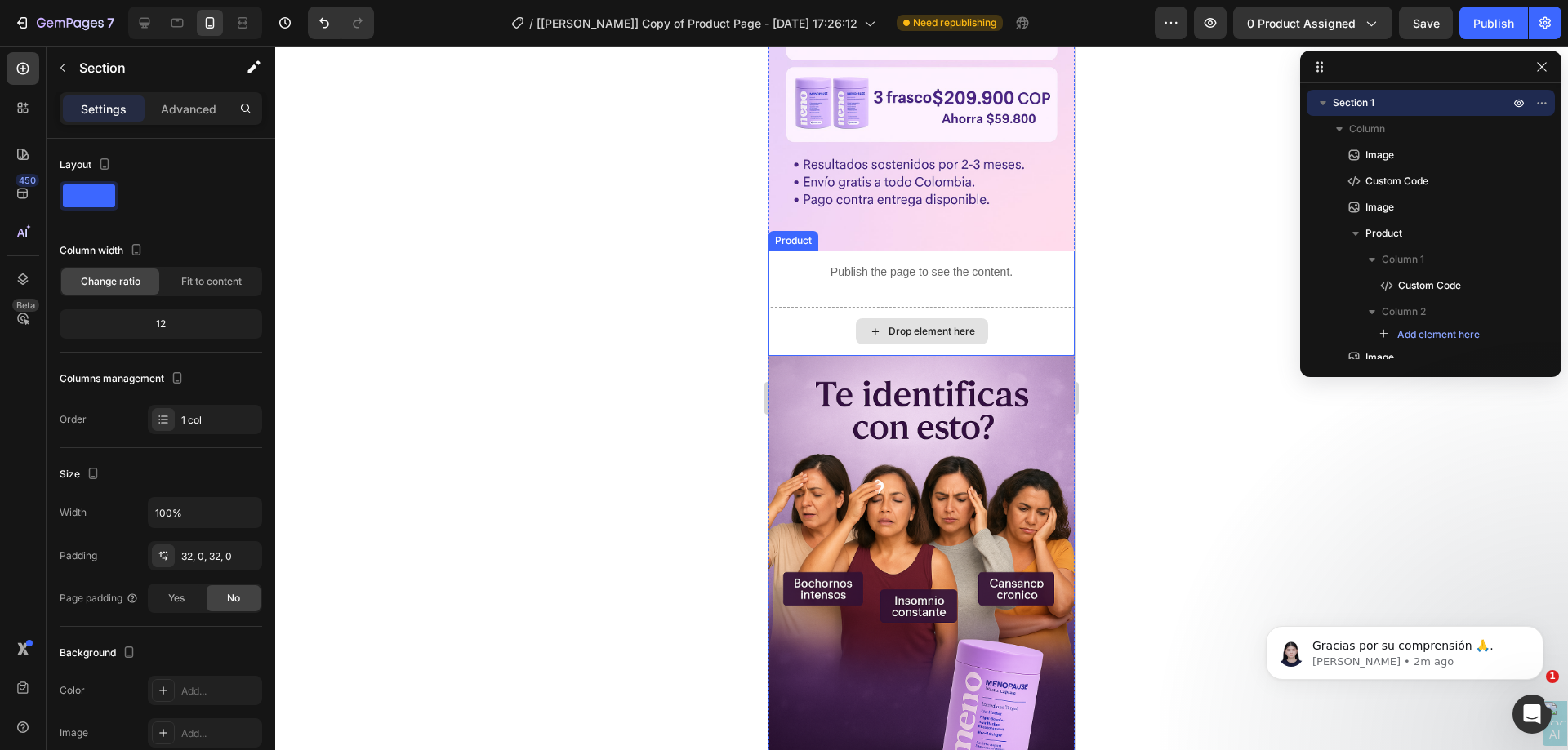
click at [817, 307] on div "Drop element here" at bounding box center [922, 332] width 306 height 49
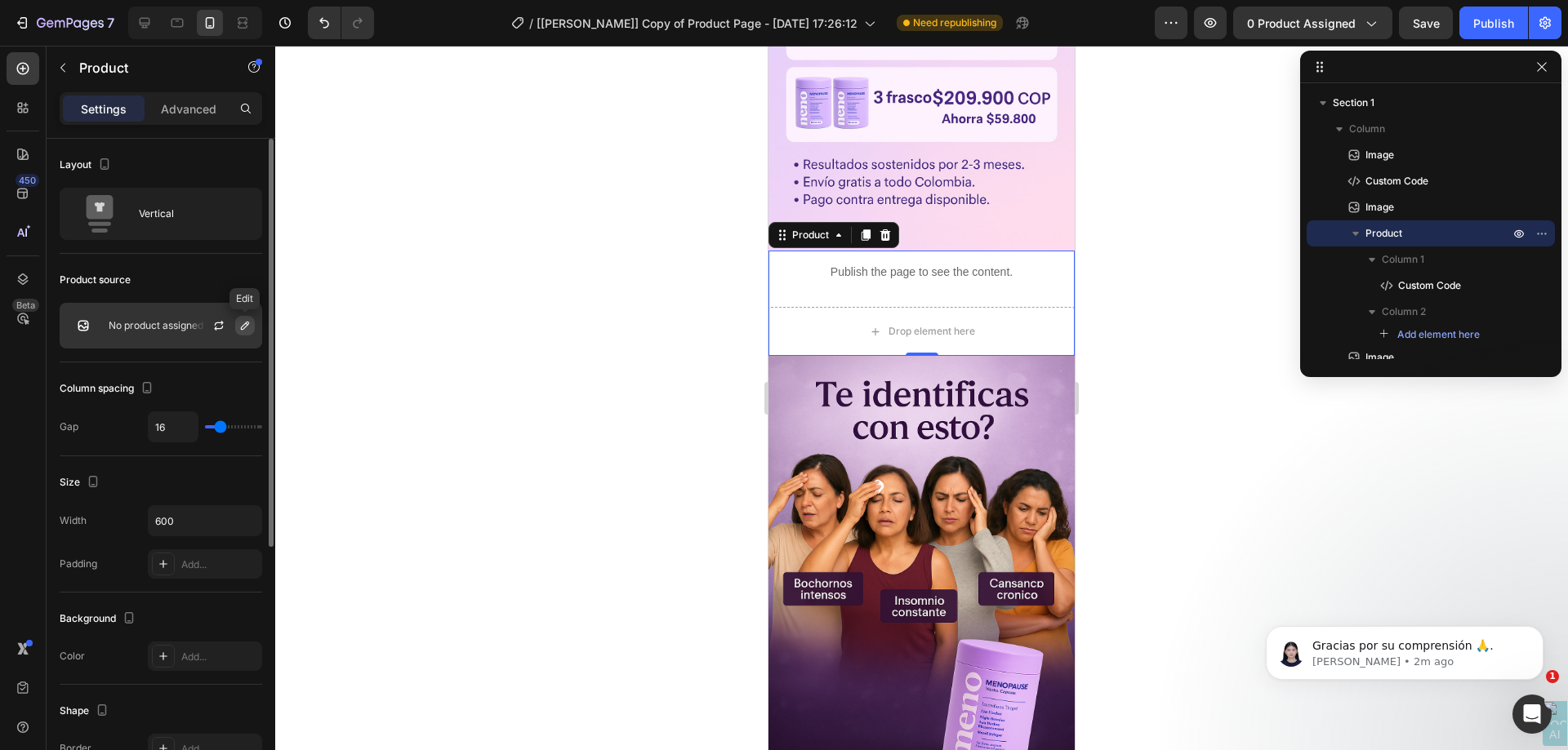
click at [250, 330] on icon "button" at bounding box center [245, 325] width 13 height 13
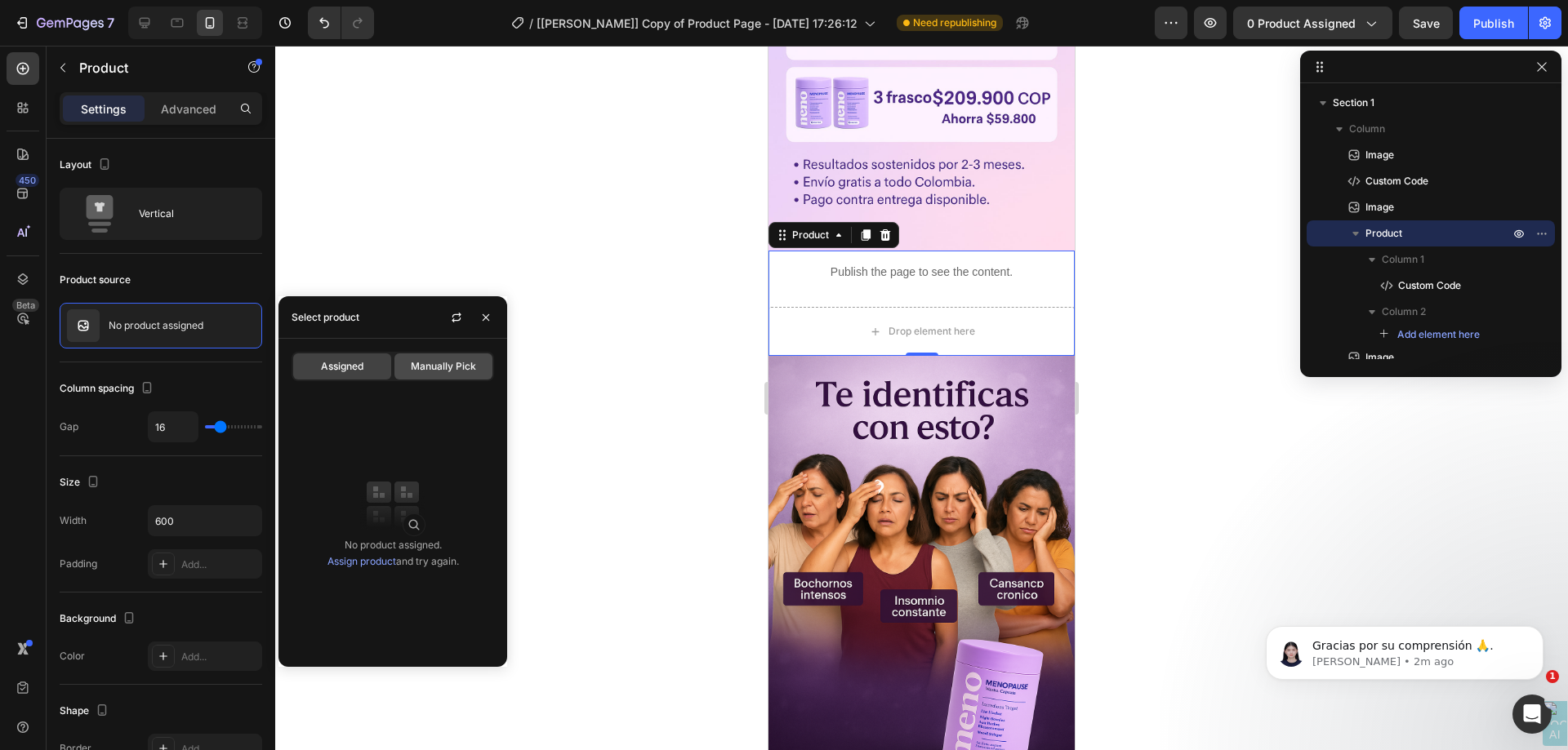
click at [474, 365] on span "Manually Pick" at bounding box center [443, 366] width 65 height 14
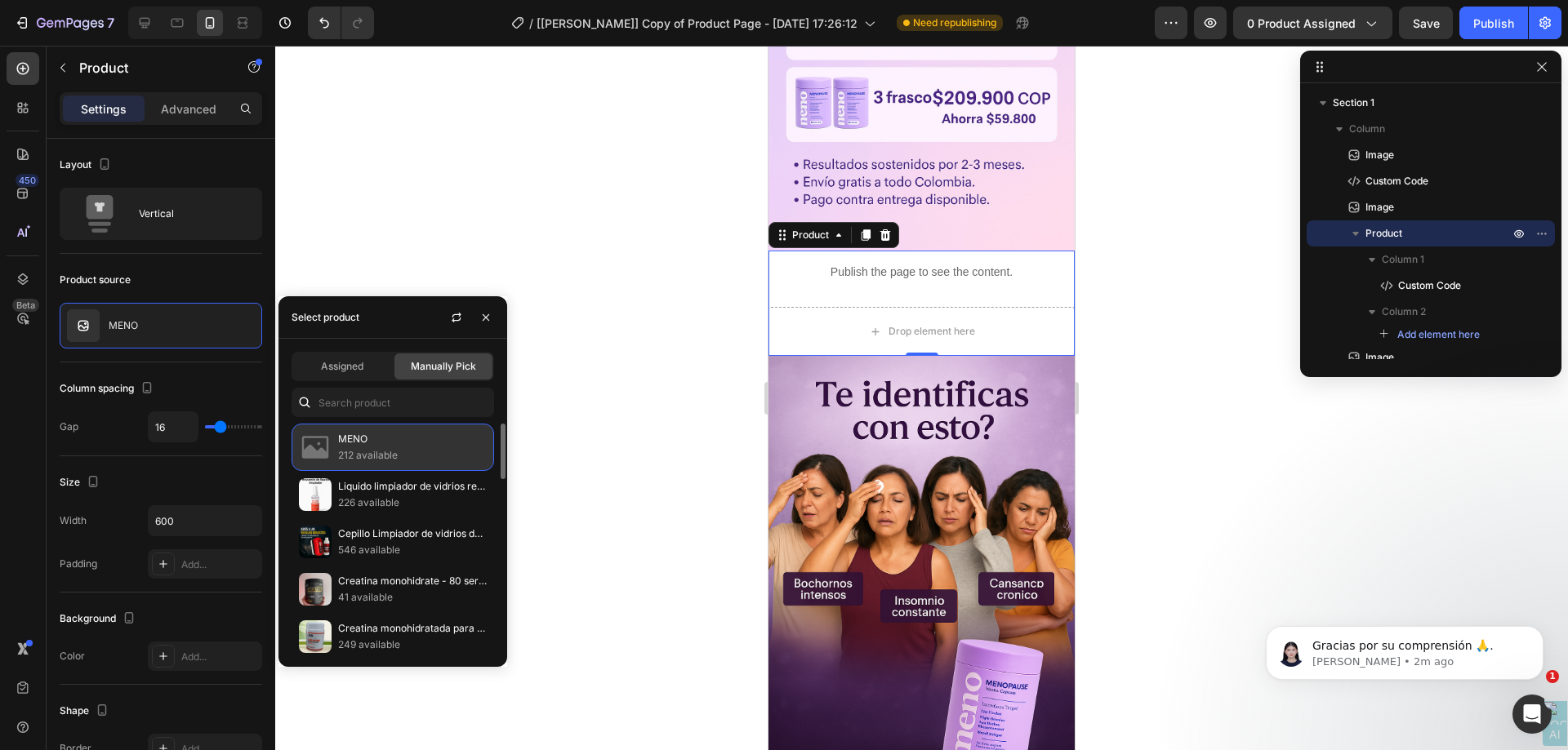
click at [407, 455] on p "212 available" at bounding box center [412, 455] width 149 height 16
click at [345, 447] on p "MENO" at bounding box center [412, 438] width 149 height 16
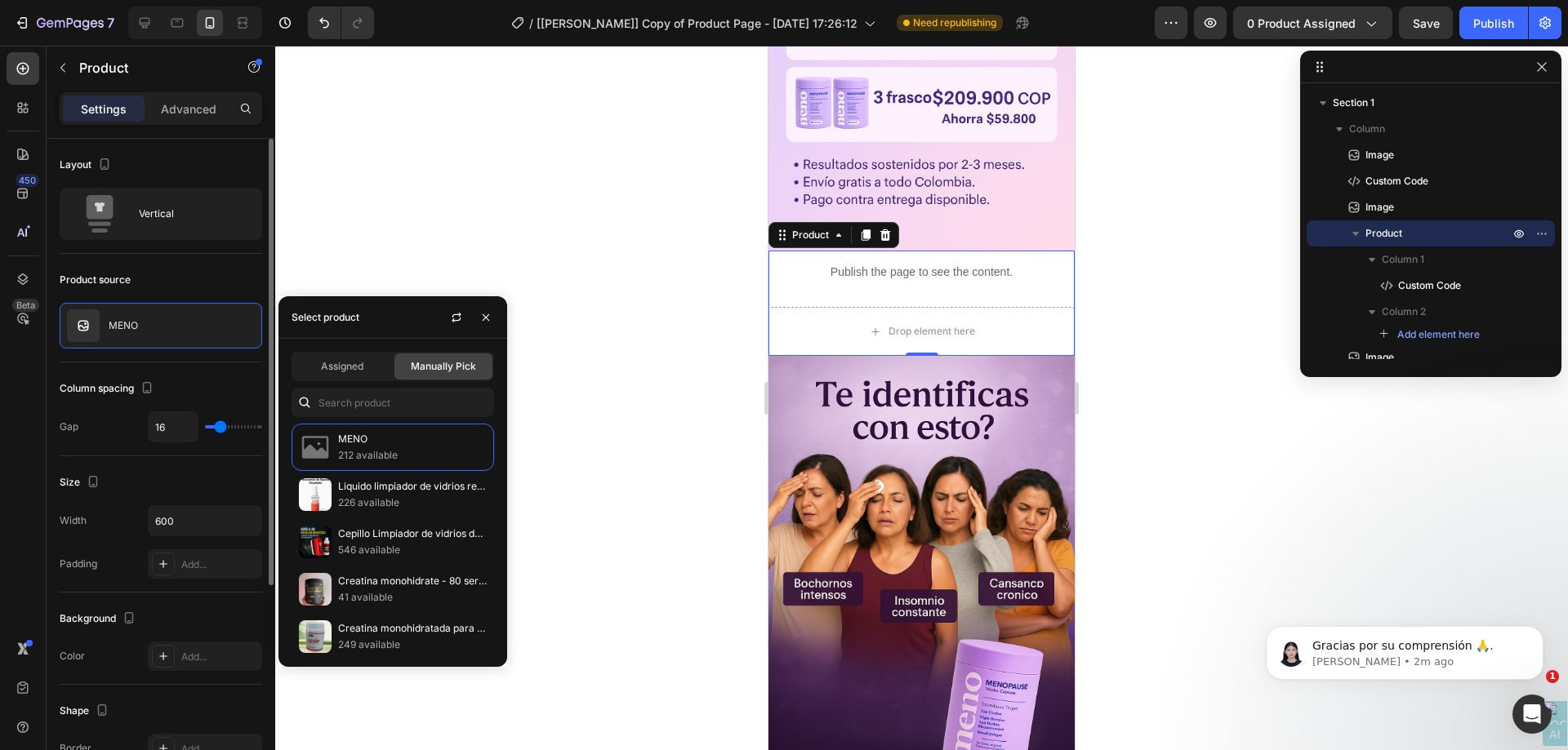
click at [208, 376] on div "Column spacing" at bounding box center [160, 389] width 202 height 26
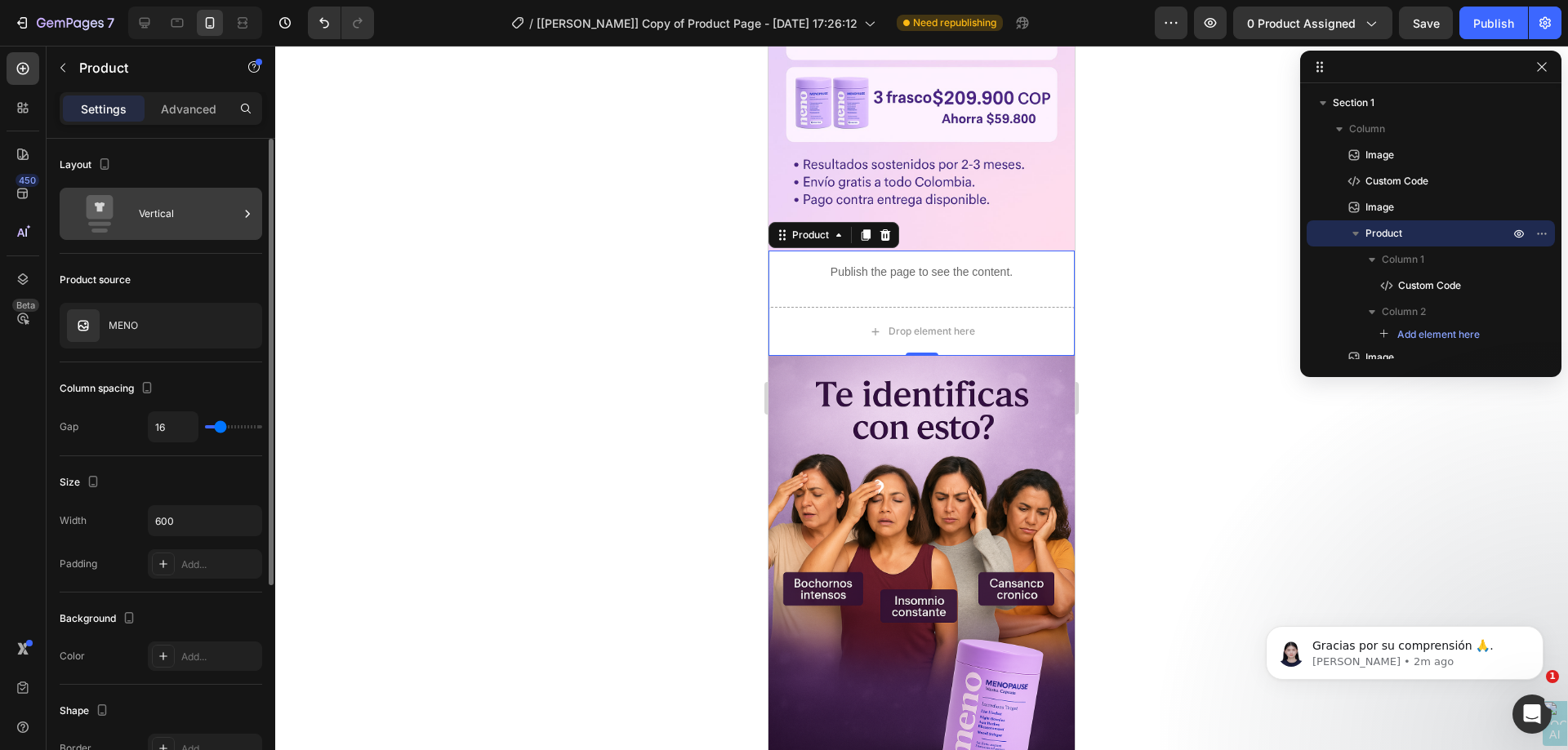
click at [235, 206] on div "Vertical" at bounding box center [189, 214] width 100 height 37
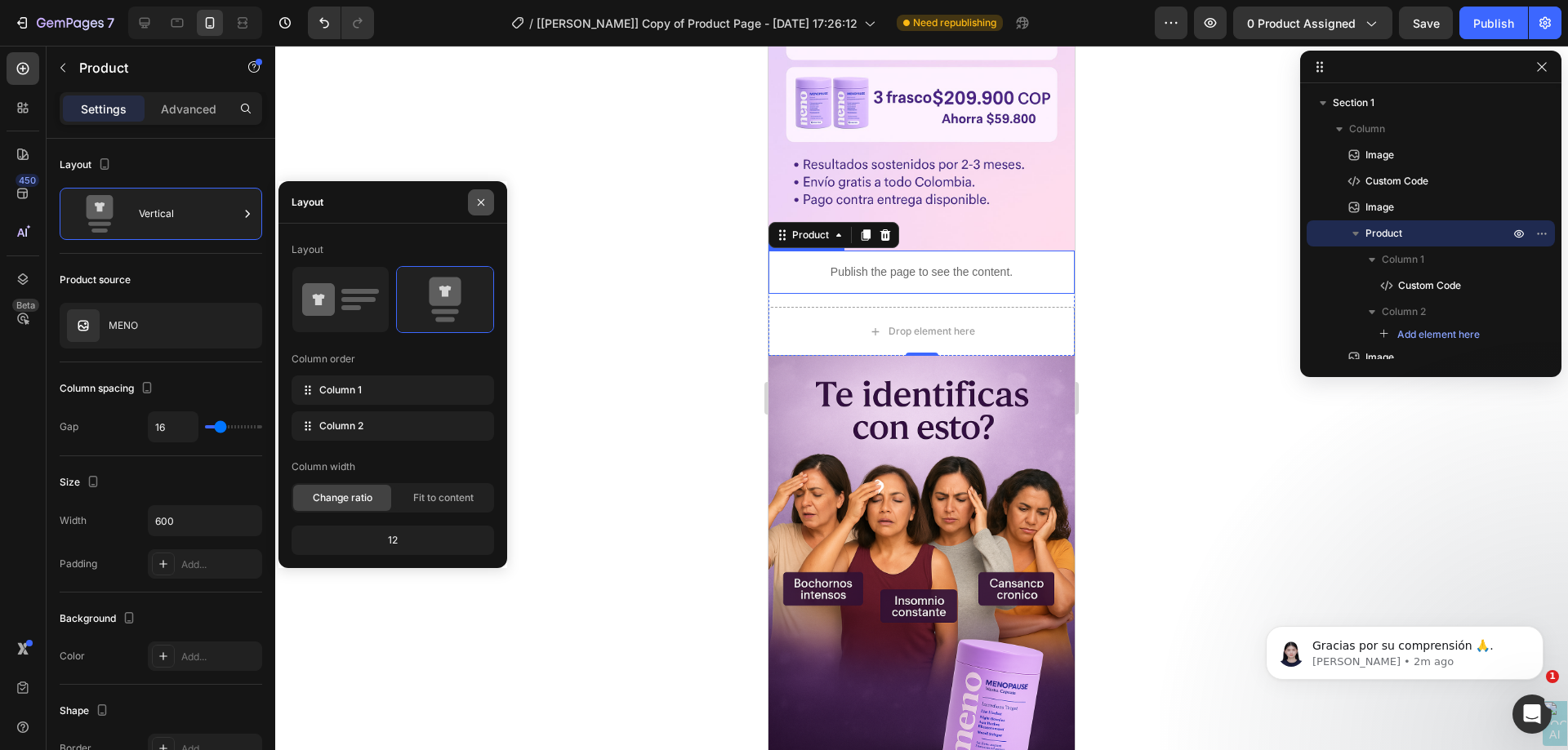
click at [486, 206] on icon "button" at bounding box center [480, 201] width 13 height 13
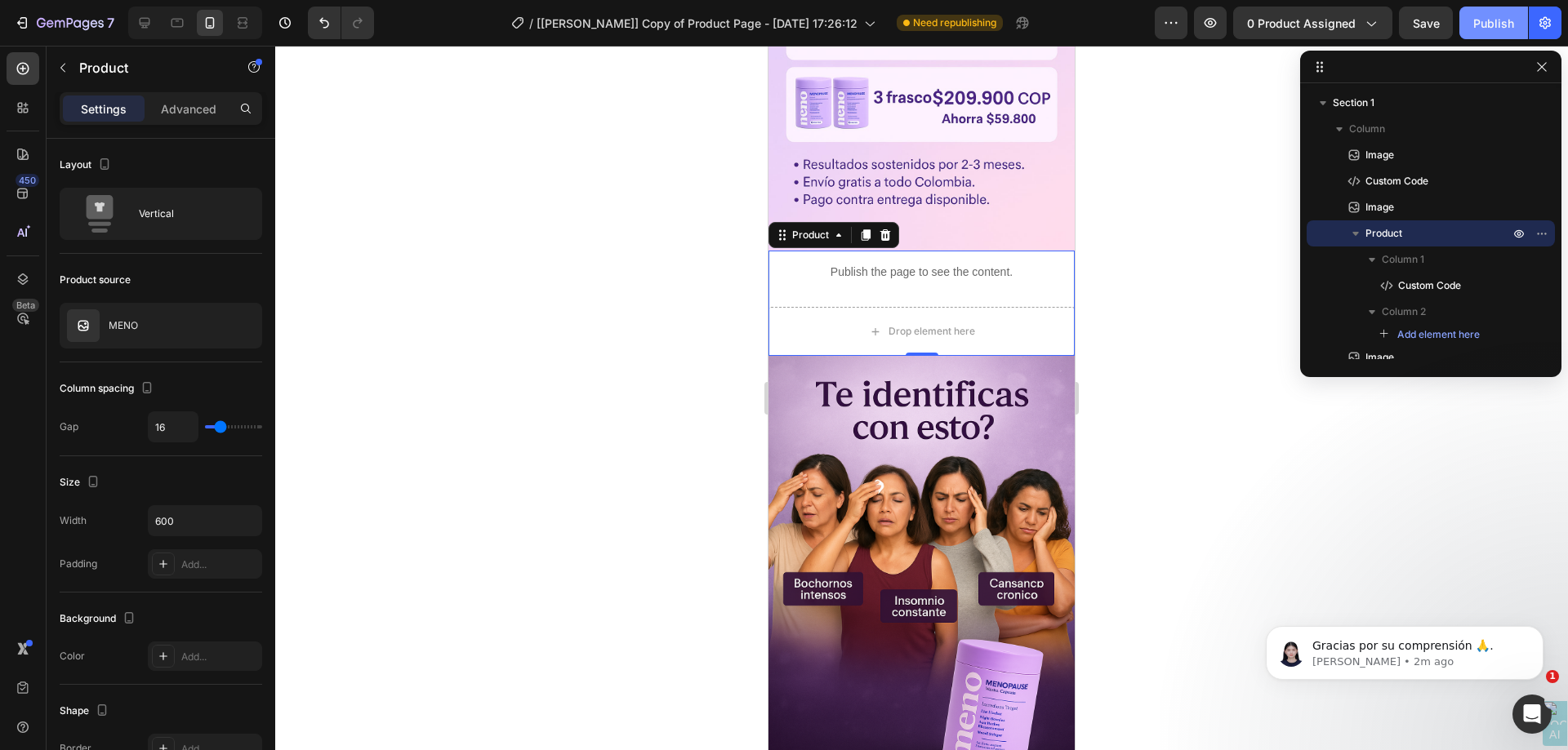
click at [1489, 28] on div "Publish" at bounding box center [1493, 23] width 41 height 17
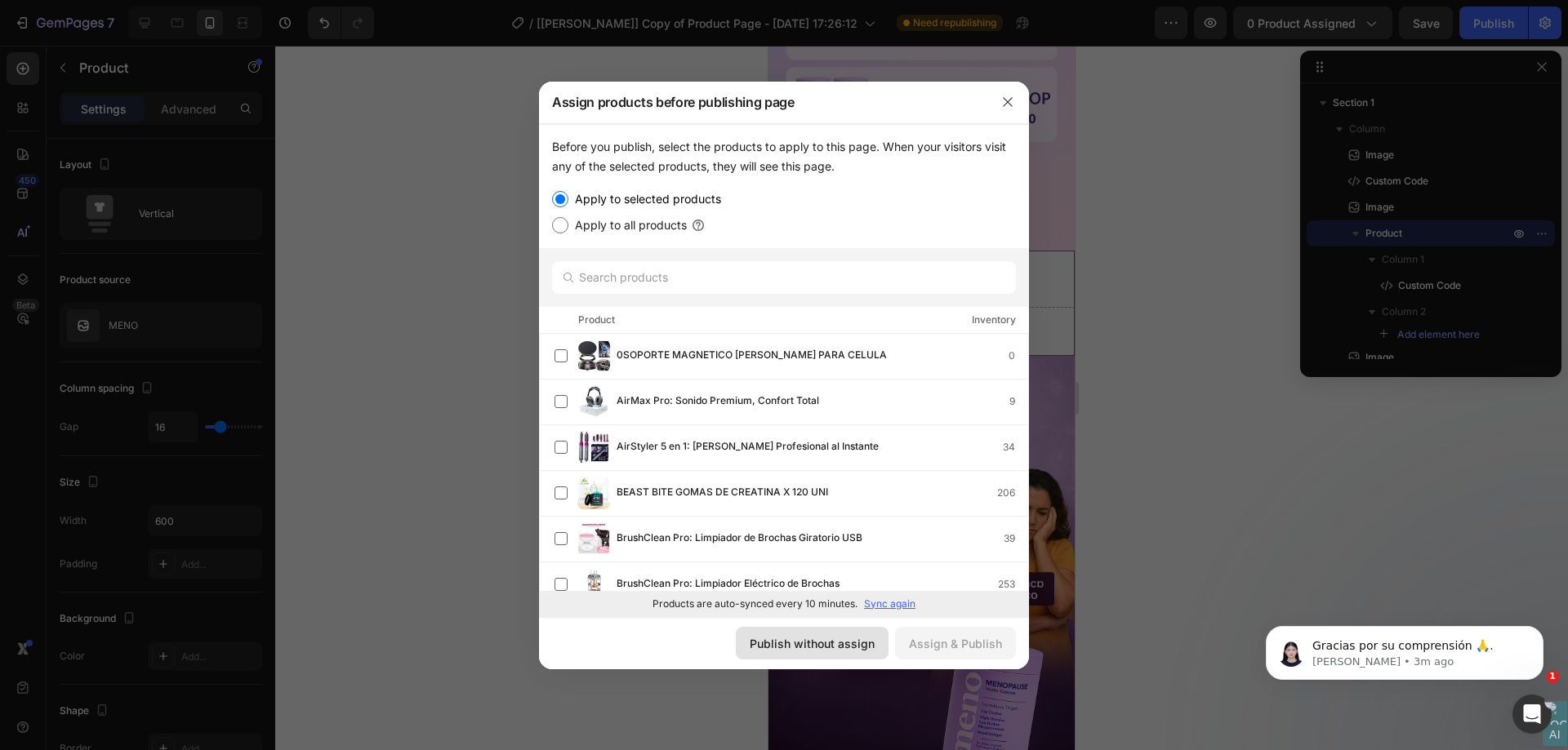
click at [809, 642] on div "Publish without assign" at bounding box center [812, 643] width 125 height 17
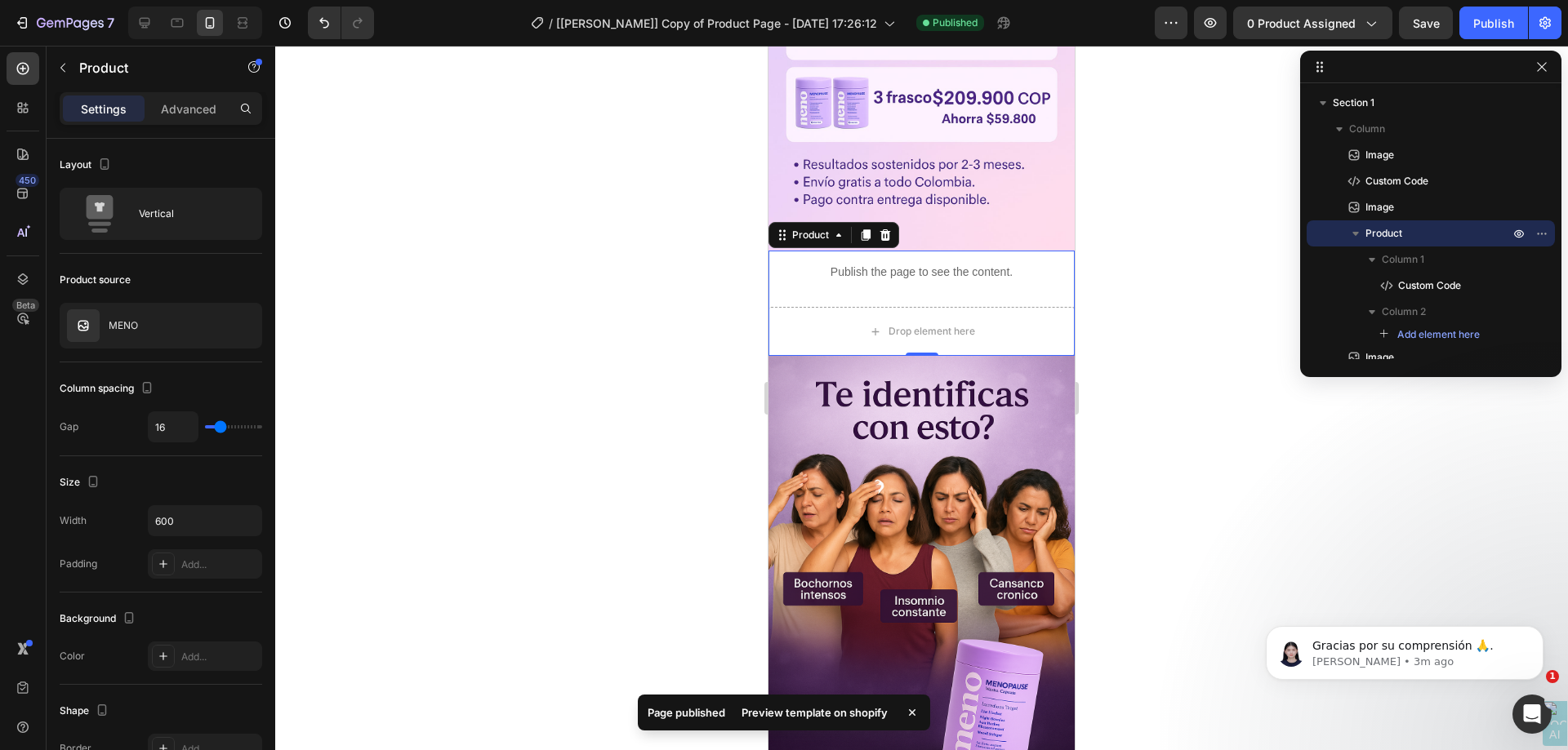
click at [827, 708] on div "Preview template on shopify" at bounding box center [814, 712] width 166 height 23
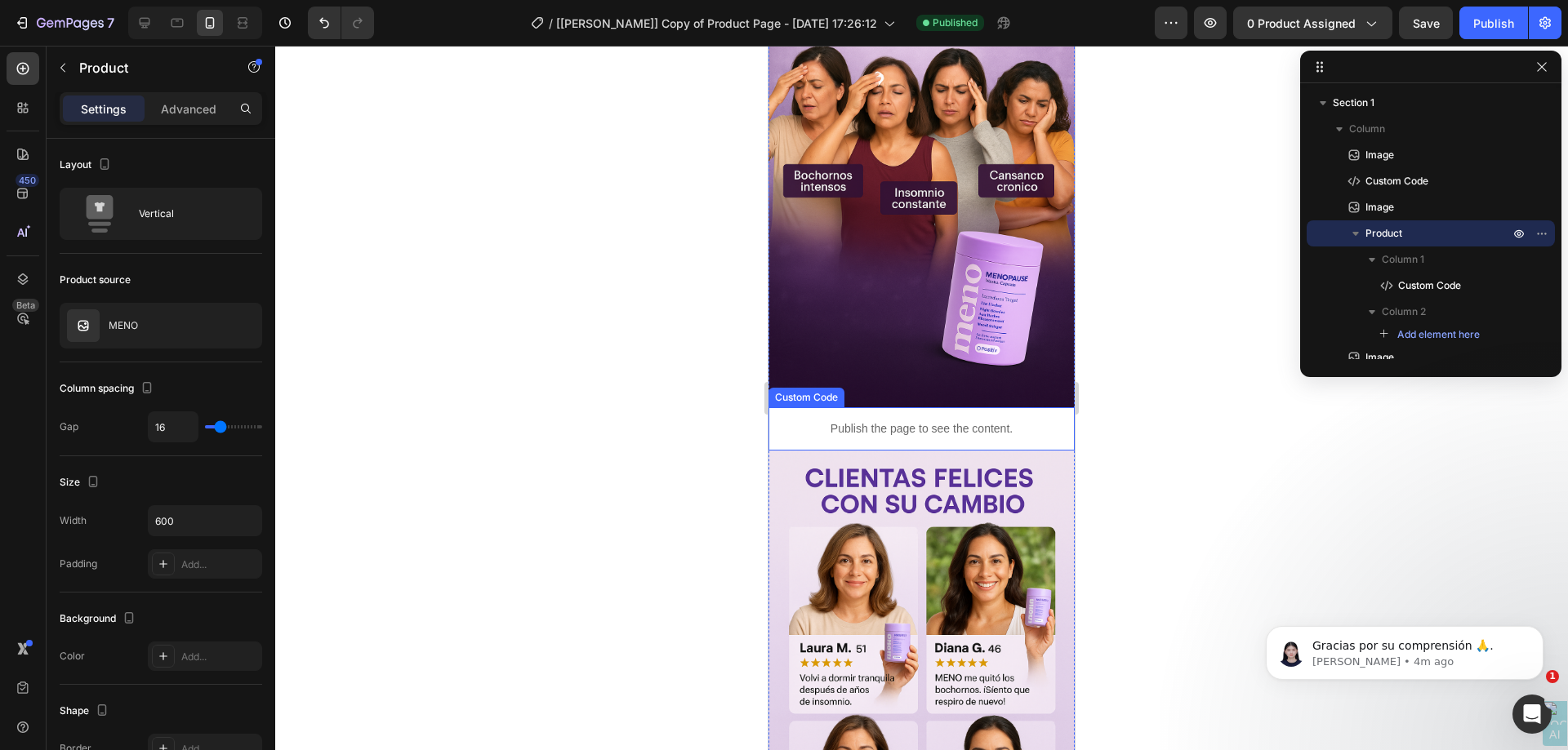
scroll to position [173, 0]
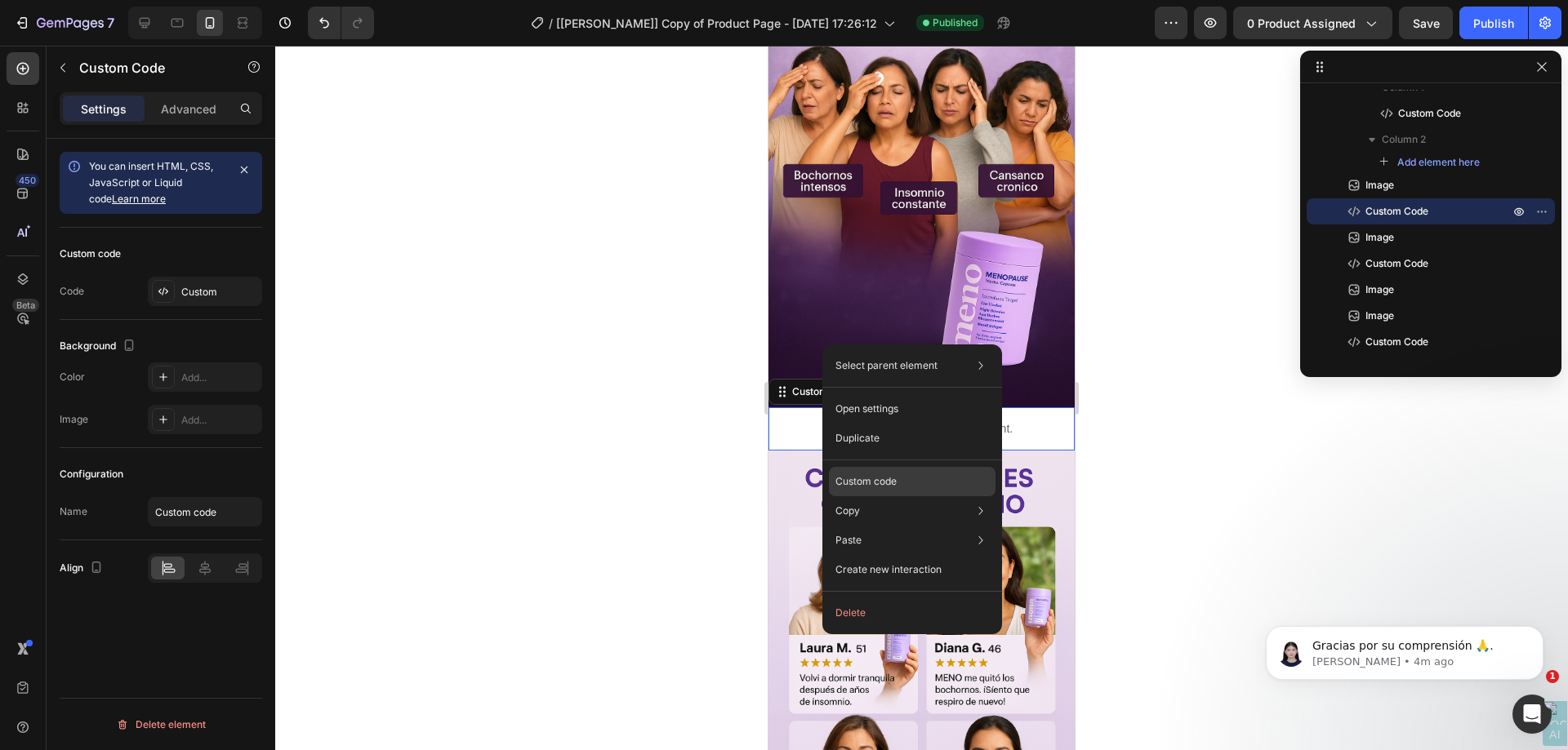
click at [920, 472] on div "Custom code" at bounding box center [912, 482] width 167 height 30
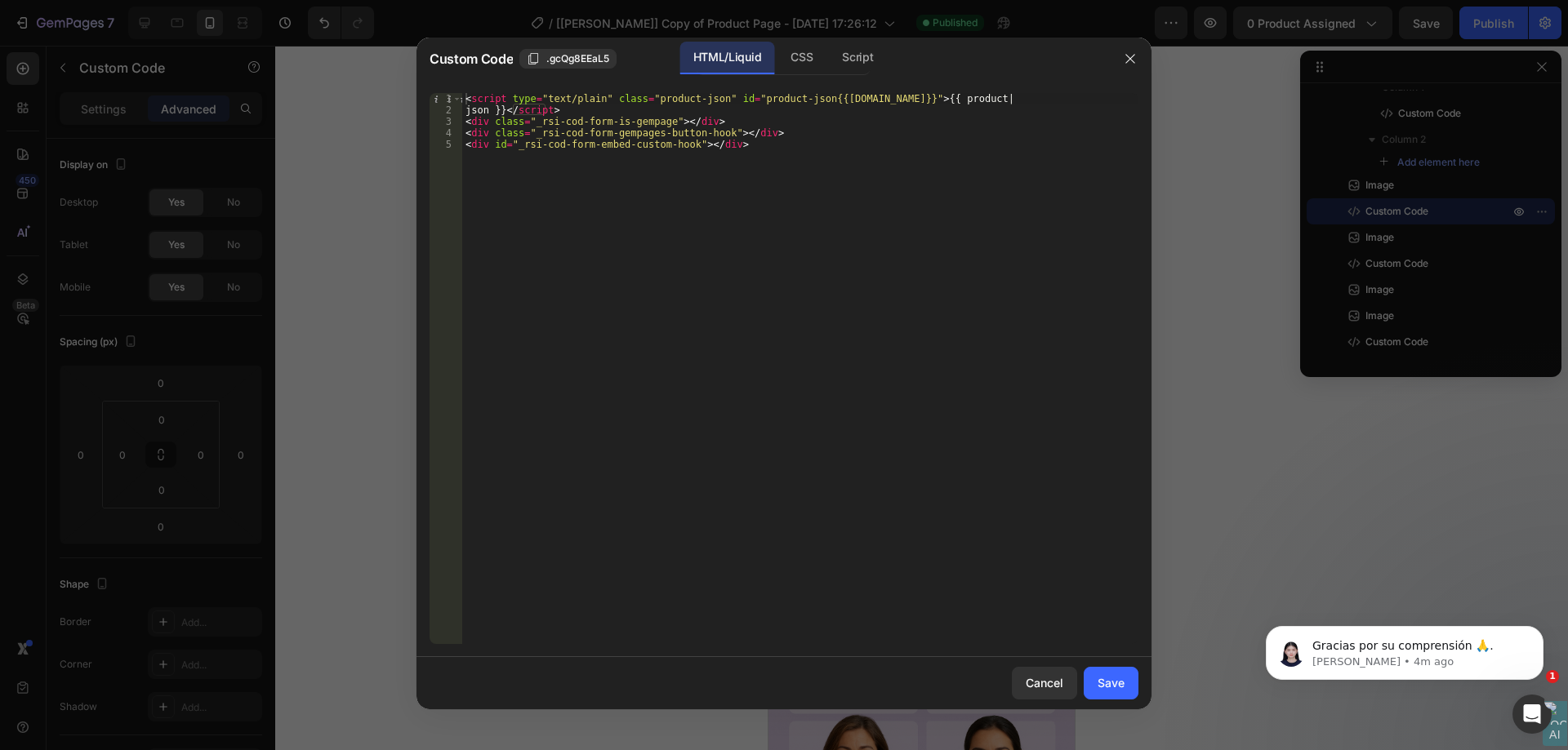
click at [1199, 333] on div at bounding box center [784, 375] width 1568 height 750
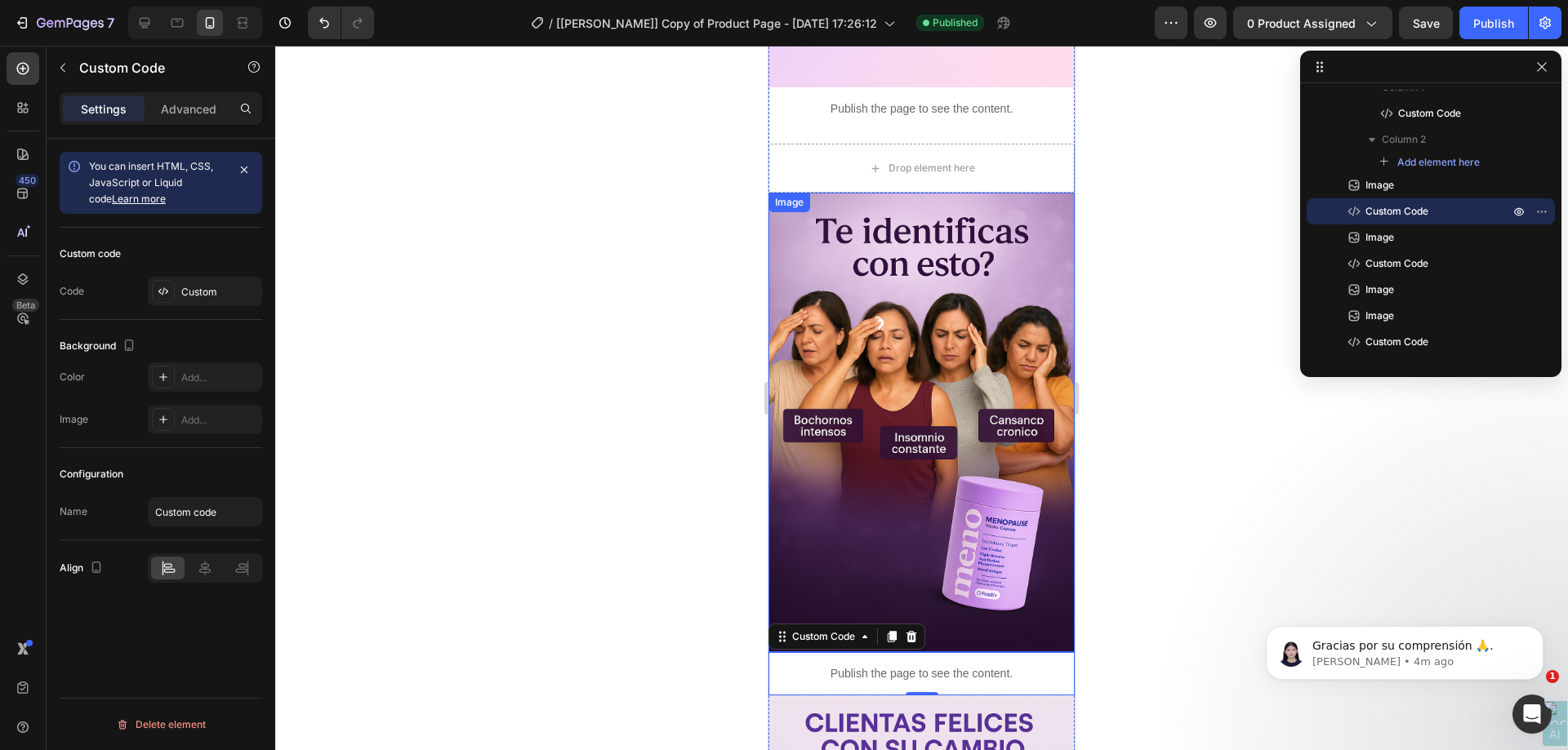
scroll to position [816, 0]
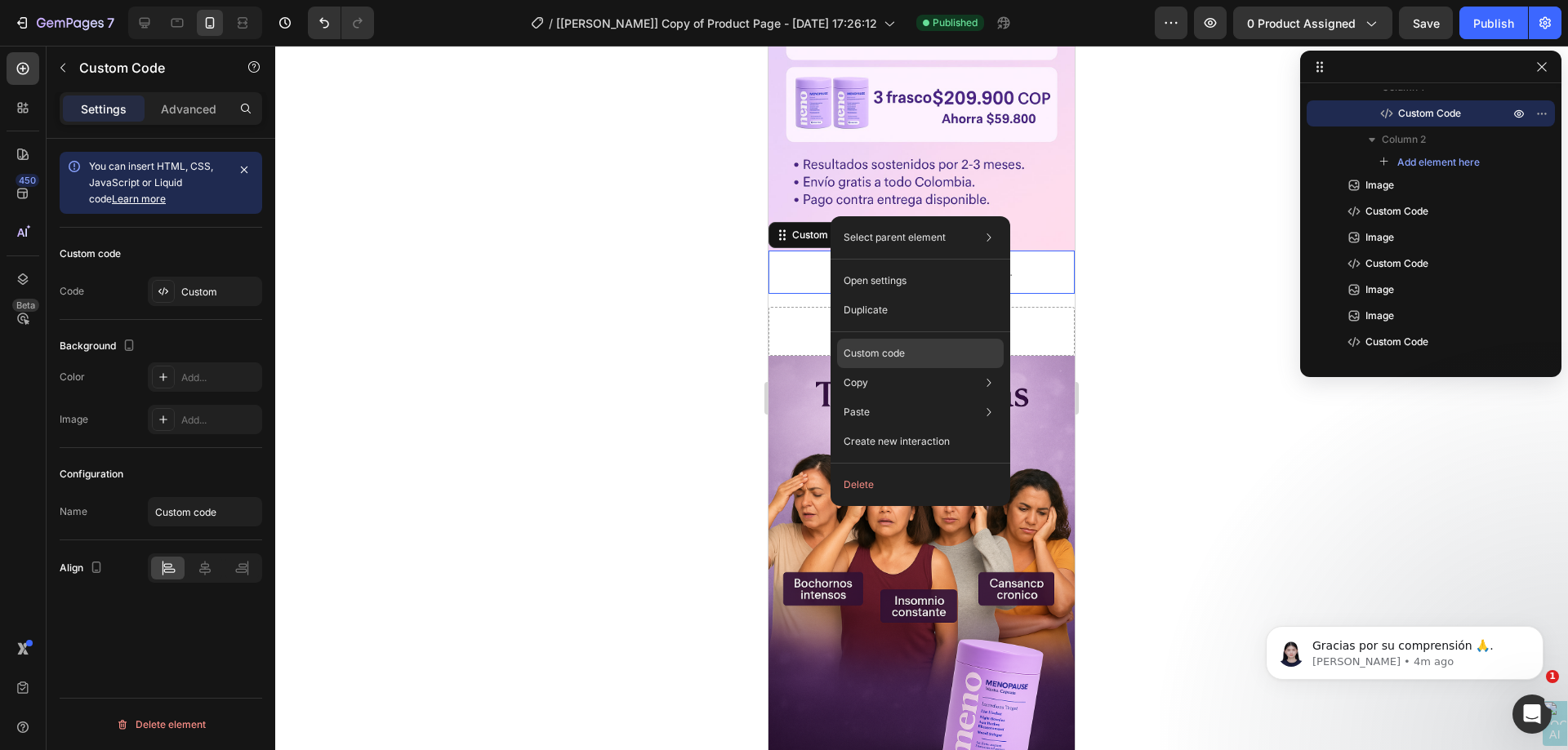
click at [936, 346] on div "Custom code" at bounding box center [920, 353] width 167 height 30
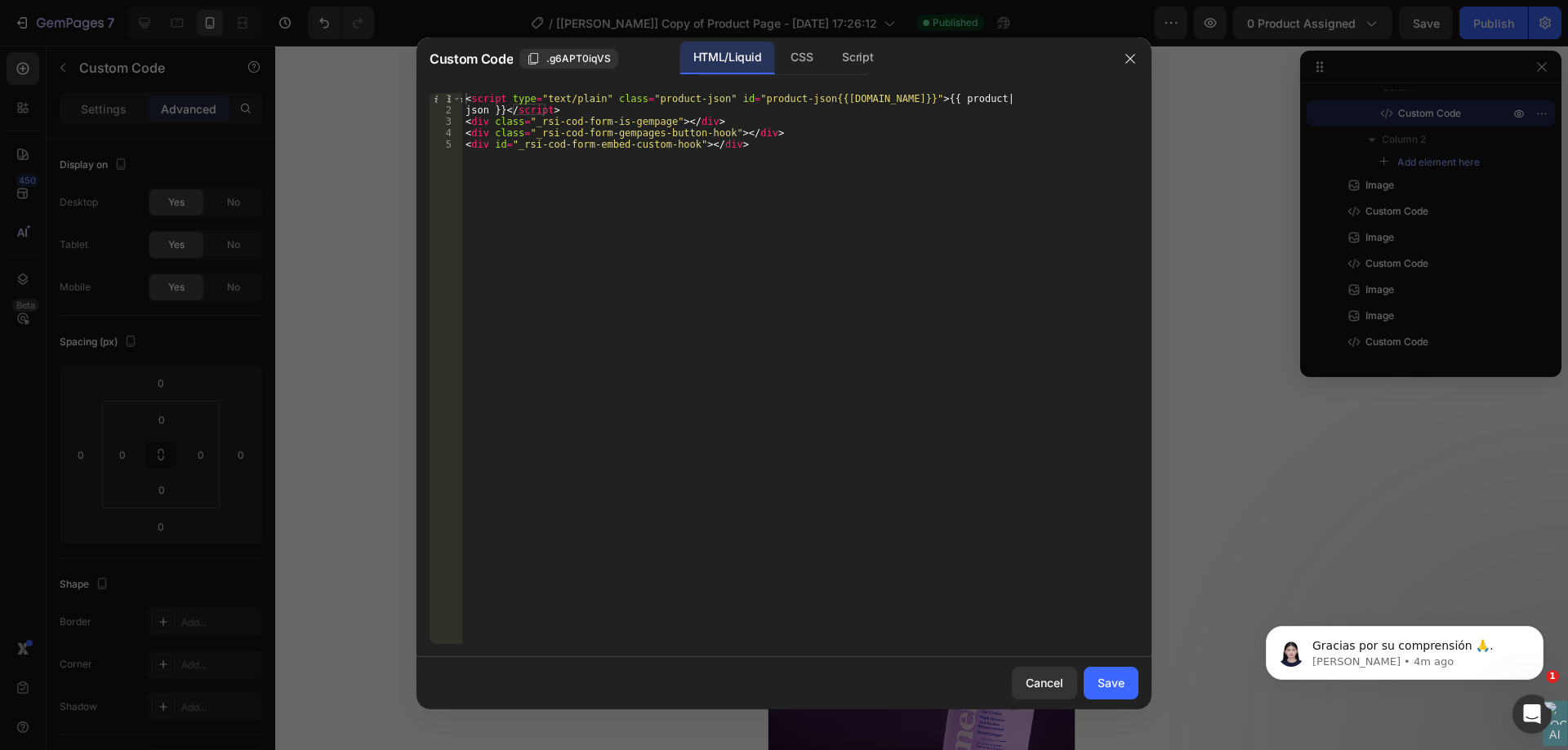
click at [1230, 453] on div at bounding box center [784, 375] width 1568 height 750
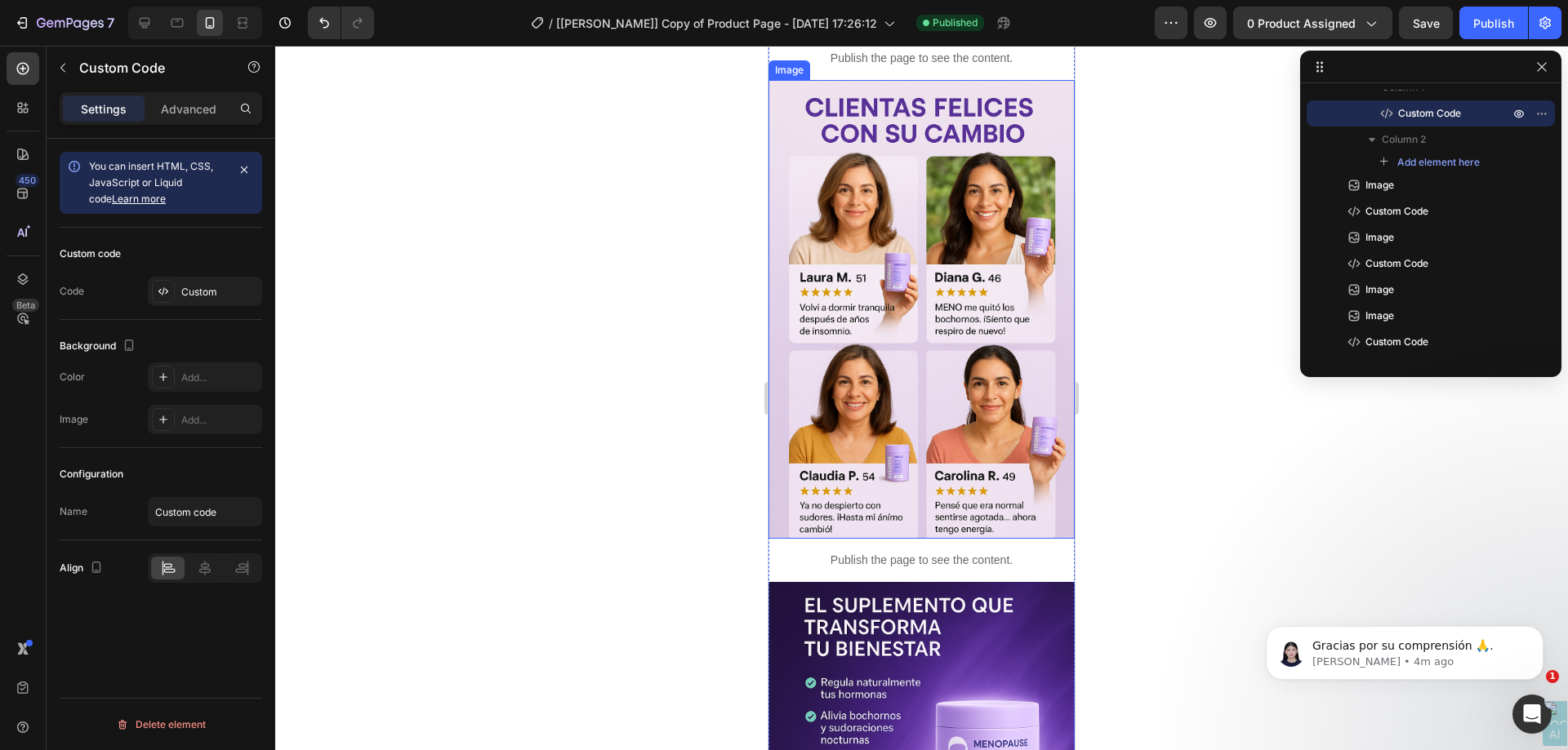
scroll to position [1714, 0]
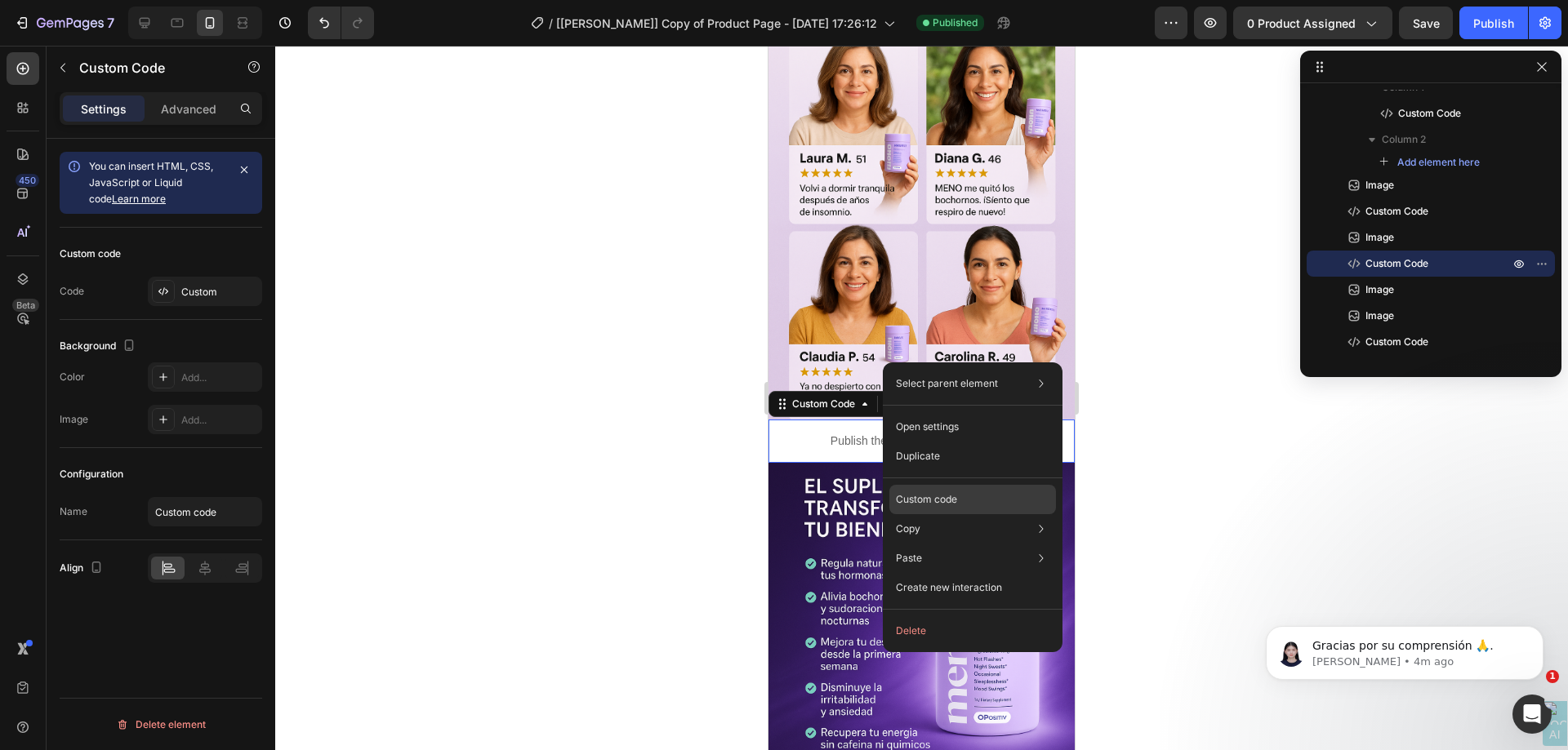
click at [969, 494] on div "Custom code" at bounding box center [972, 499] width 167 height 30
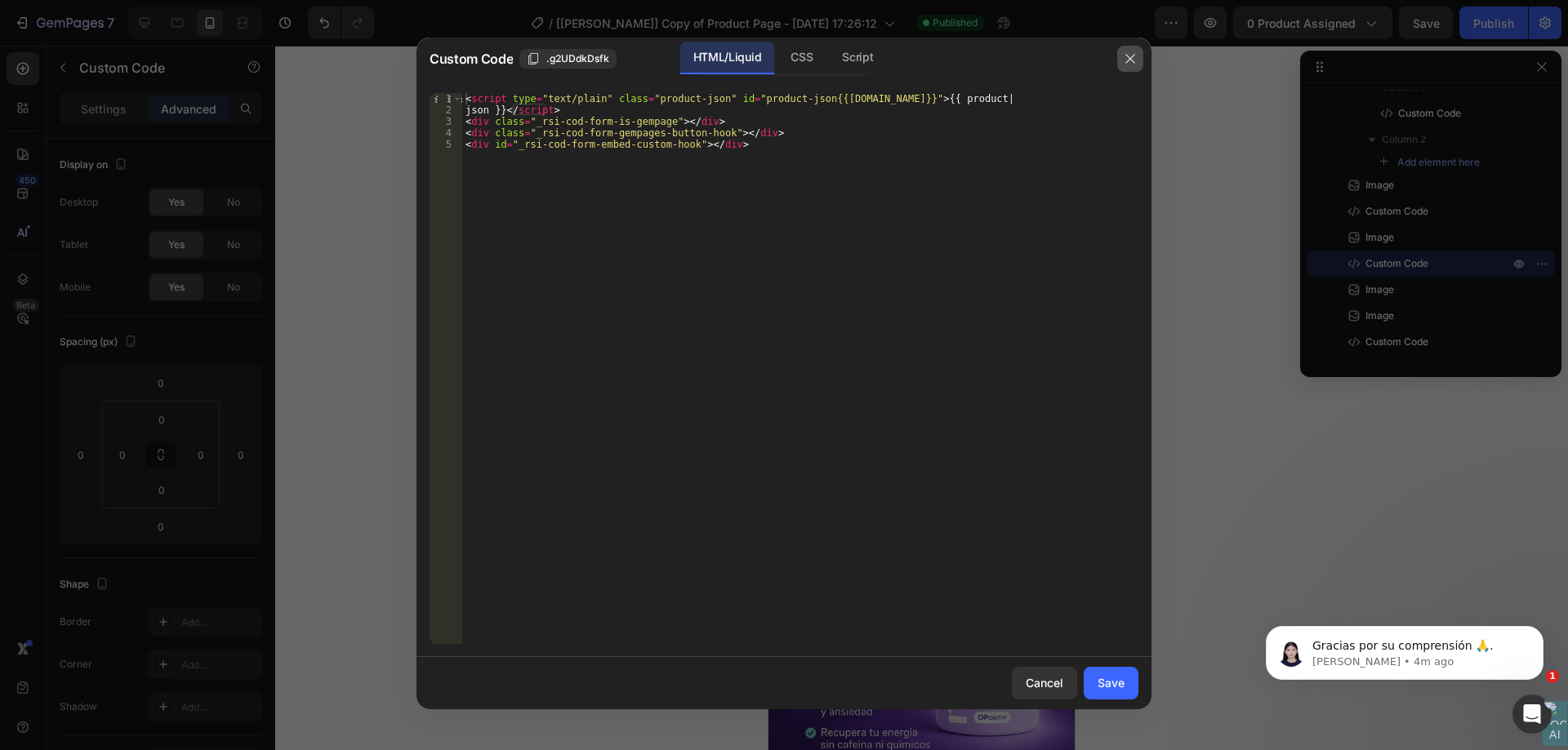
click at [1128, 64] on icon "button" at bounding box center [1129, 58] width 13 height 13
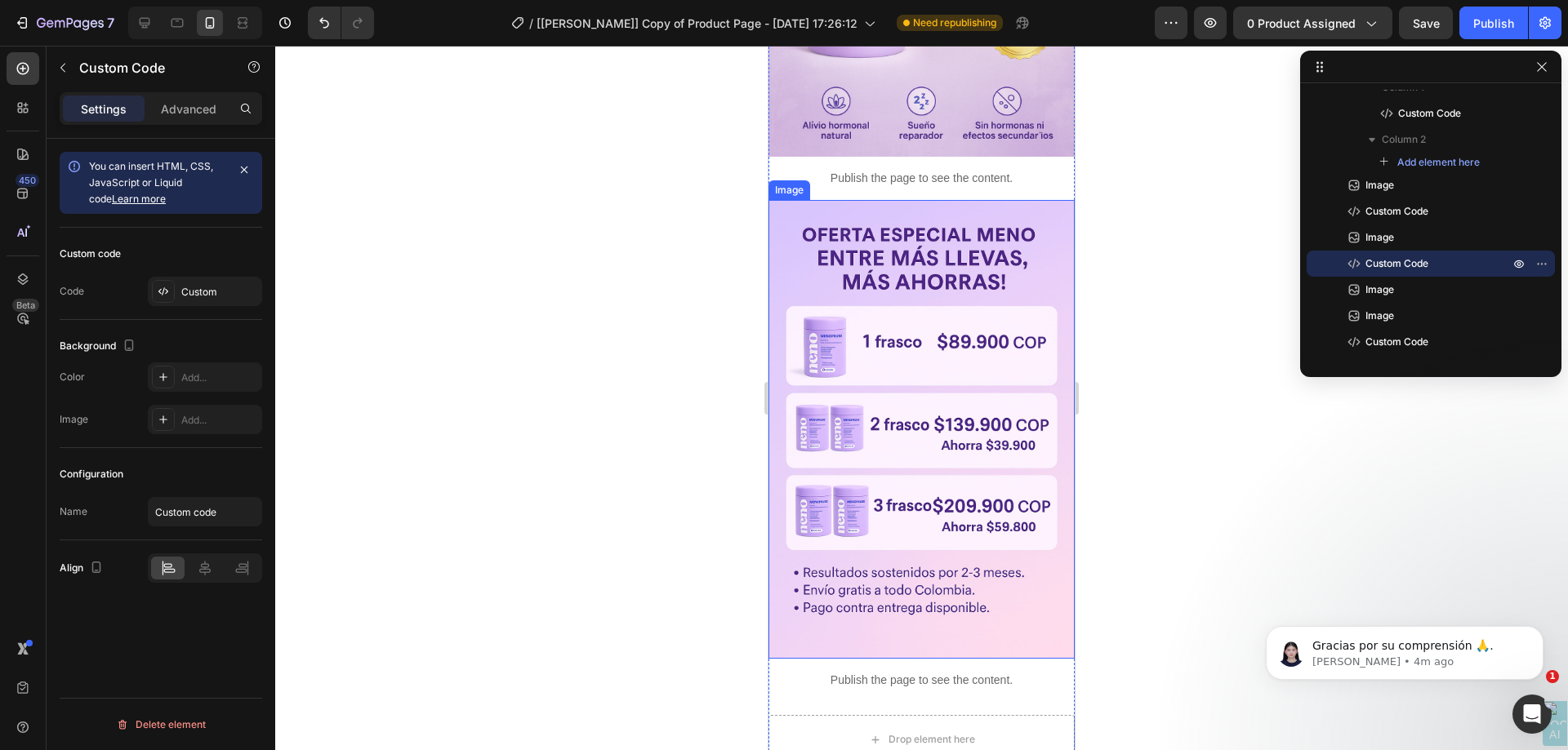
scroll to position [816, 0]
